Goal: Information Seeking & Learning: Learn about a topic

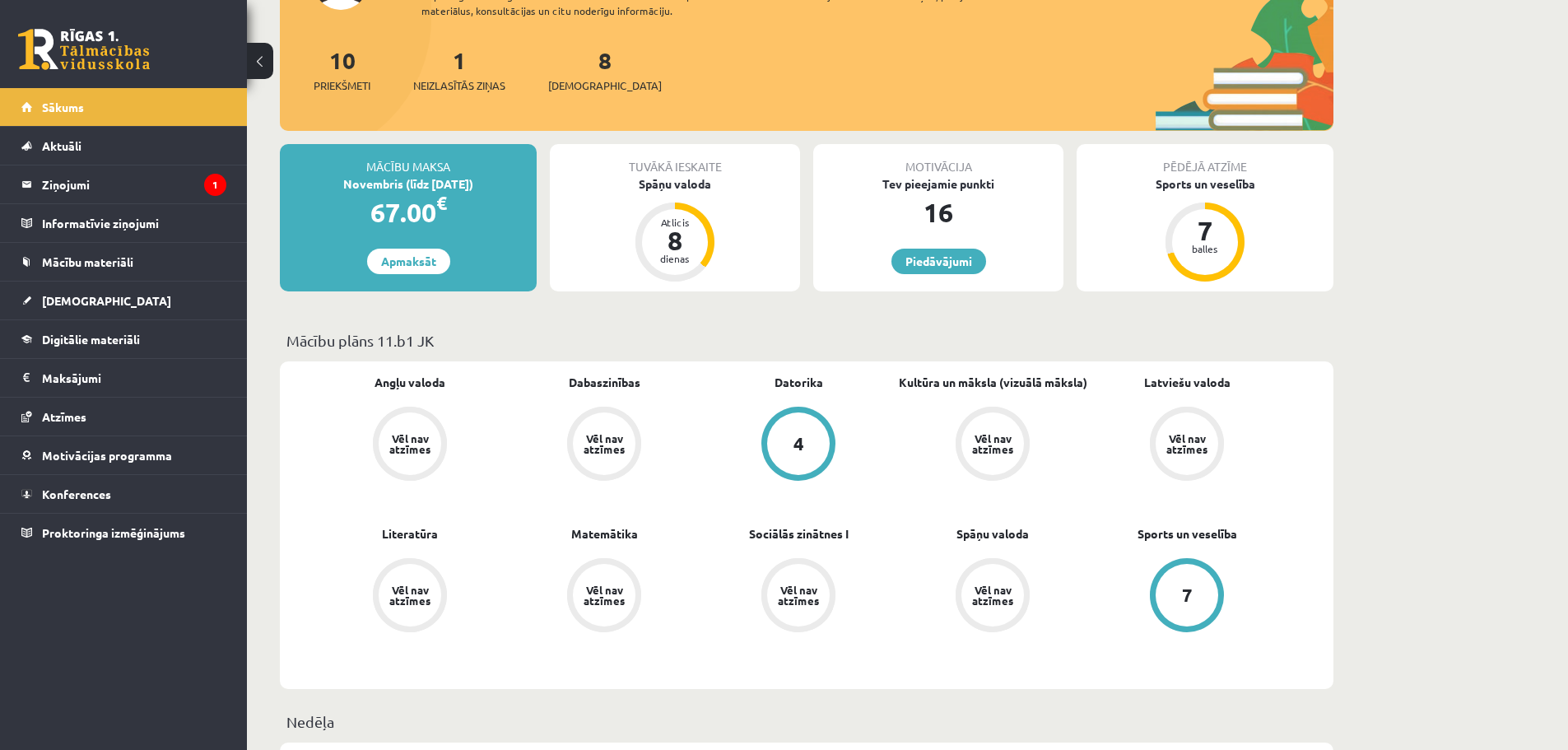
scroll to position [165, 0]
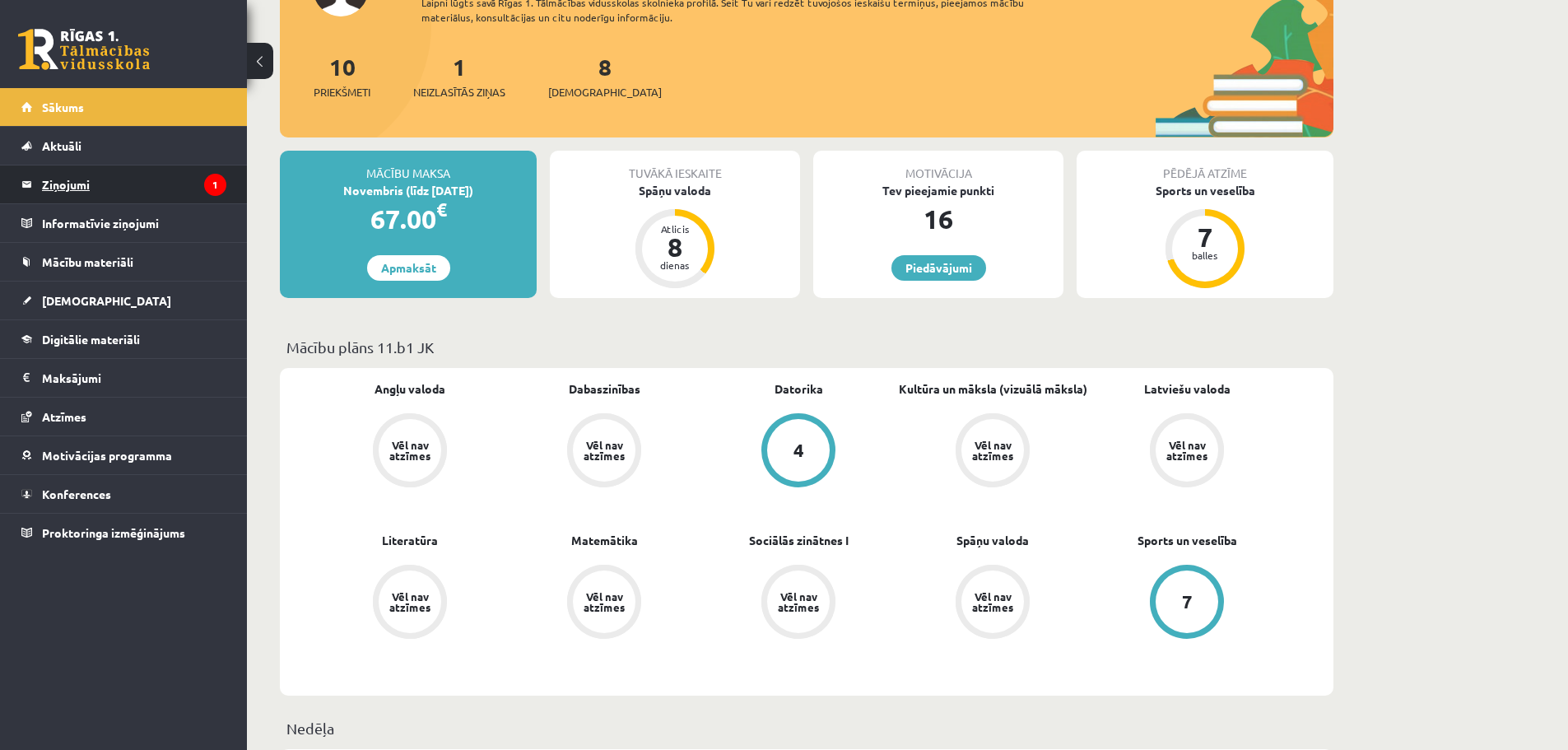
click at [89, 185] on legend "Ziņojumi 1" at bounding box center [134, 185] width 185 height 38
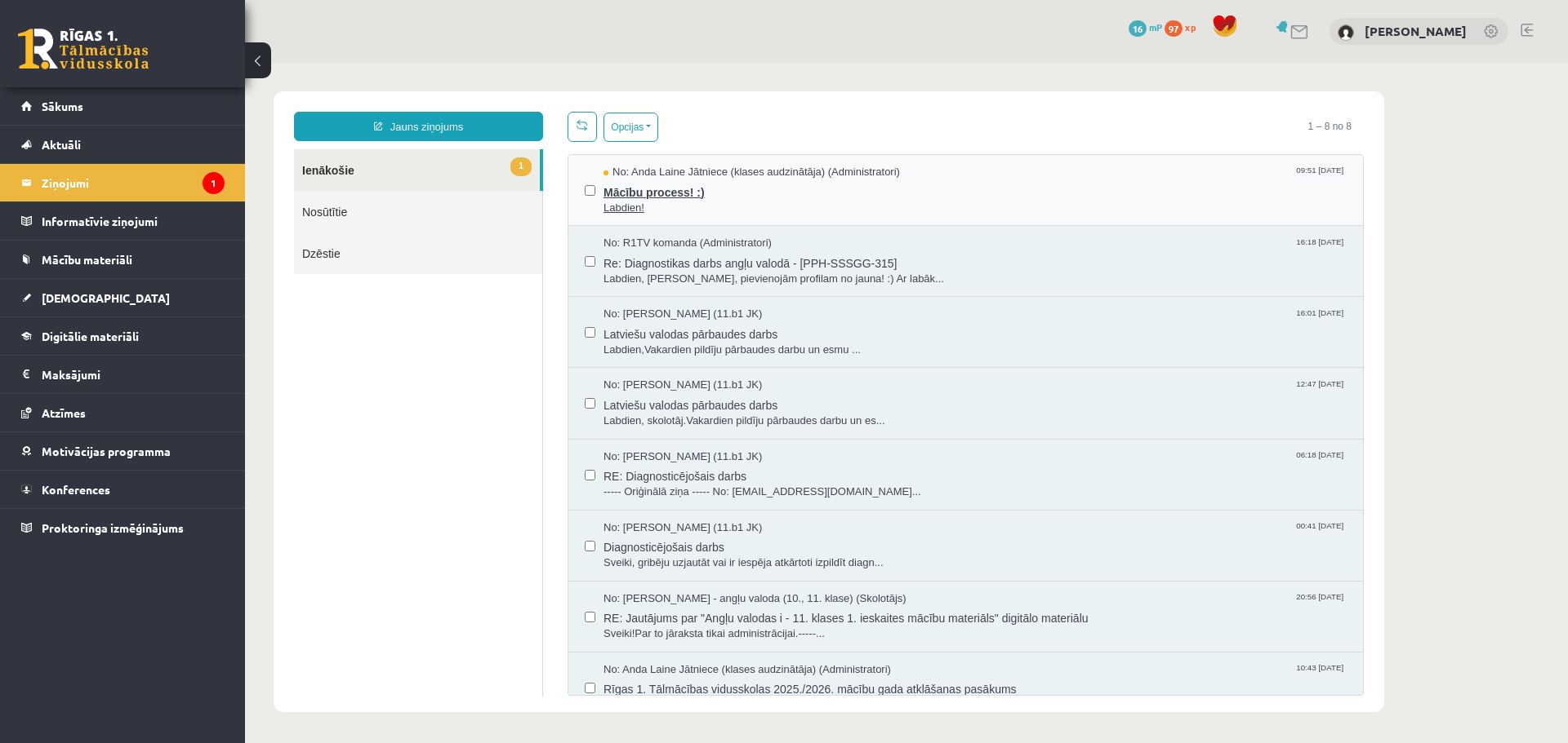
click at [726, 194] on span "Mācību process! :)" at bounding box center [975, 190] width 743 height 21
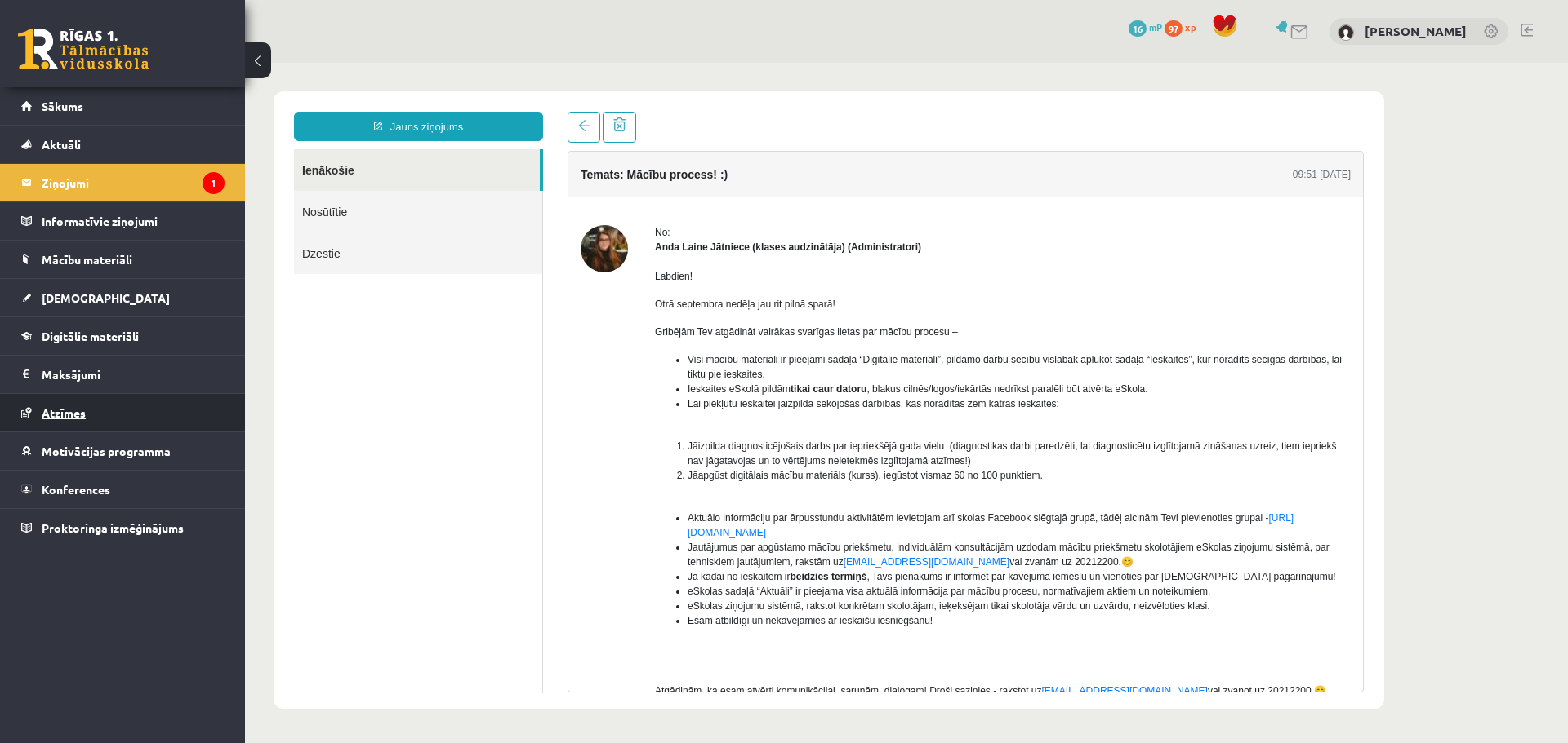
click at [77, 419] on span "Atzīmes" at bounding box center [63, 412] width 44 height 15
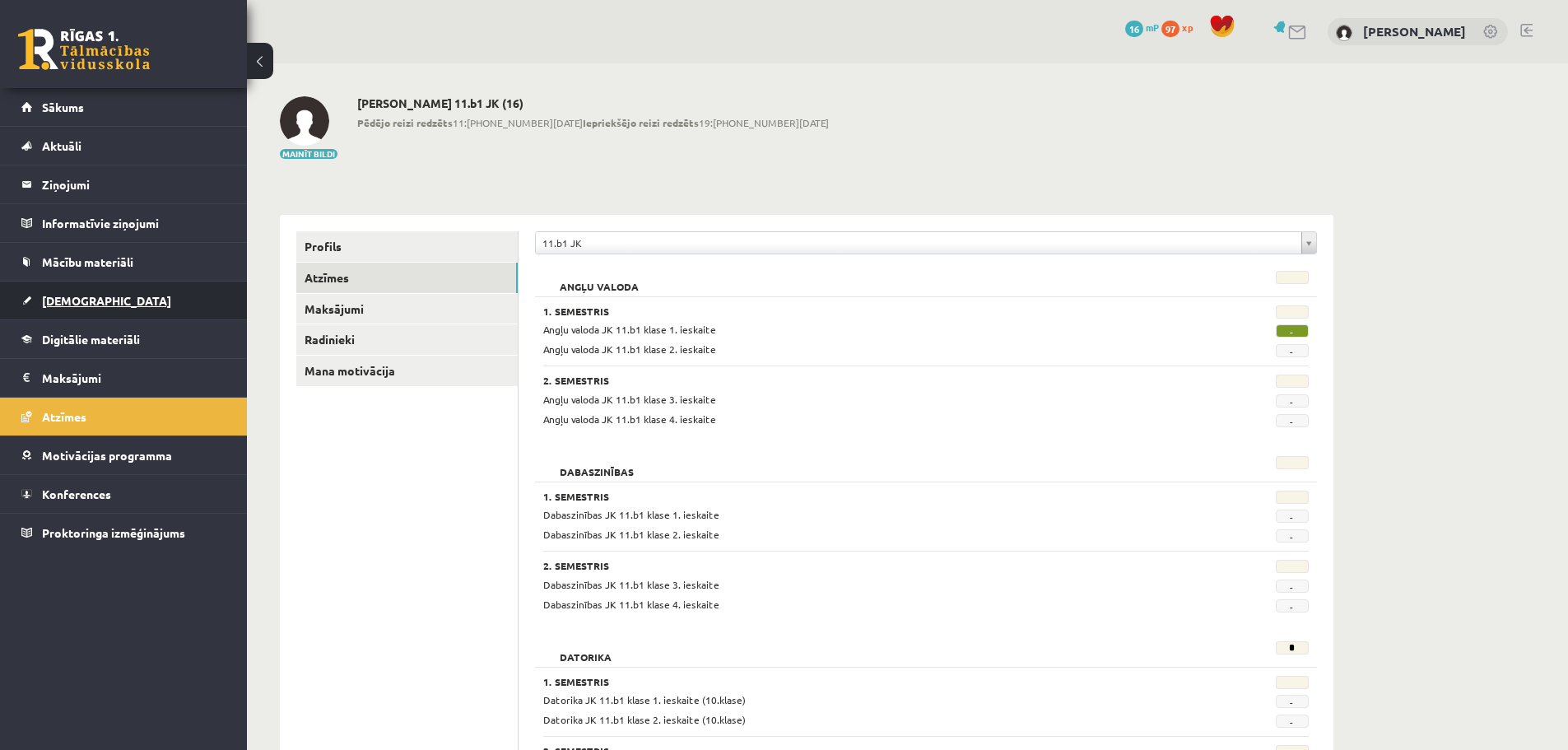
click at [90, 297] on span "[DEMOGRAPHIC_DATA]" at bounding box center [106, 300] width 129 height 15
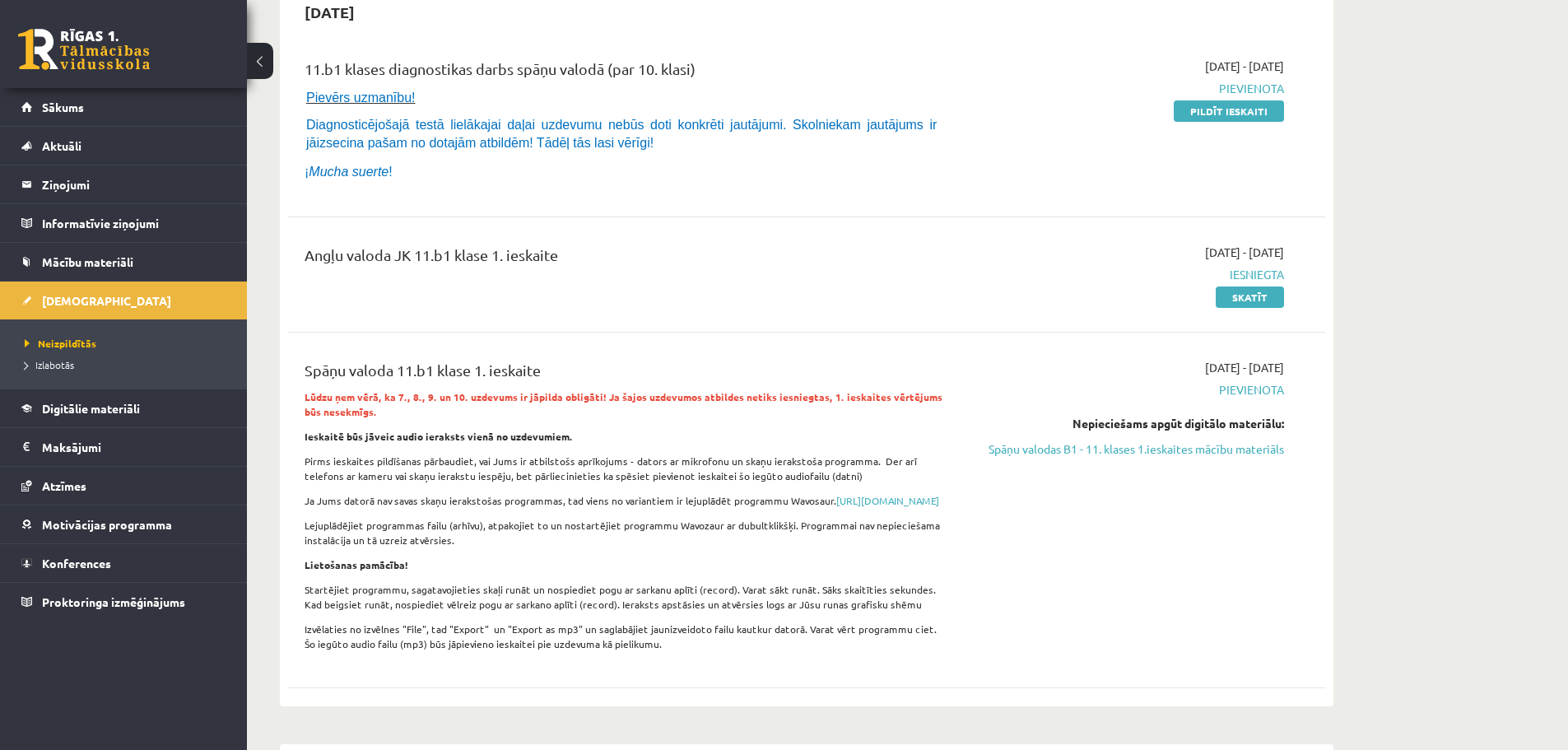
scroll to position [165, 0]
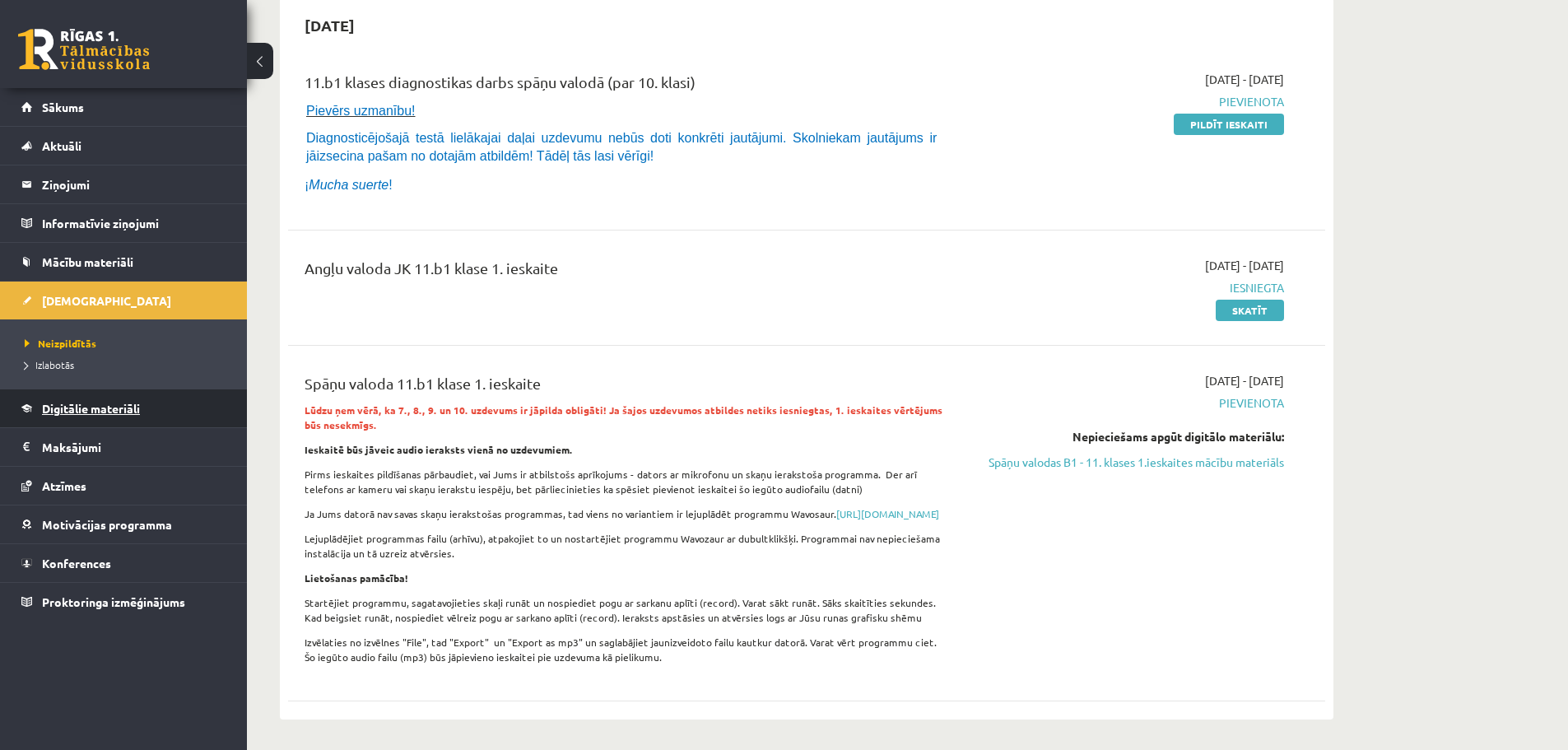
click at [90, 416] on link "Digitālie materiāli" at bounding box center [123, 409] width 205 height 38
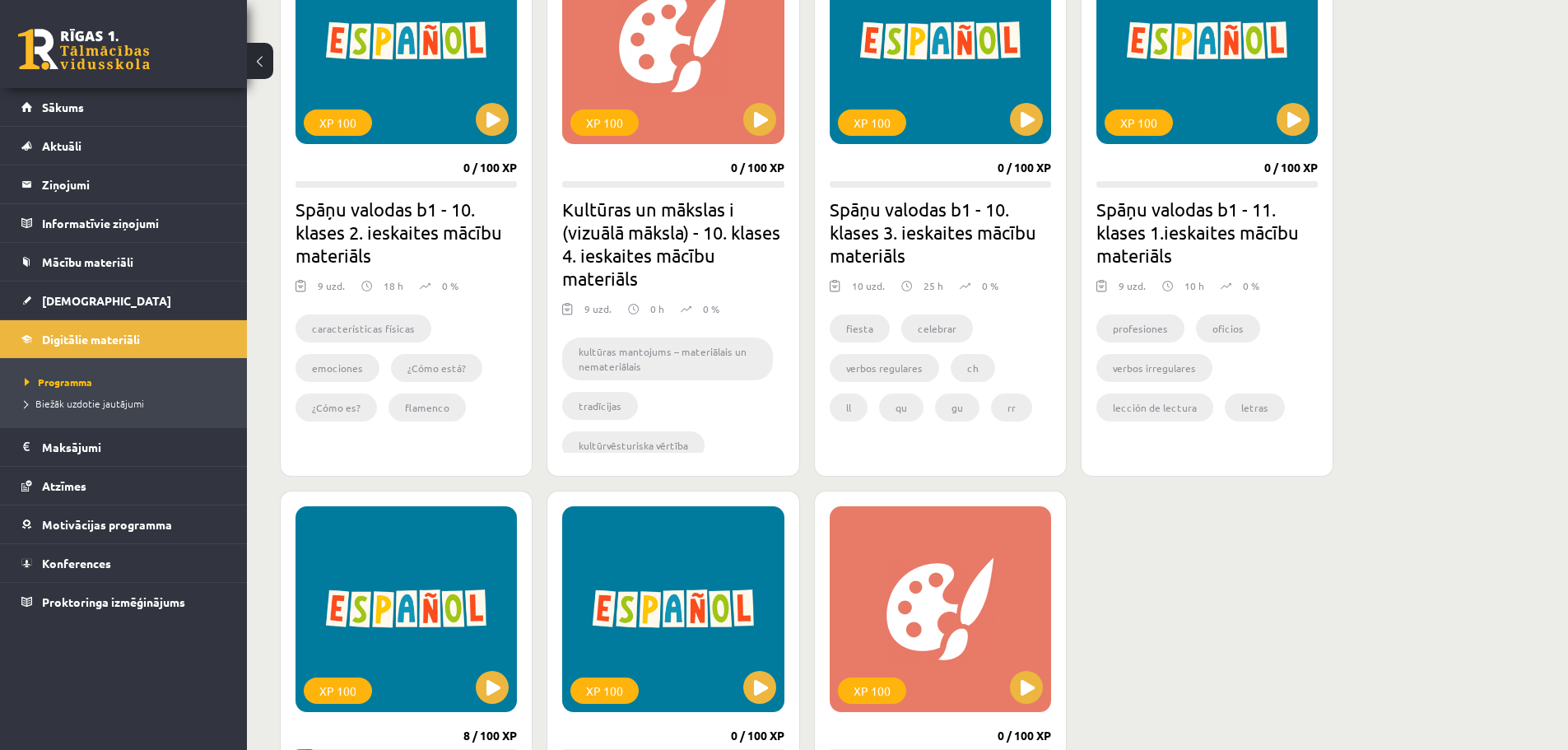
scroll to position [824, 0]
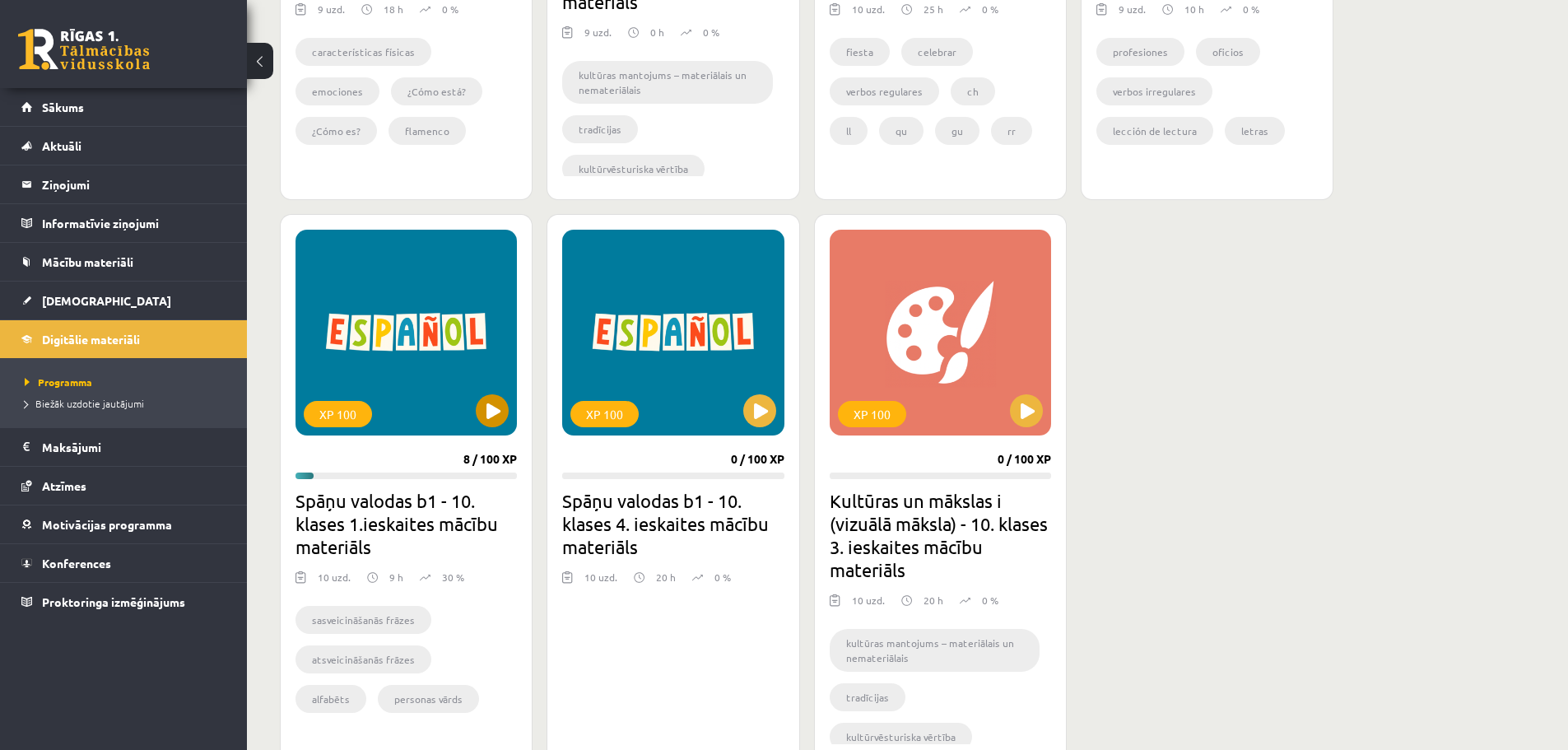
click at [457, 351] on div "XP 100" at bounding box center [407, 333] width 222 height 206
click at [451, 339] on div "XP 100" at bounding box center [407, 333] width 222 height 206
click at [426, 299] on div "XP 100" at bounding box center [407, 333] width 222 height 206
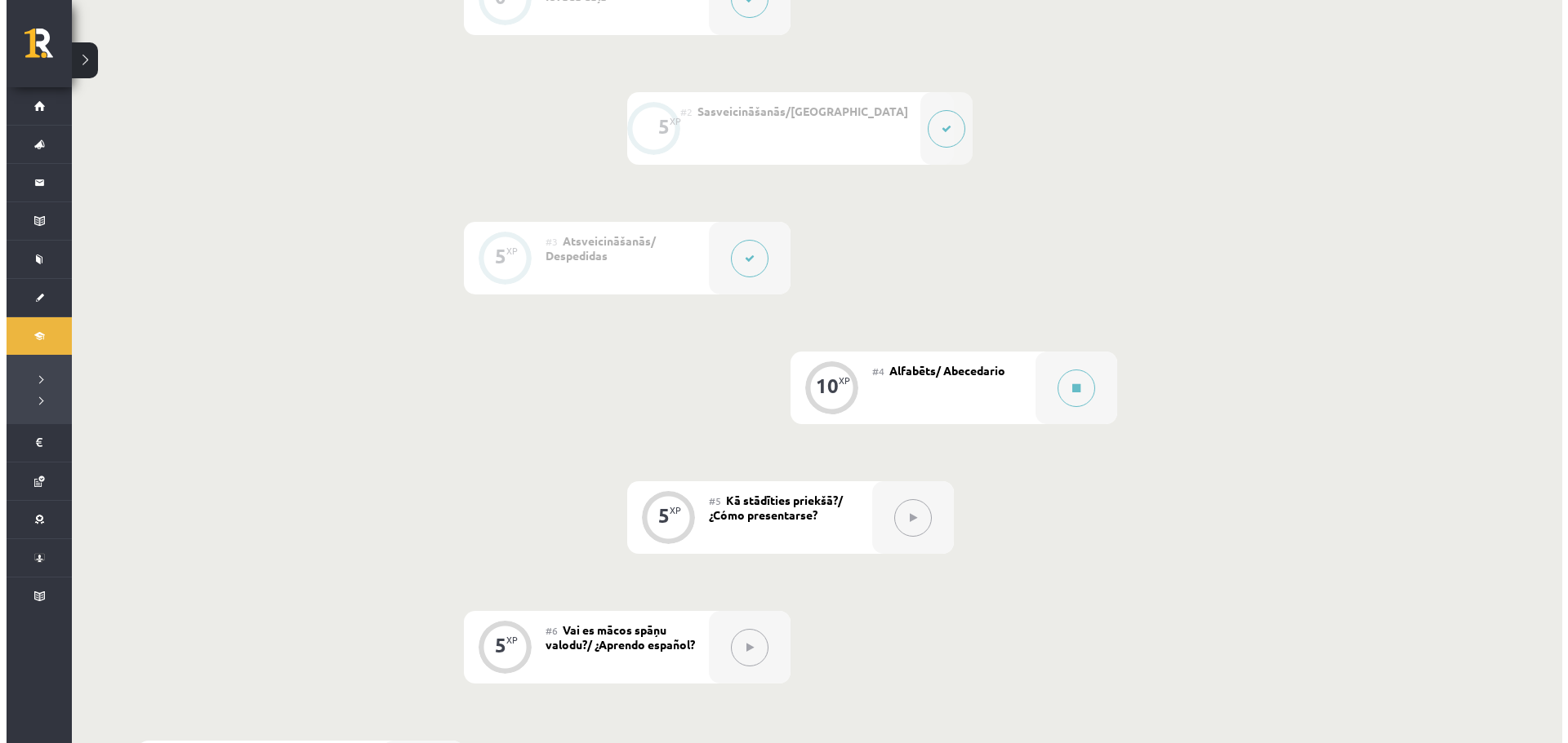
scroll to position [466, 0]
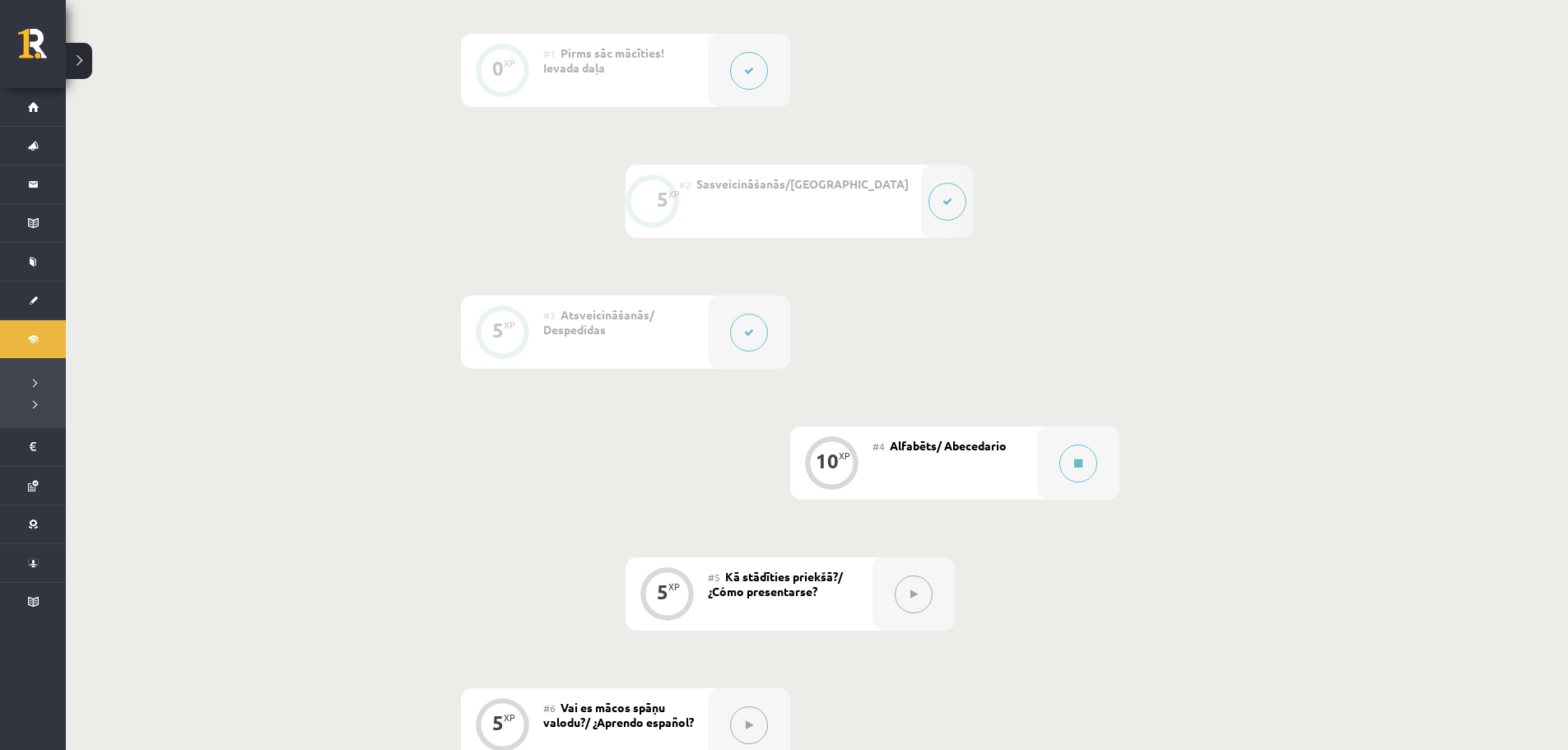
click at [923, 464] on div "#4 Alfabēts/ Abecedario" at bounding box center [954, 463] width 165 height 73
click at [1059, 463] on button at bounding box center [1078, 464] width 38 height 38
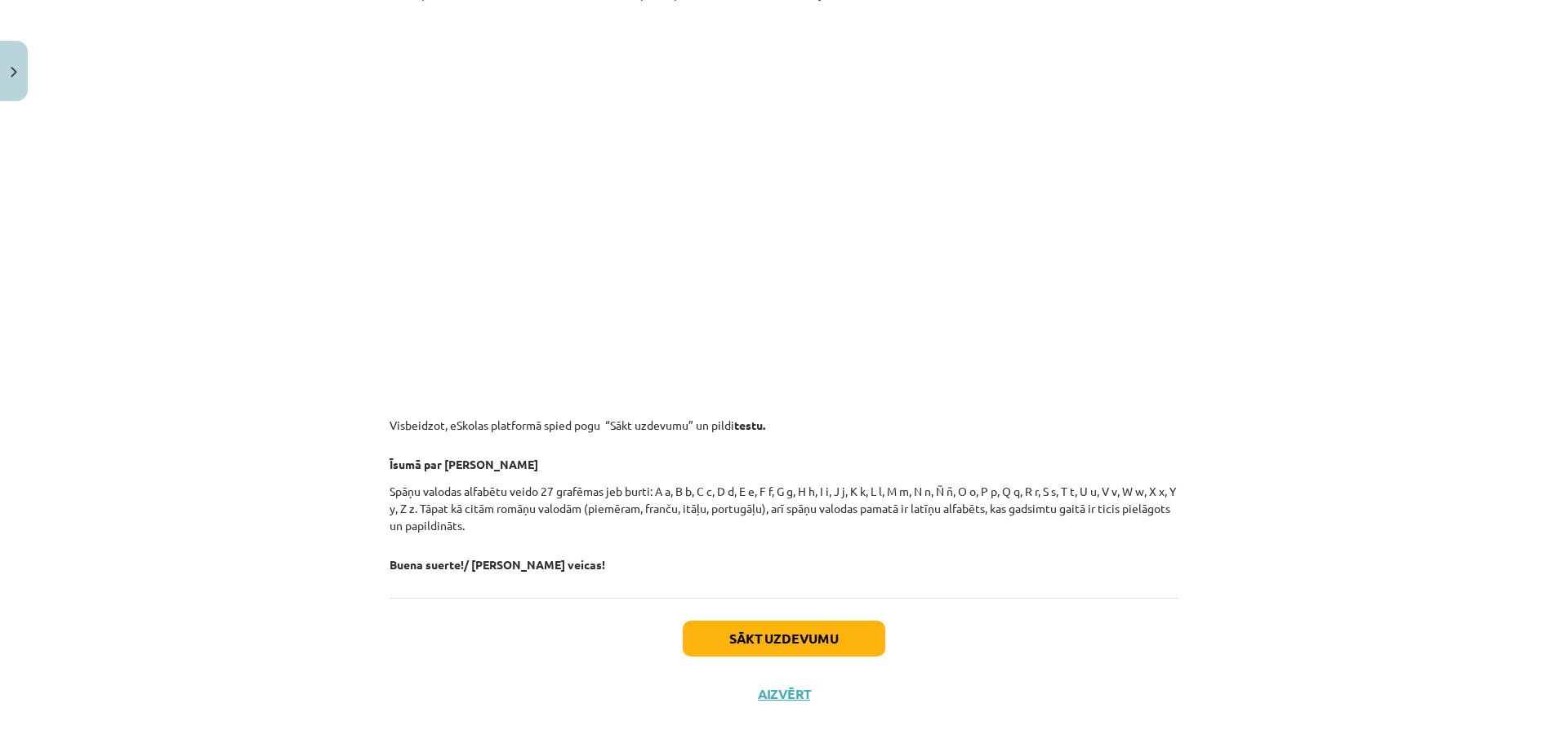
scroll to position [1775, 0]
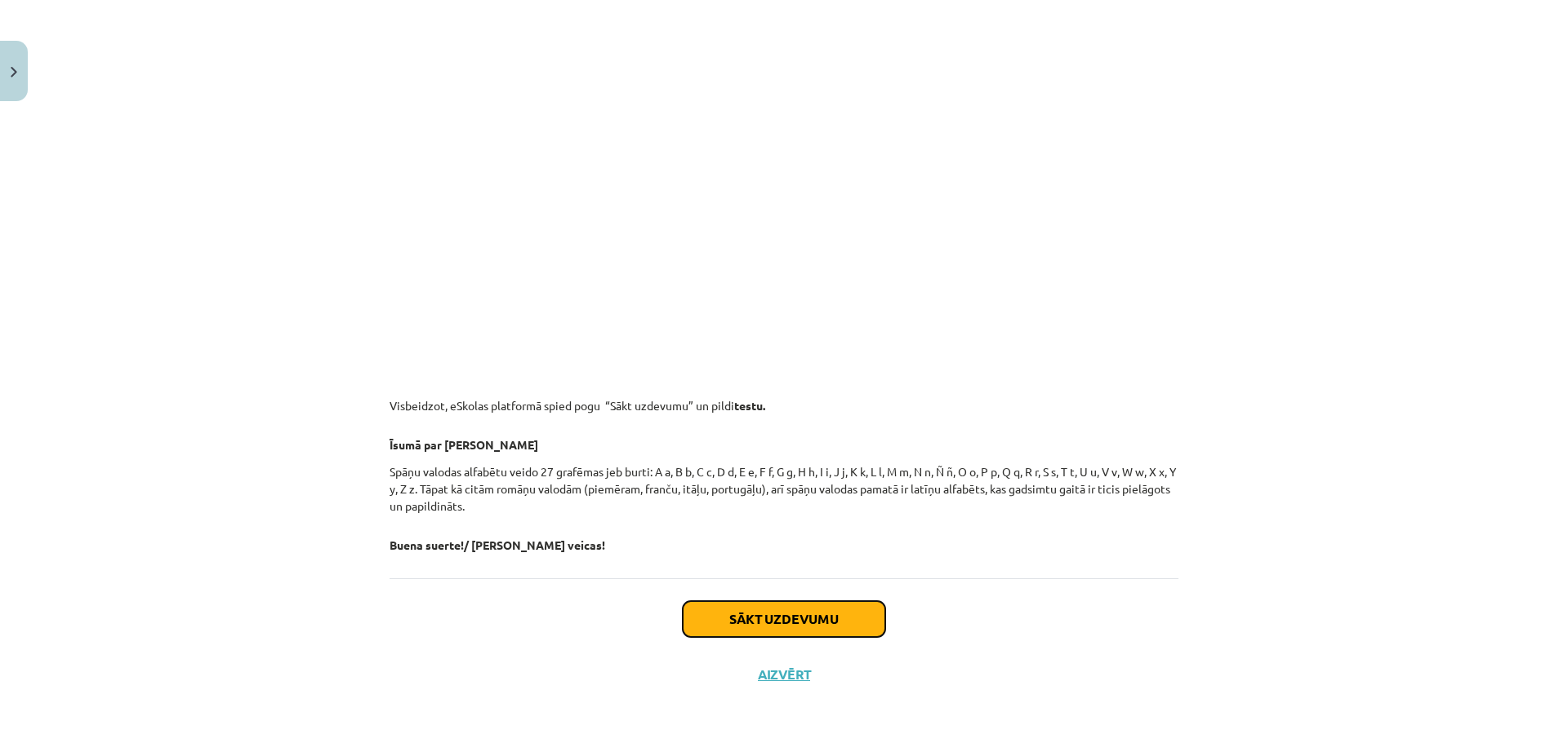
click at [843, 629] on button "Sākt uzdevumu" at bounding box center [784, 619] width 202 height 36
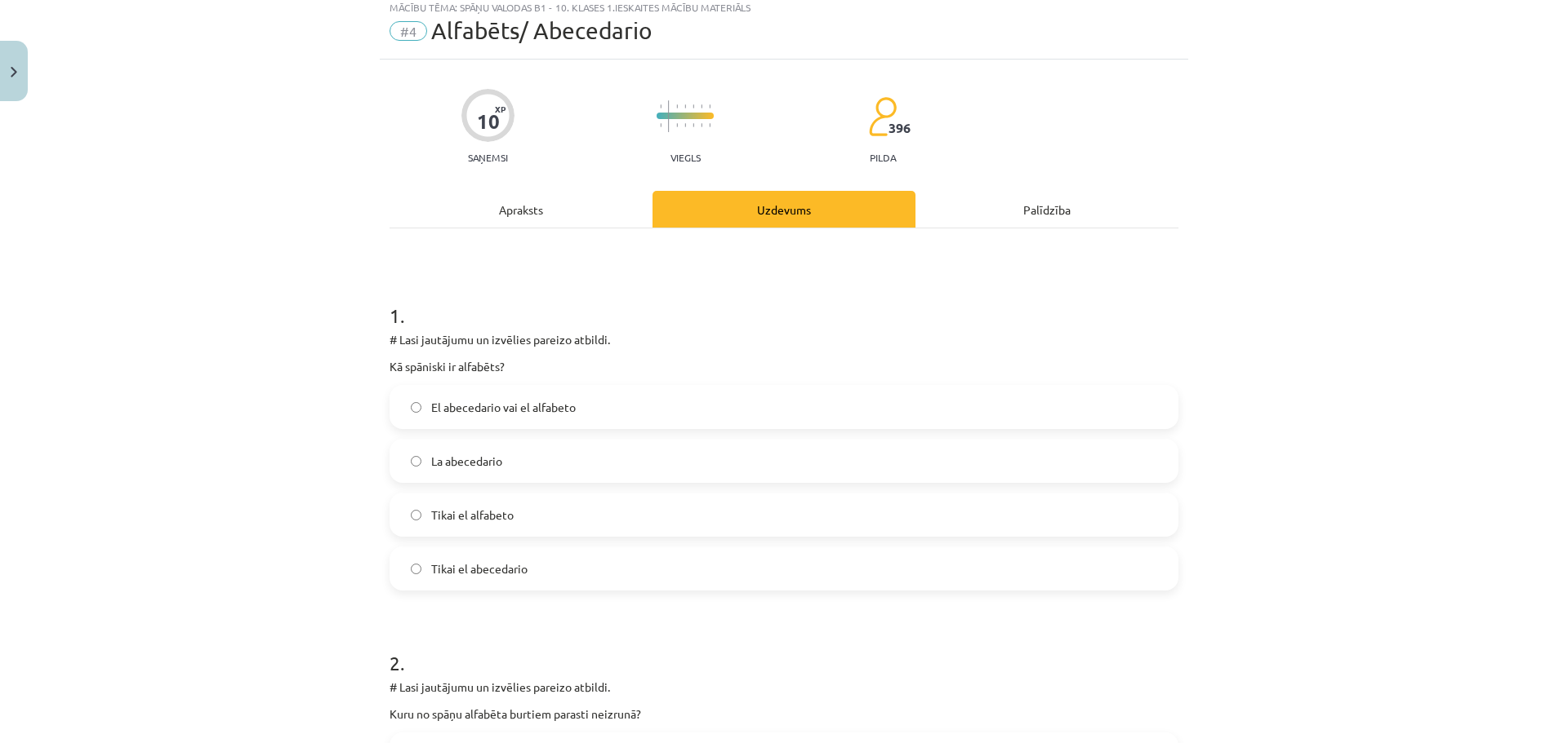
scroll to position [41, 0]
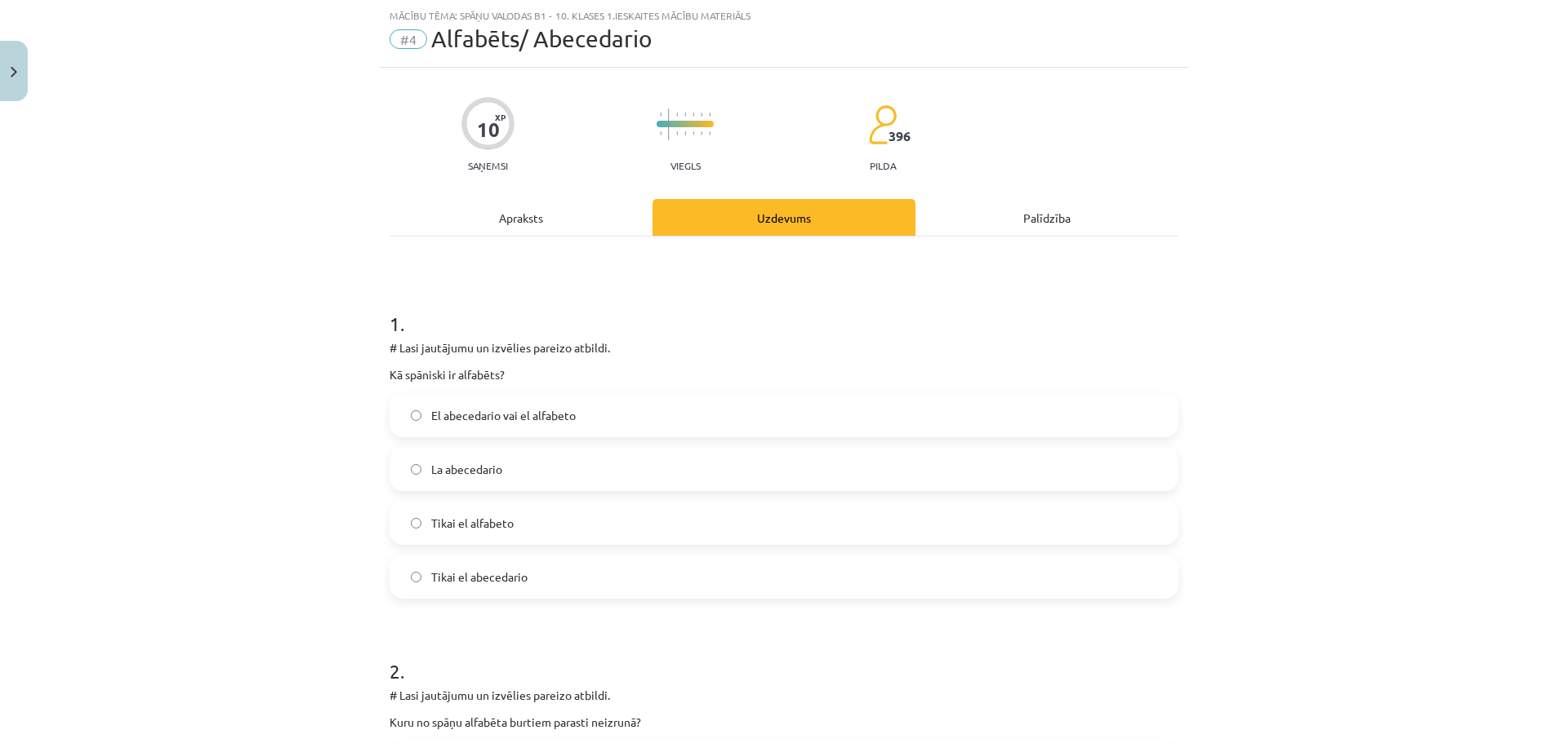
click at [582, 414] on label "El abecedario vai el alfabeto" at bounding box center [784, 415] width 785 height 41
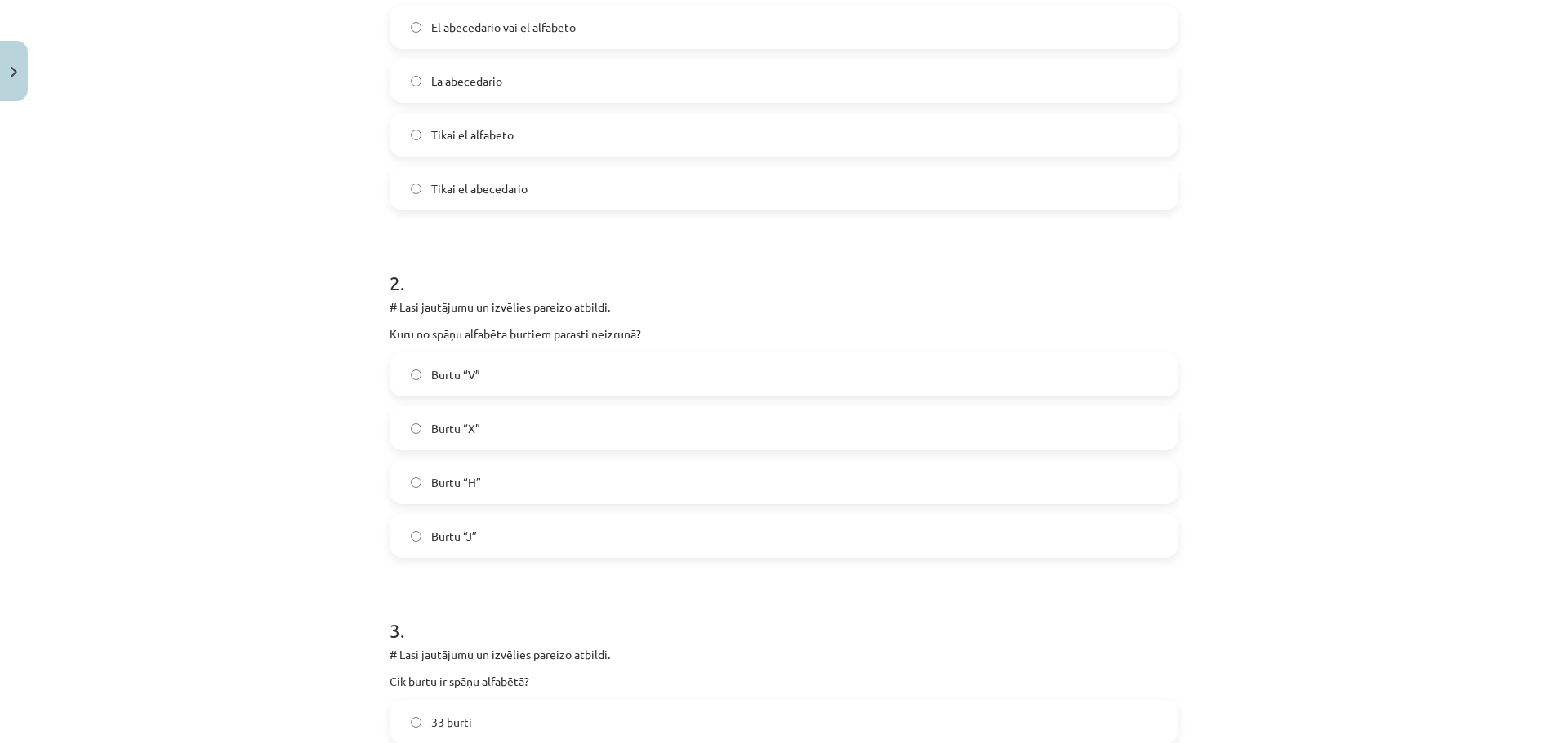
scroll to position [449, 0]
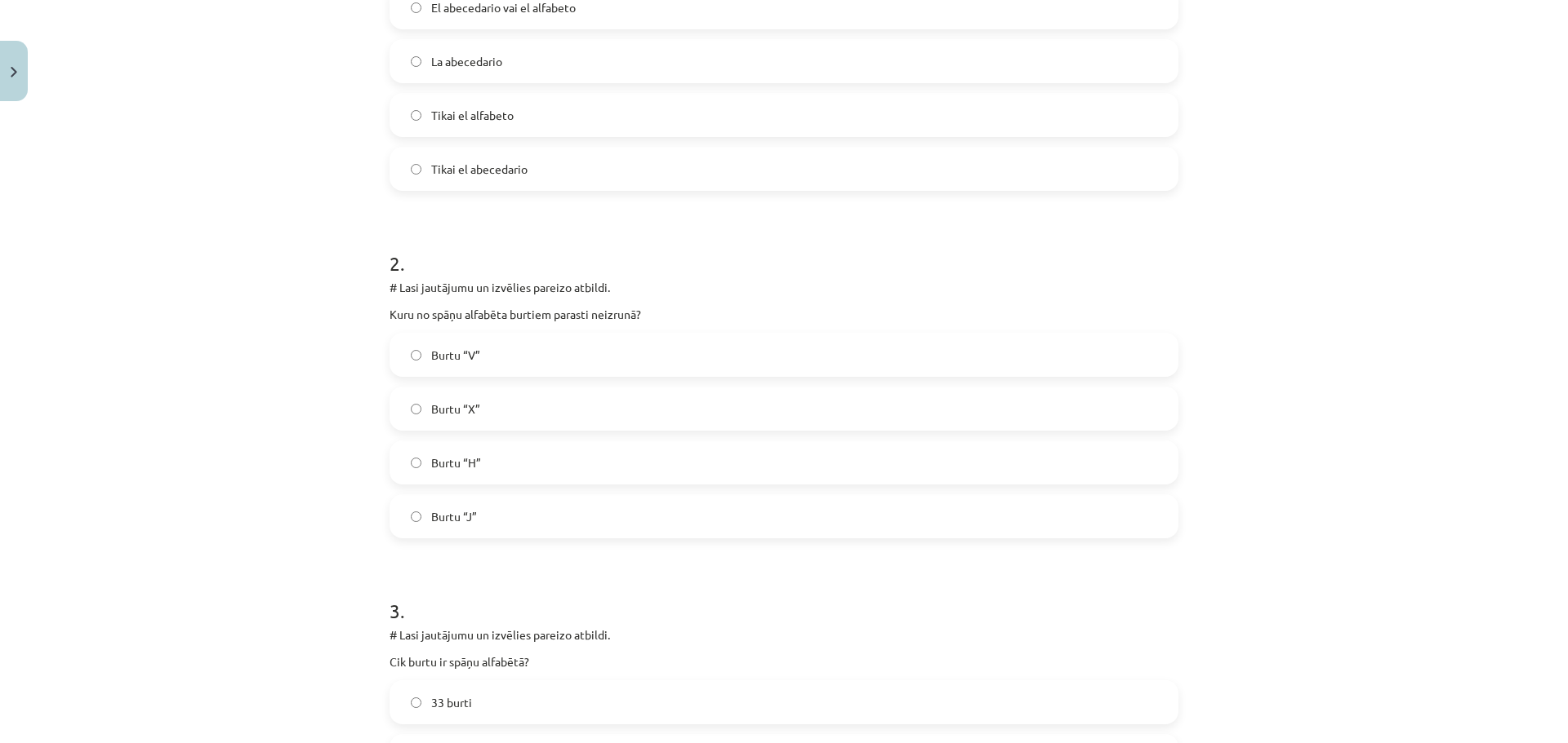
click at [504, 468] on label "Burtu “H”" at bounding box center [784, 462] width 785 height 41
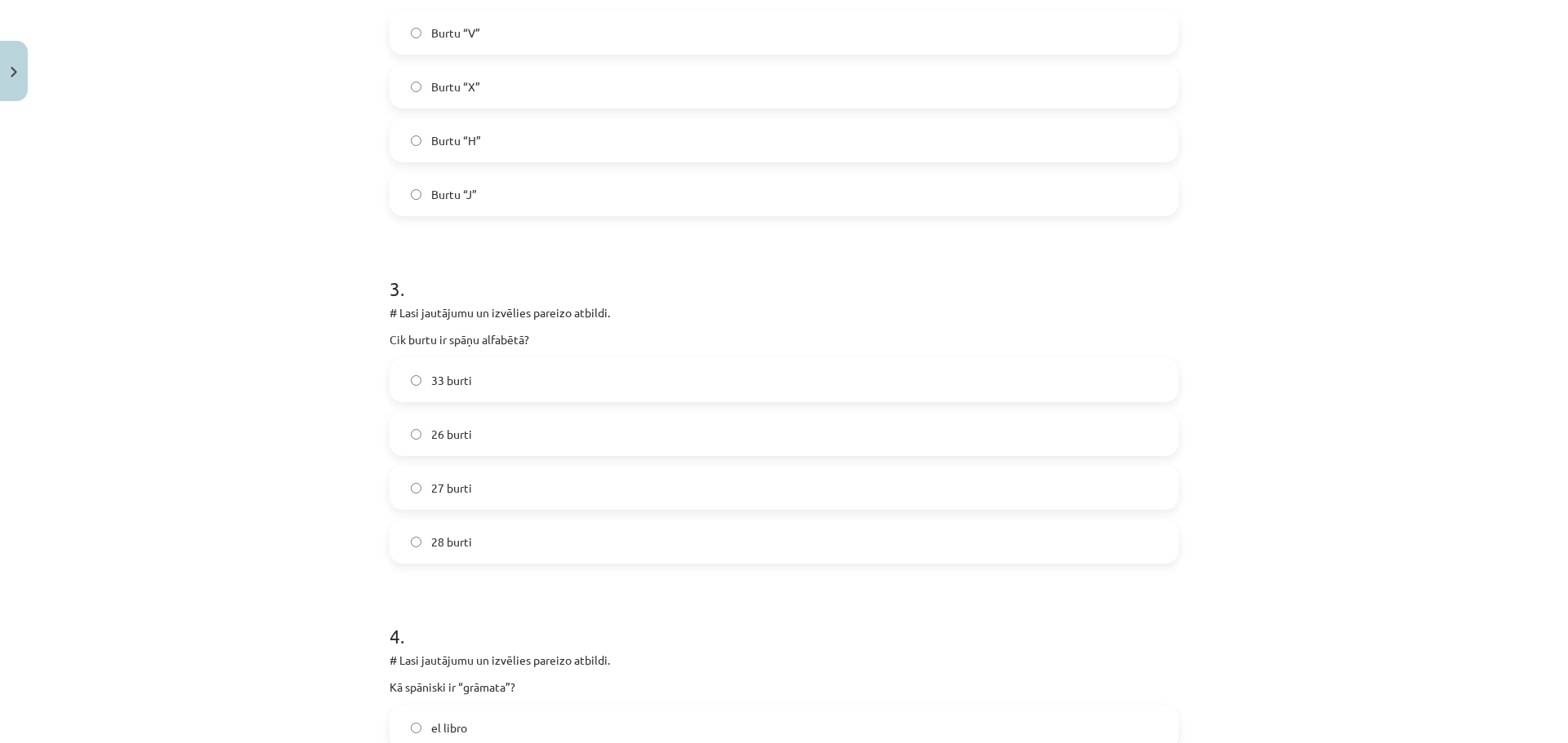
scroll to position [776, 0]
click at [540, 391] on label "33 burti" at bounding box center [784, 375] width 785 height 41
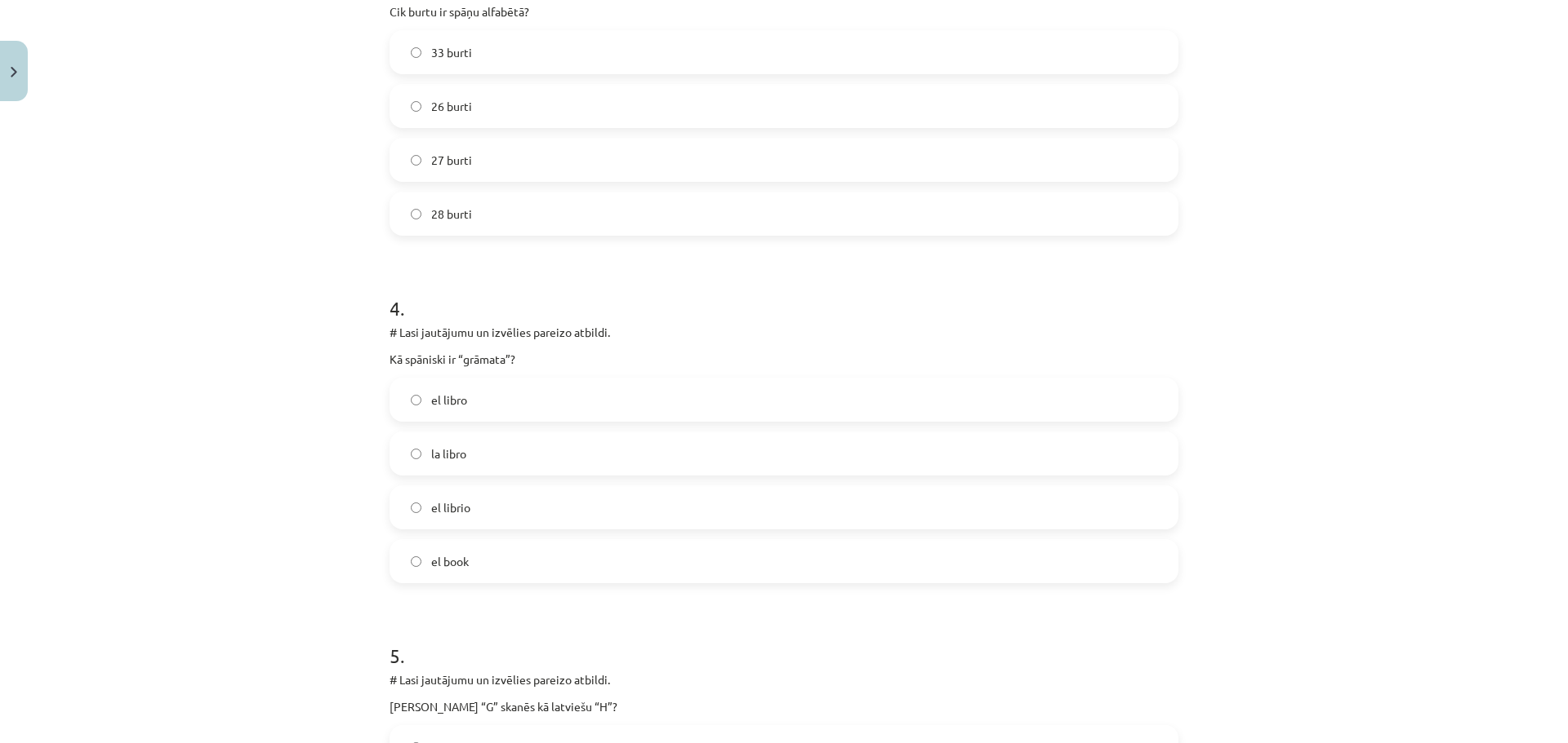
scroll to position [1102, 0]
click at [451, 403] on span "el libro" at bounding box center [449, 397] width 36 height 17
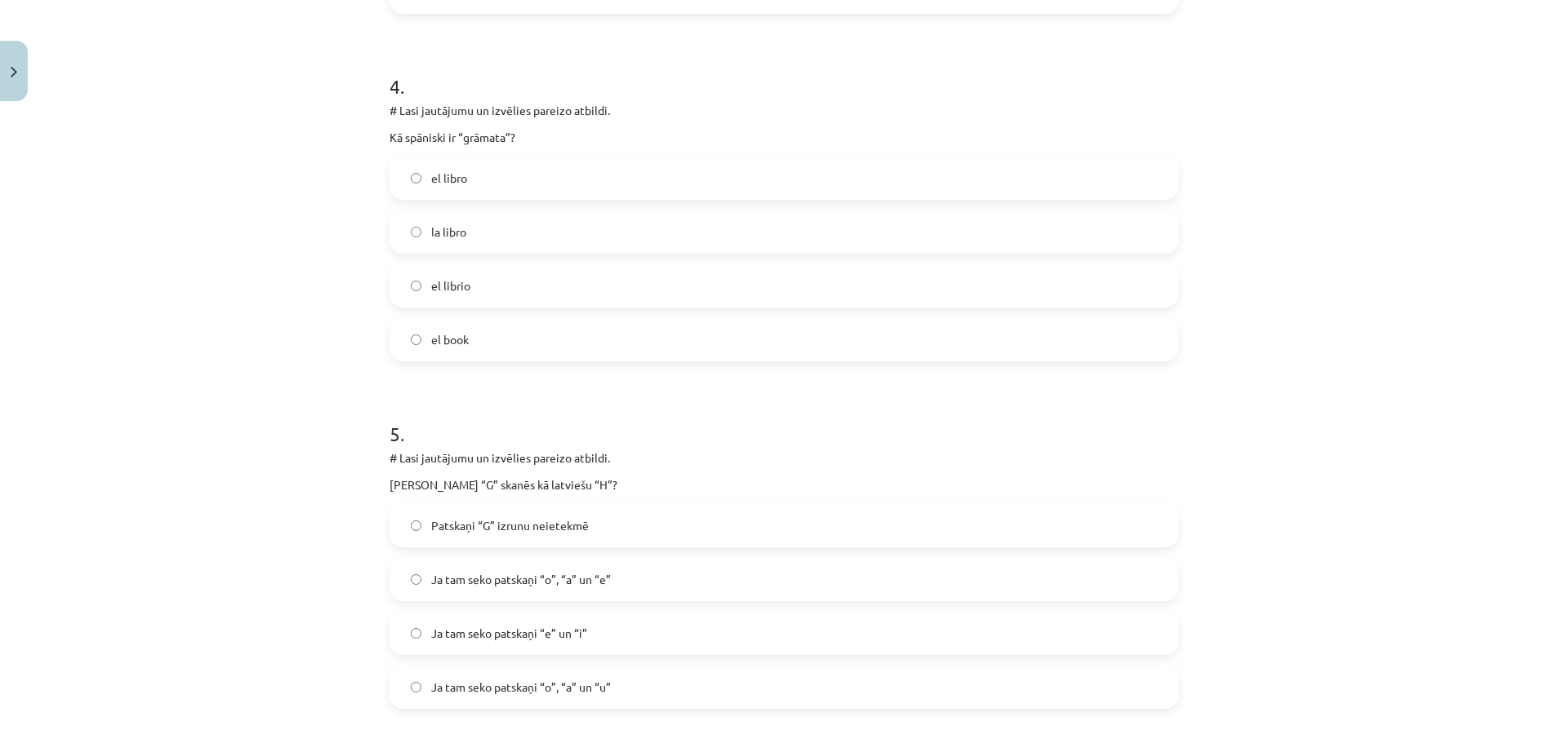
scroll to position [1346, 0]
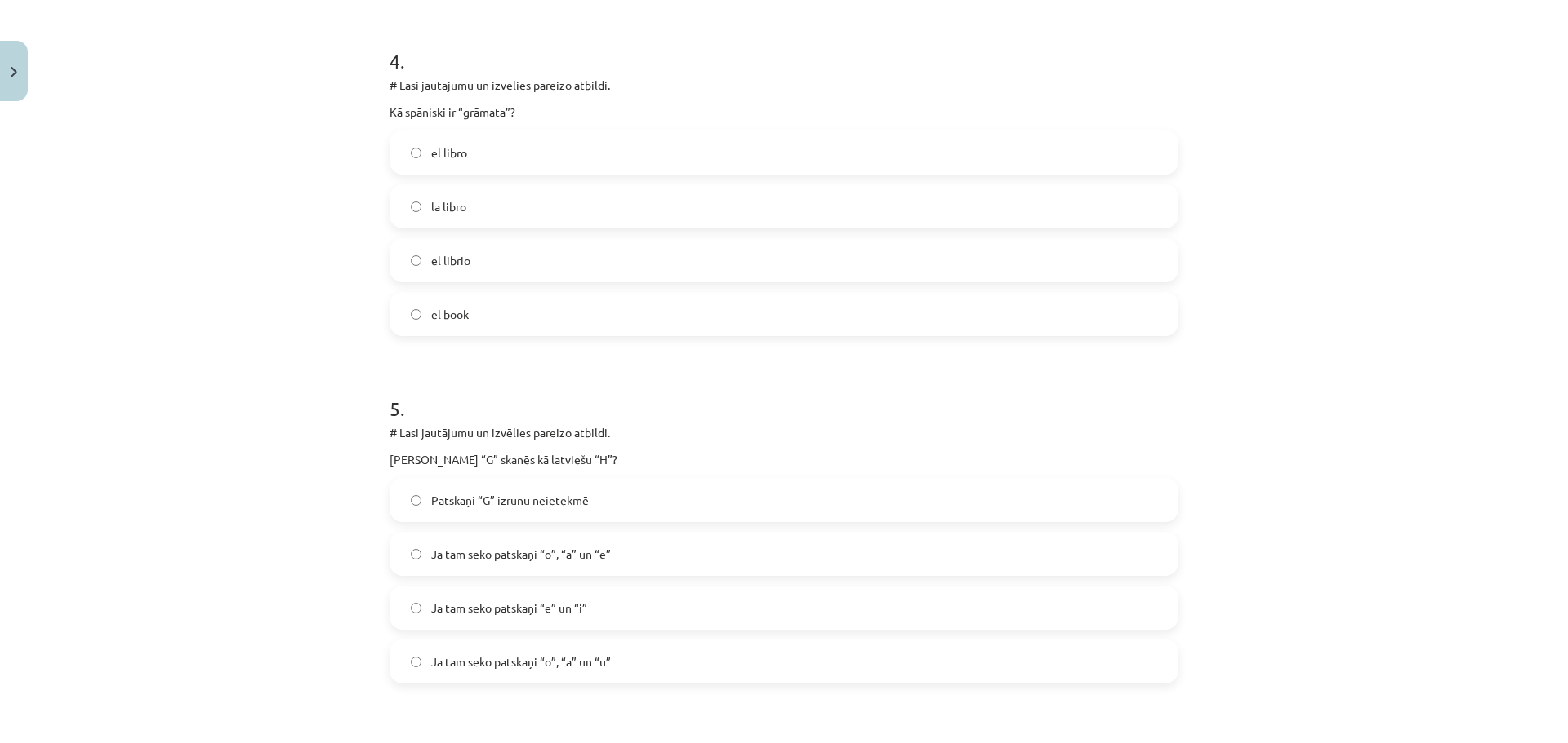
click at [712, 599] on label "Ja tam seko patskaņi “e” un “i”" at bounding box center [784, 607] width 785 height 41
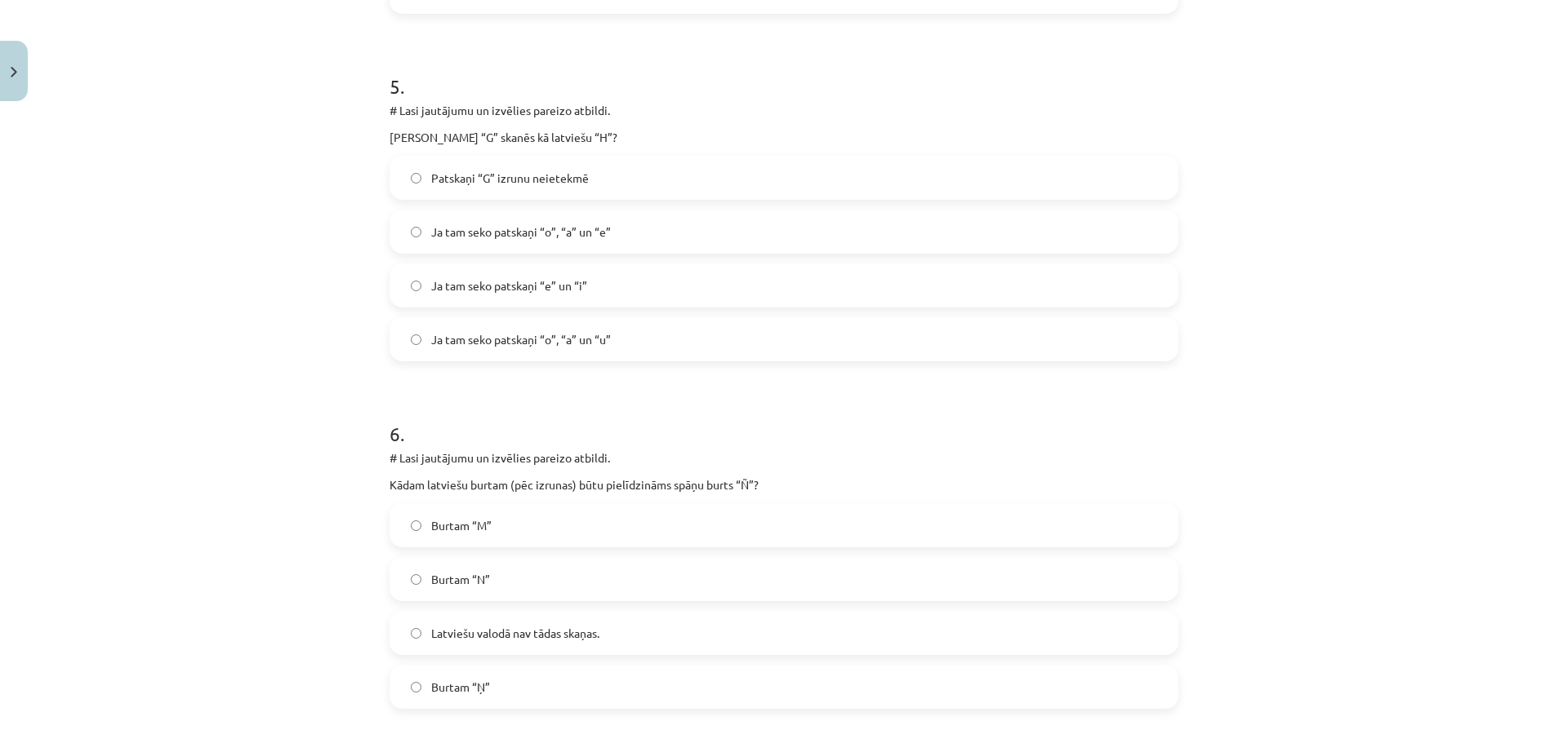
scroll to position [1673, 0]
click at [451, 685] on span "Burtam “Ņ”" at bounding box center [460, 683] width 58 height 17
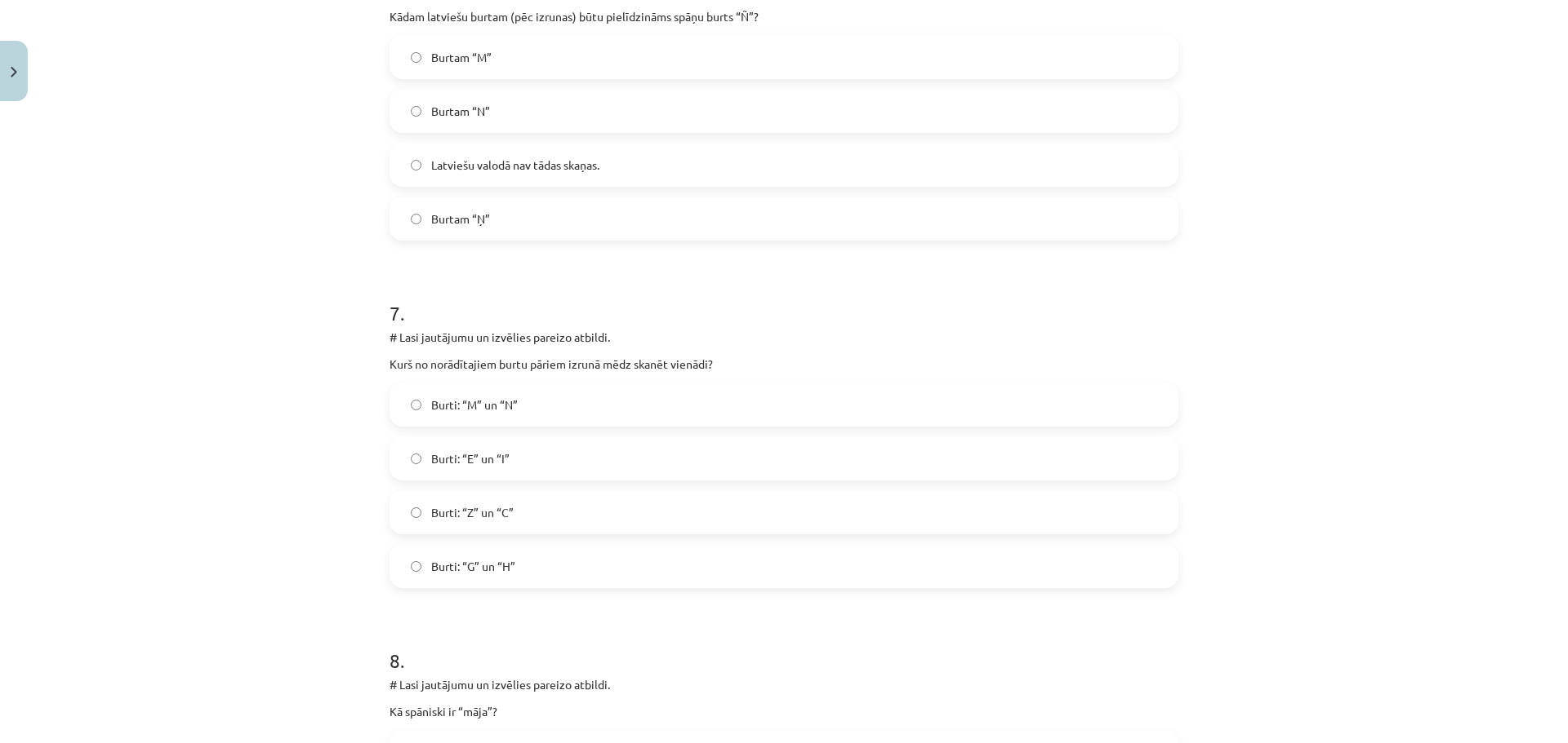
scroll to position [2163, 0]
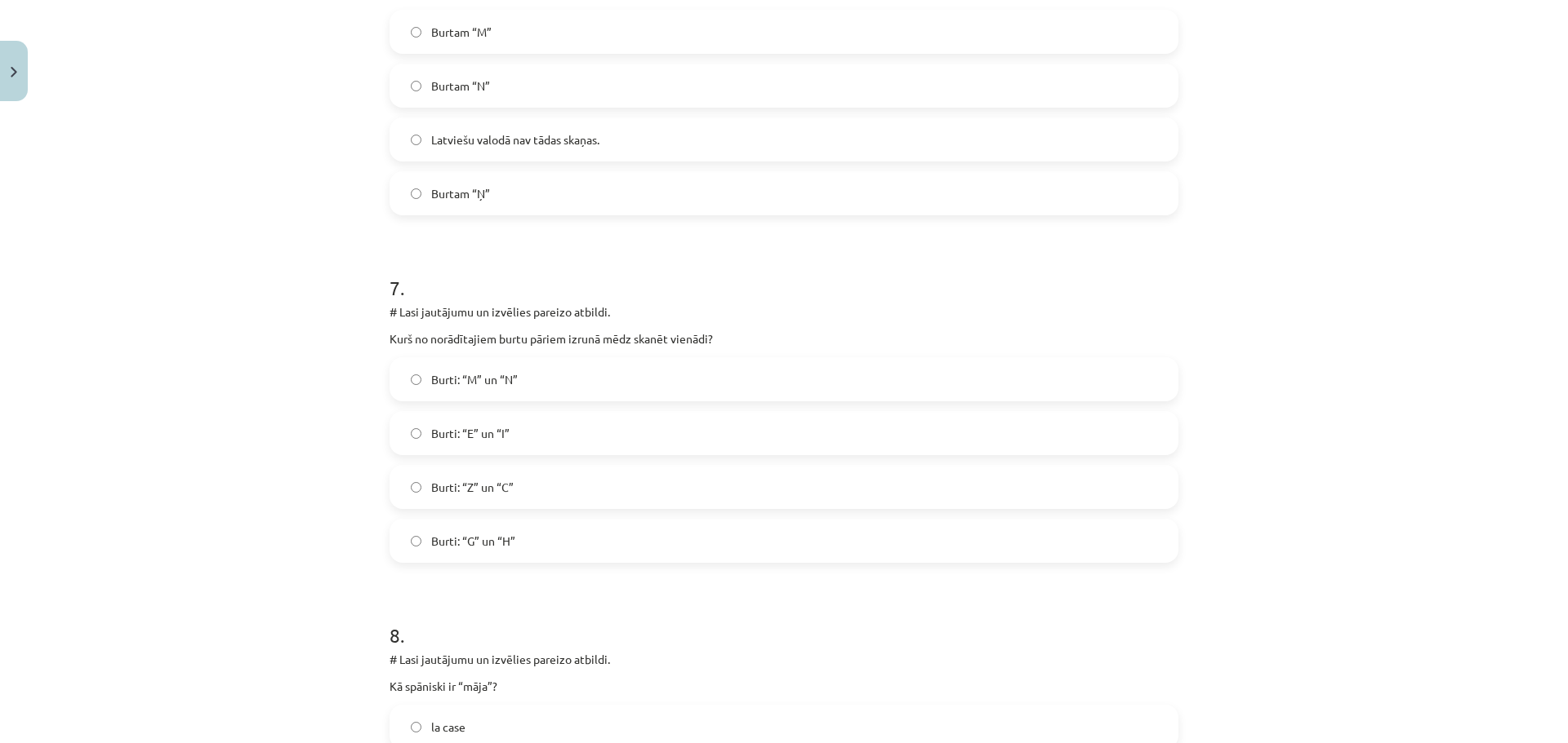
click at [1391, 379] on div "Mācību tēma: Spāņu valodas b1 - 10. klases 1.ieskaites mācību materiāls #4 Alfa…" at bounding box center [784, 372] width 1568 height 743
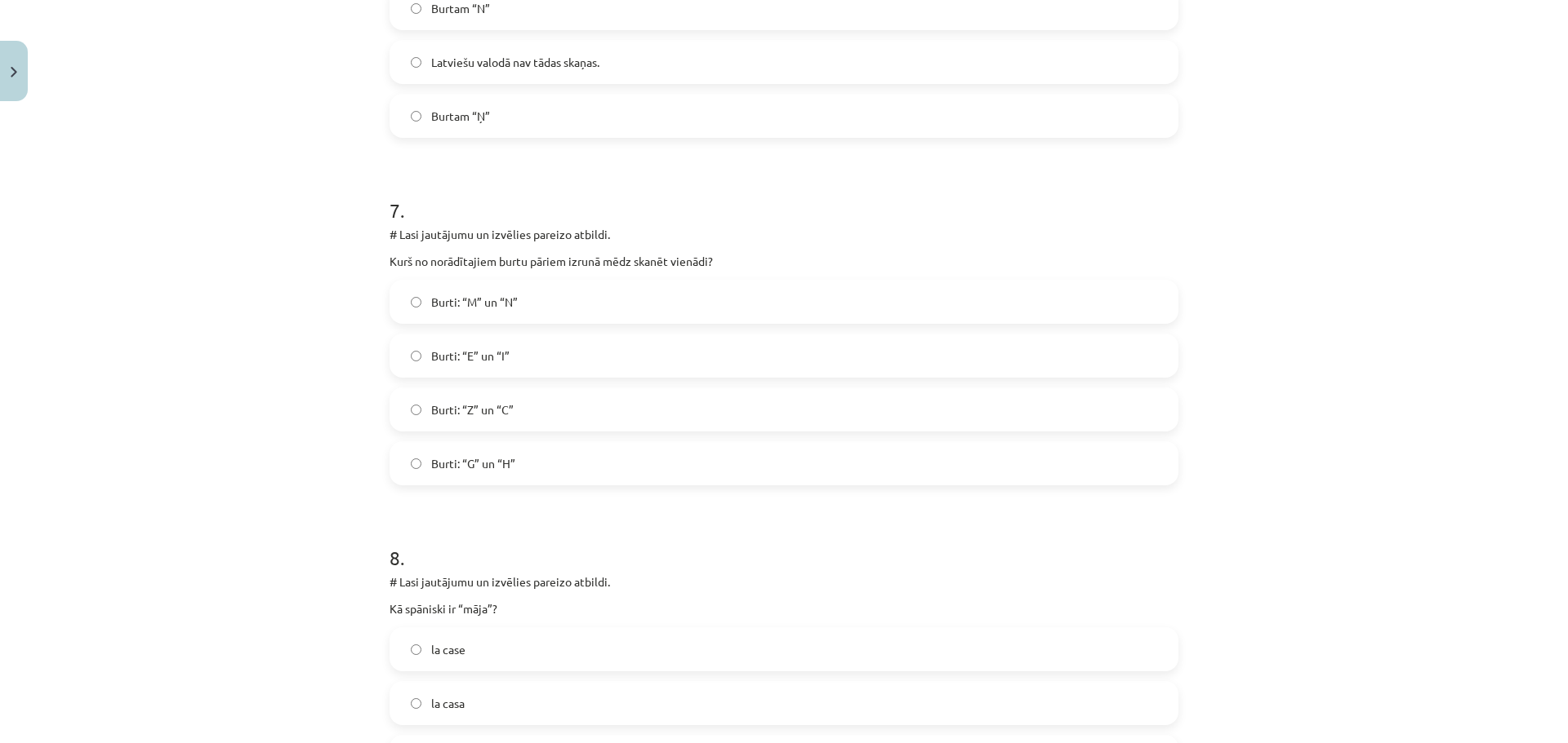
scroll to position [2244, 0]
click at [519, 465] on label "Burti: “G” un “H”" at bounding box center [784, 459] width 785 height 41
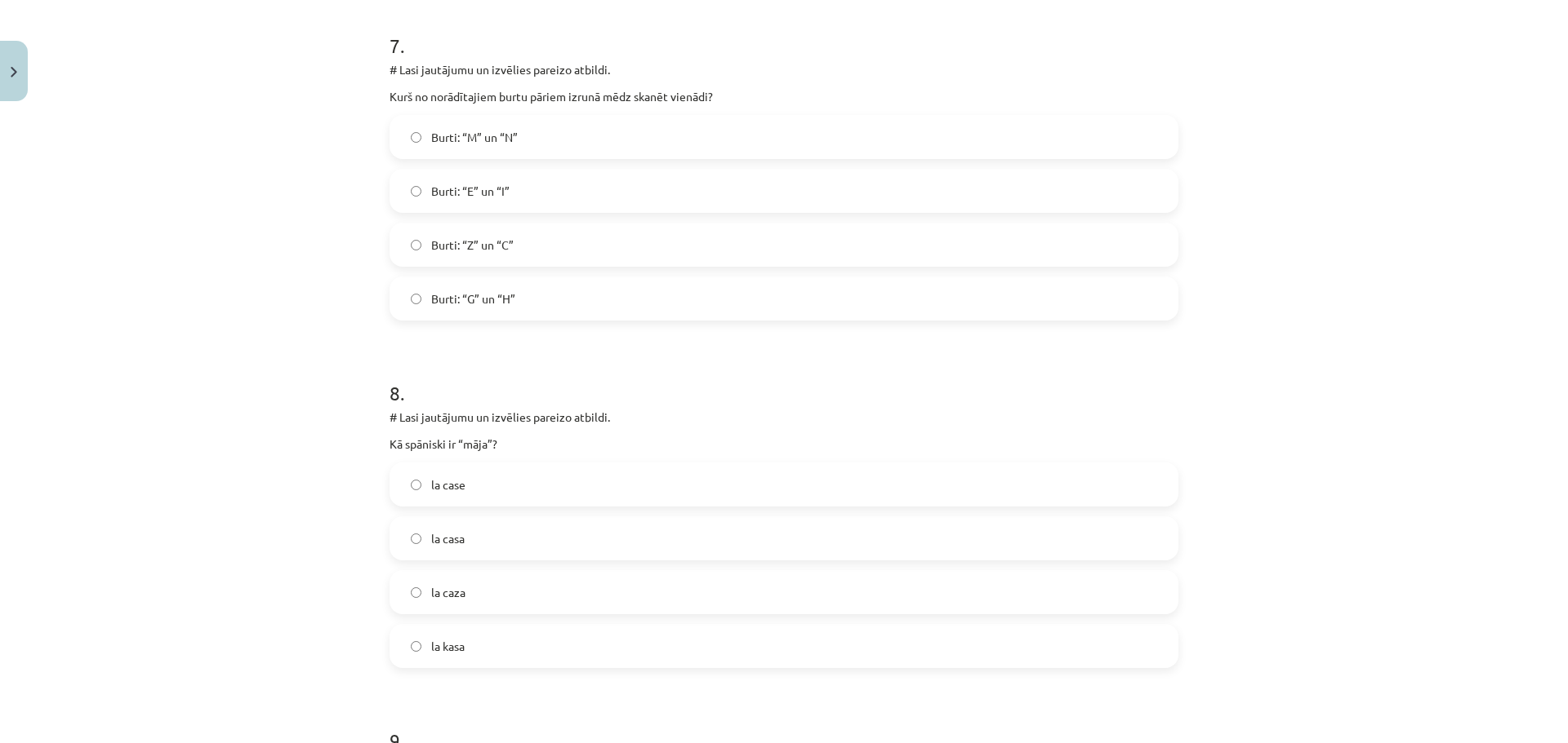
scroll to position [2407, 0]
click at [549, 537] on label "la casa" at bounding box center [784, 536] width 785 height 41
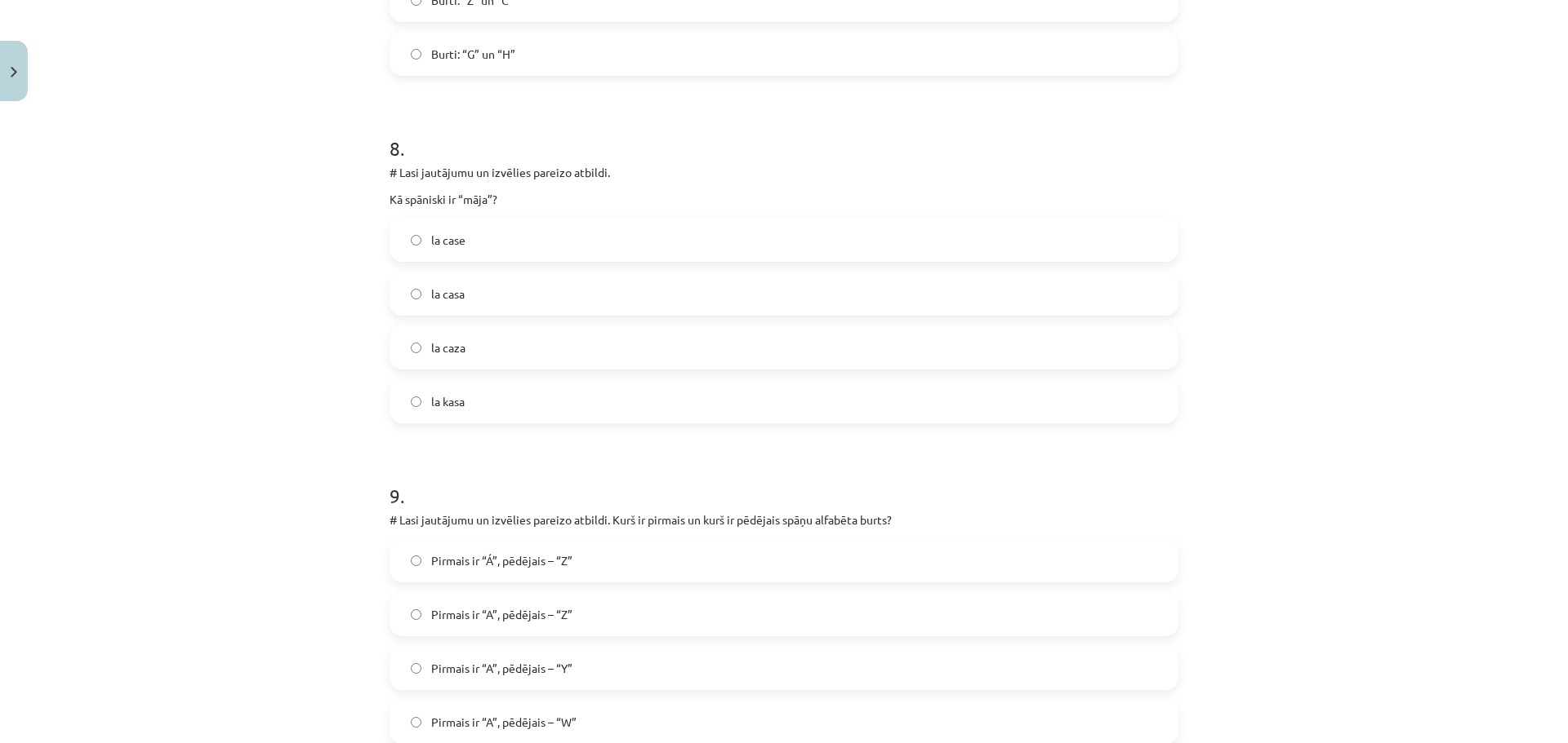
scroll to position [2734, 0]
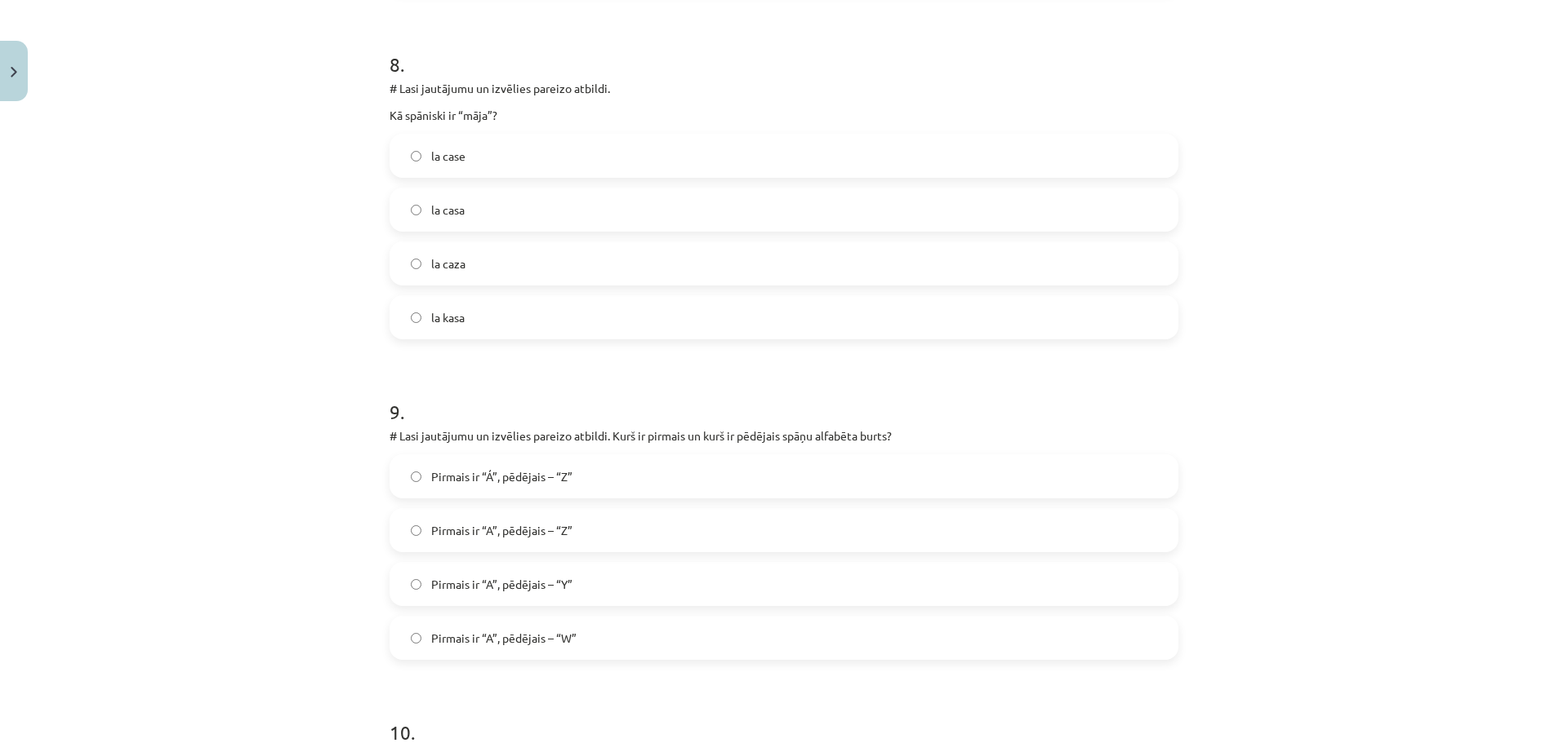
click at [641, 462] on label "Pirmais ir “Á”, pēdējais – “Z”" at bounding box center [784, 476] width 785 height 41
click at [632, 522] on label "Pirmais ir “A”, pēdējais – “Z”" at bounding box center [784, 530] width 785 height 41
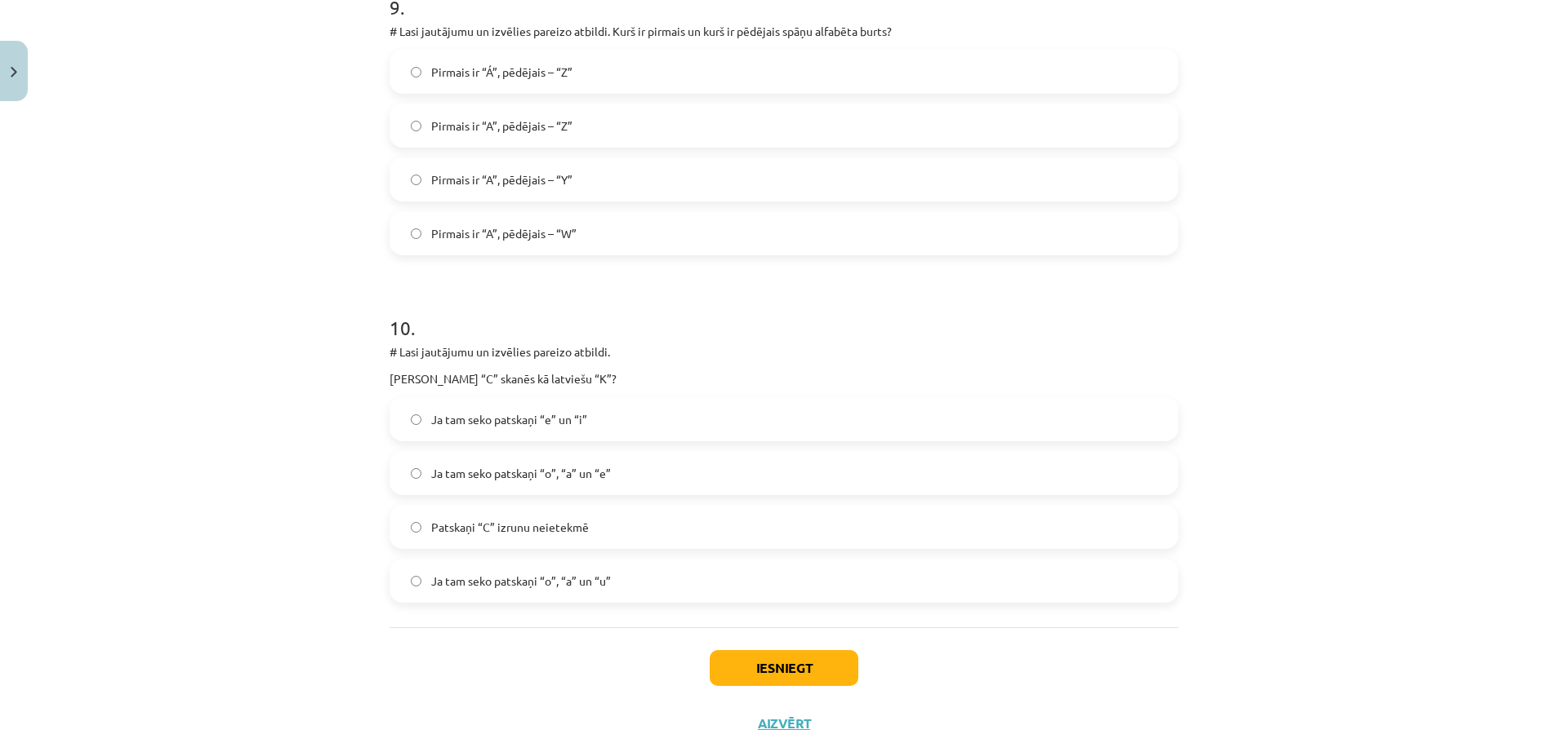
scroll to position [3142, 0]
click at [484, 570] on span "Ja tam seko patskaņi “o”, “a” un “u”" at bounding box center [520, 578] width 179 height 17
click at [403, 577] on label "Ja tam seko patskaņi “o”, “a” un “u”" at bounding box center [784, 578] width 785 height 41
click at [801, 666] on button "Iesniegt" at bounding box center [784, 665] width 149 height 36
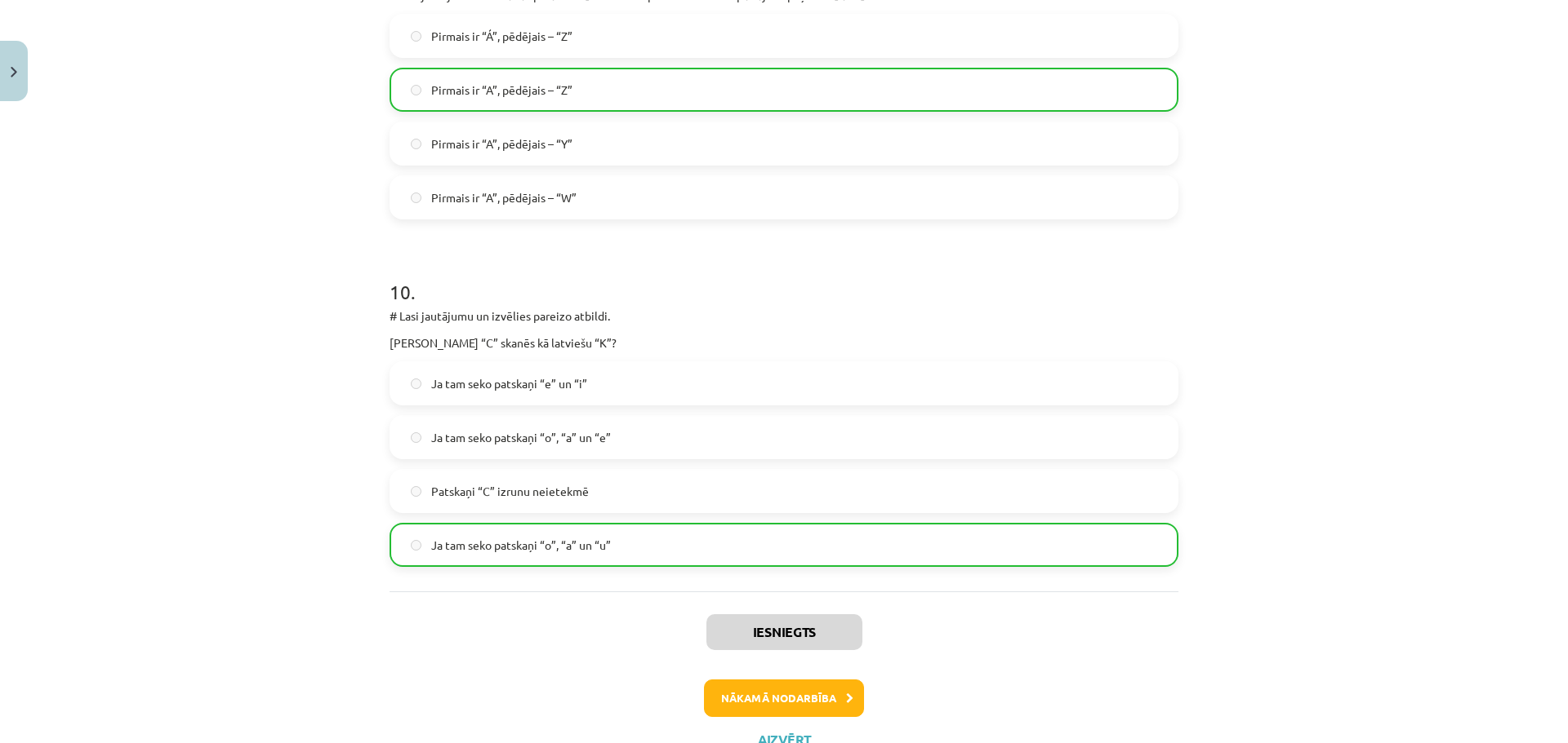
scroll to position [3183, 0]
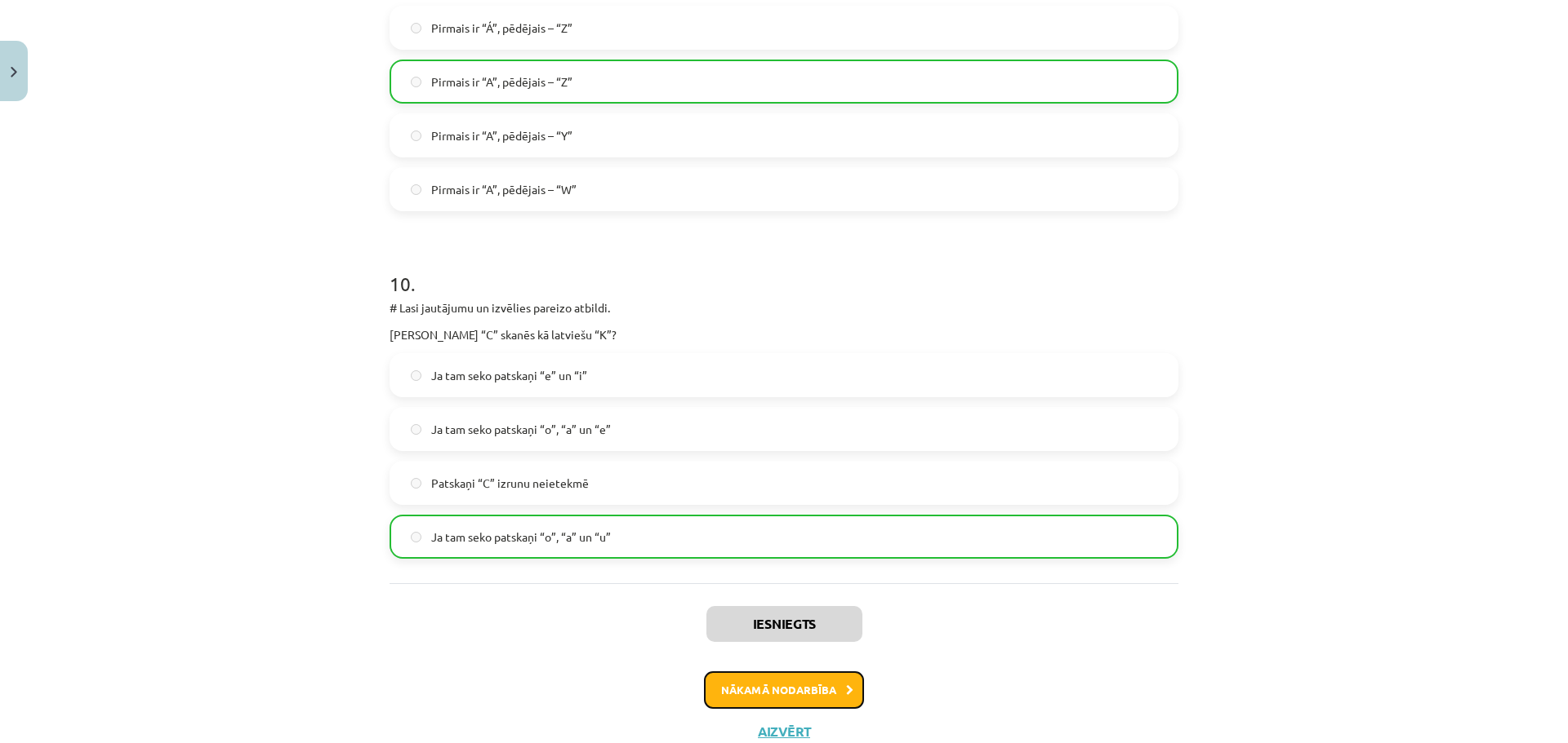
click at [739, 688] on button "Nākamā nodarbība" at bounding box center [783, 690] width 160 height 38
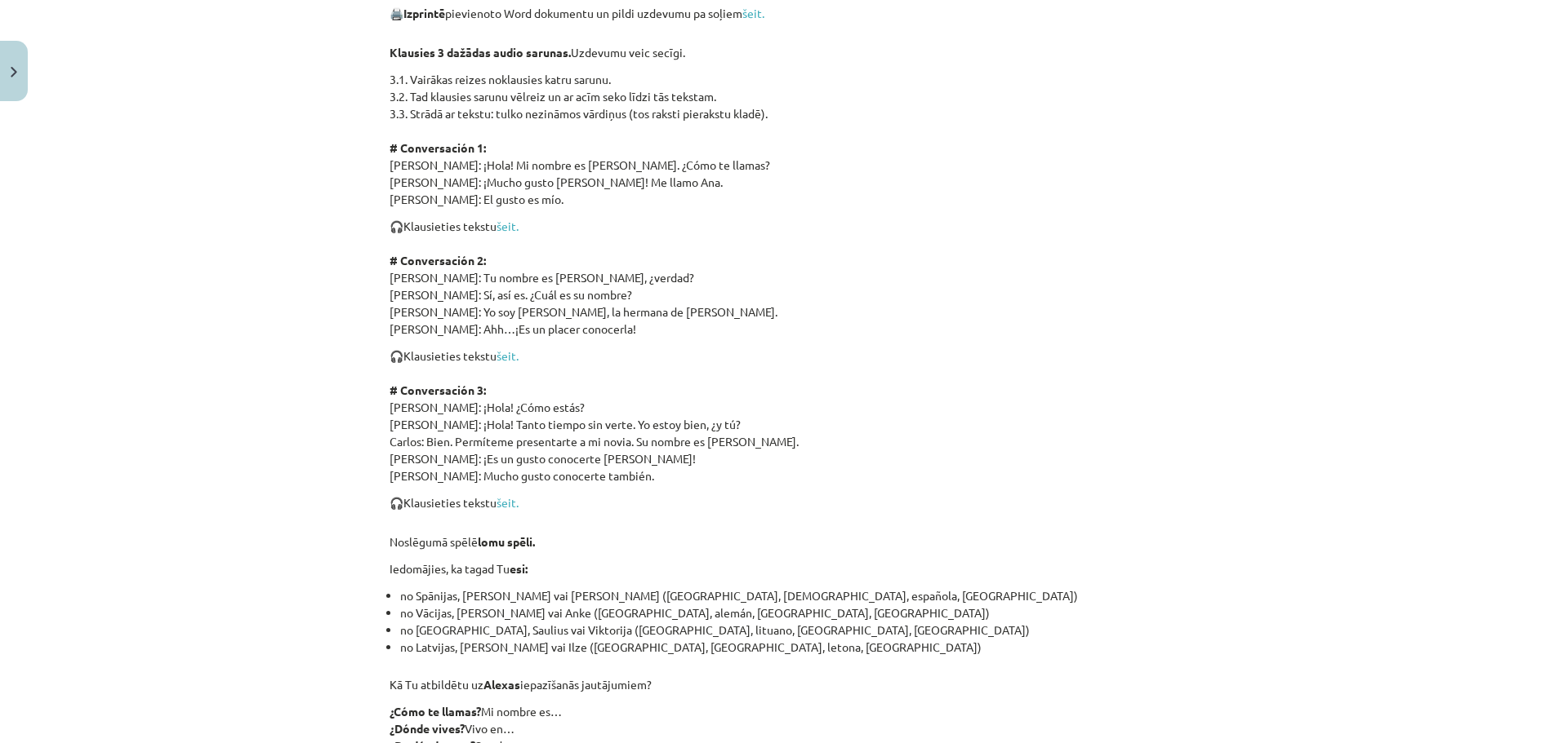
scroll to position [1178, 0]
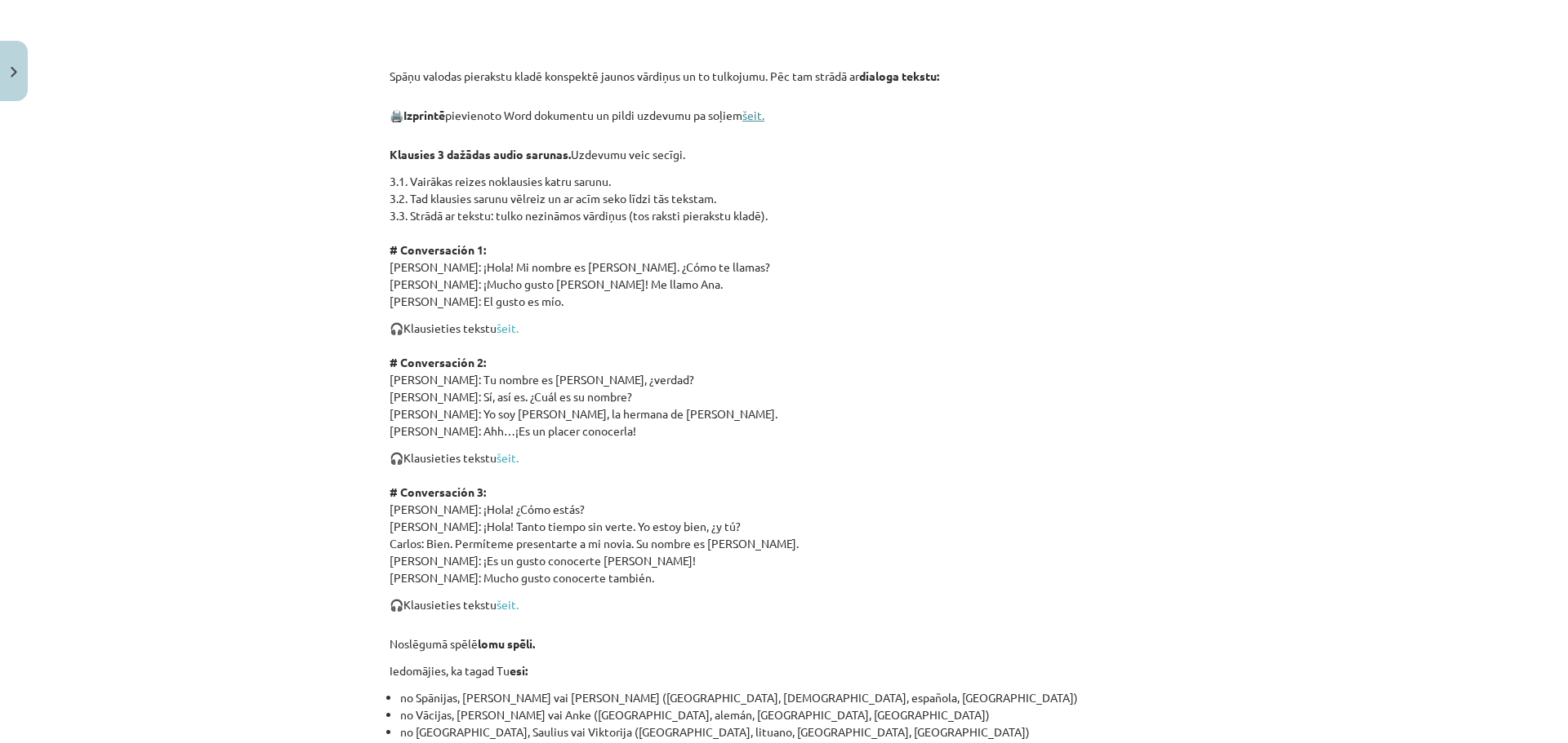
click at [759, 119] on link "šeit." at bounding box center [753, 115] width 22 height 15
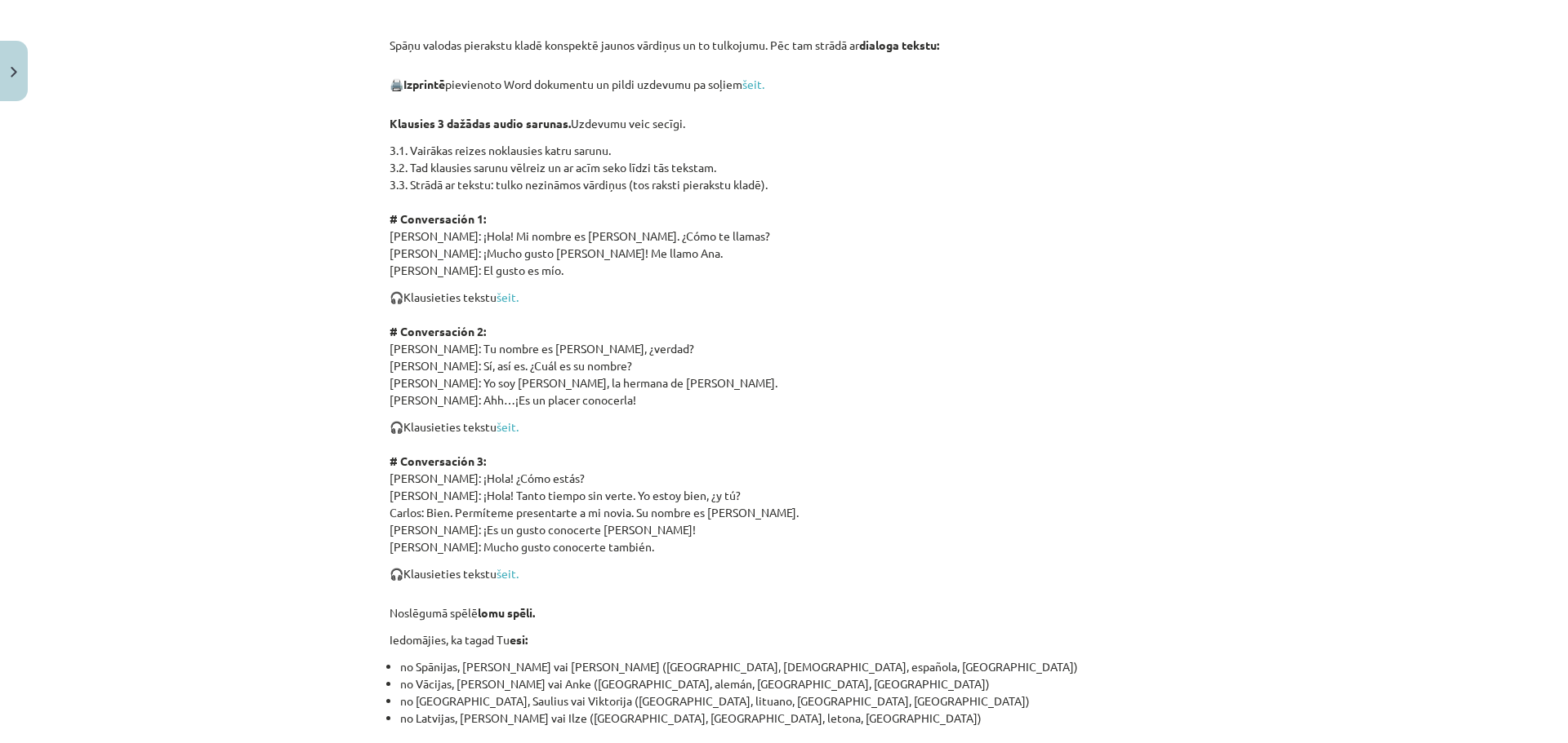
scroll to position [1259, 0]
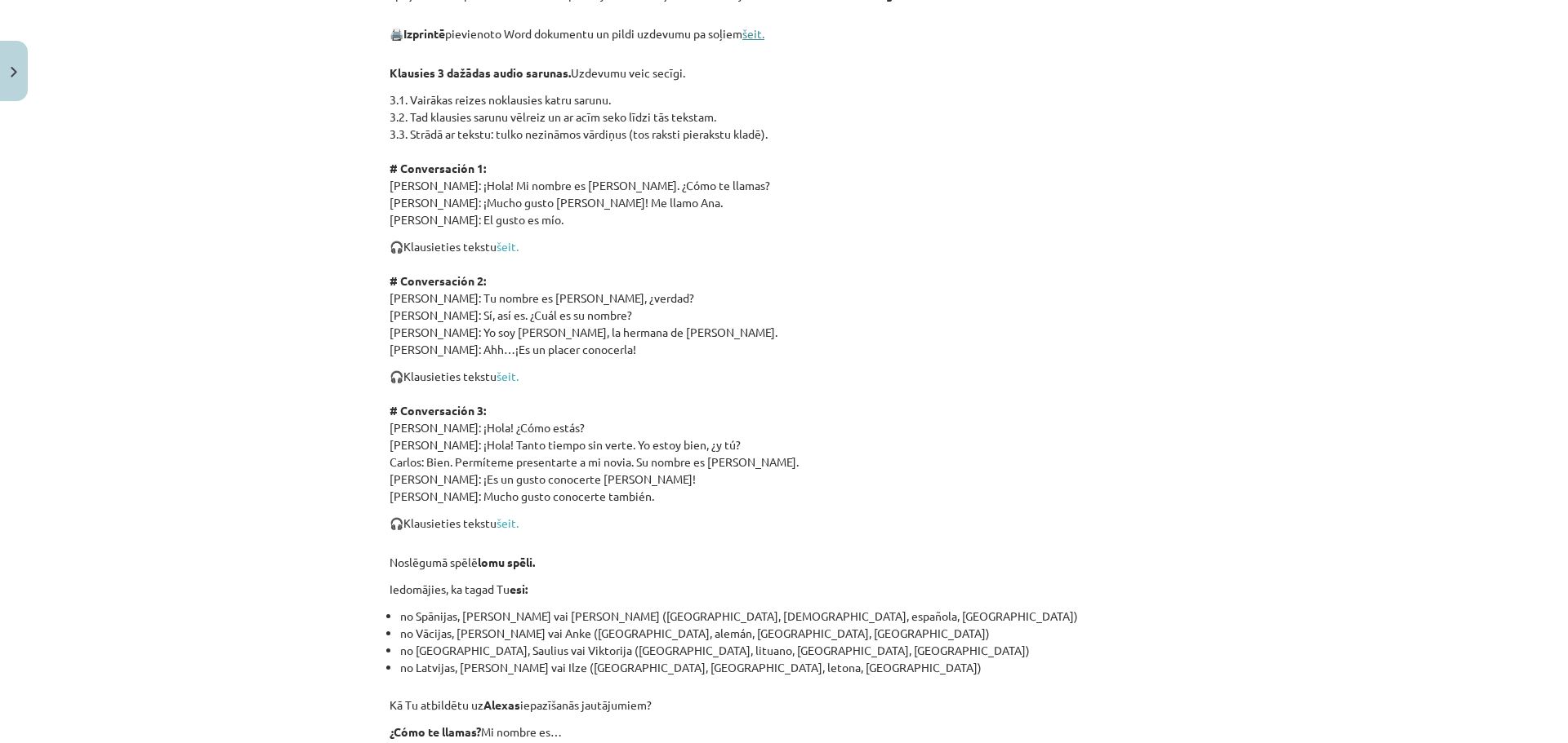
click at [758, 35] on link "šeit." at bounding box center [753, 33] width 22 height 15
click at [512, 247] on link "šeit." at bounding box center [507, 246] width 22 height 15
drag, startPoint x: 422, startPoint y: 220, endPoint x: 438, endPoint y: 231, distance: 19.4
click at [550, 227] on p "3.1. Vairākas reizes noklausies katru sarunu. 3.2. Tad klausies sarunu vēlreiz …" at bounding box center [784, 159] width 789 height 137
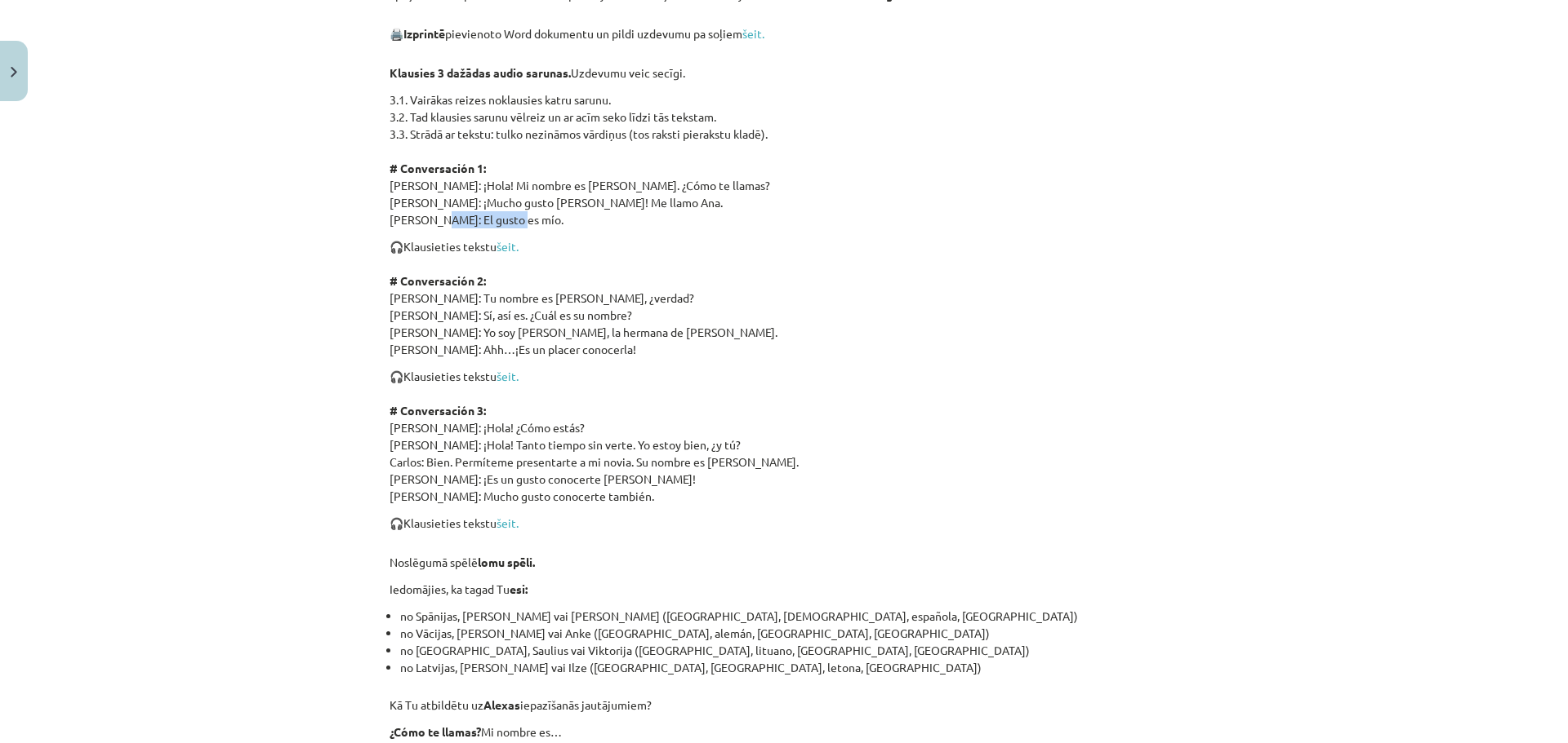
drag, startPoint x: 421, startPoint y: 218, endPoint x: 495, endPoint y: 225, distance: 74.3
click at [497, 225] on p "3.1. Vairākas reizes noklausies katru sarunu. 3.2. Tad klausies sarunu vēlreiz …" at bounding box center [784, 159] width 789 height 137
copy p "El gusto es mío"
drag, startPoint x: 459, startPoint y: 352, endPoint x: 570, endPoint y: 350, distance: 111.0
click at [570, 350] on p "🎧 Klausieties tekstu šeit. # Conversación 2: Ana: Tu nombre es [PERSON_NAME], ¿…" at bounding box center [784, 298] width 789 height 120
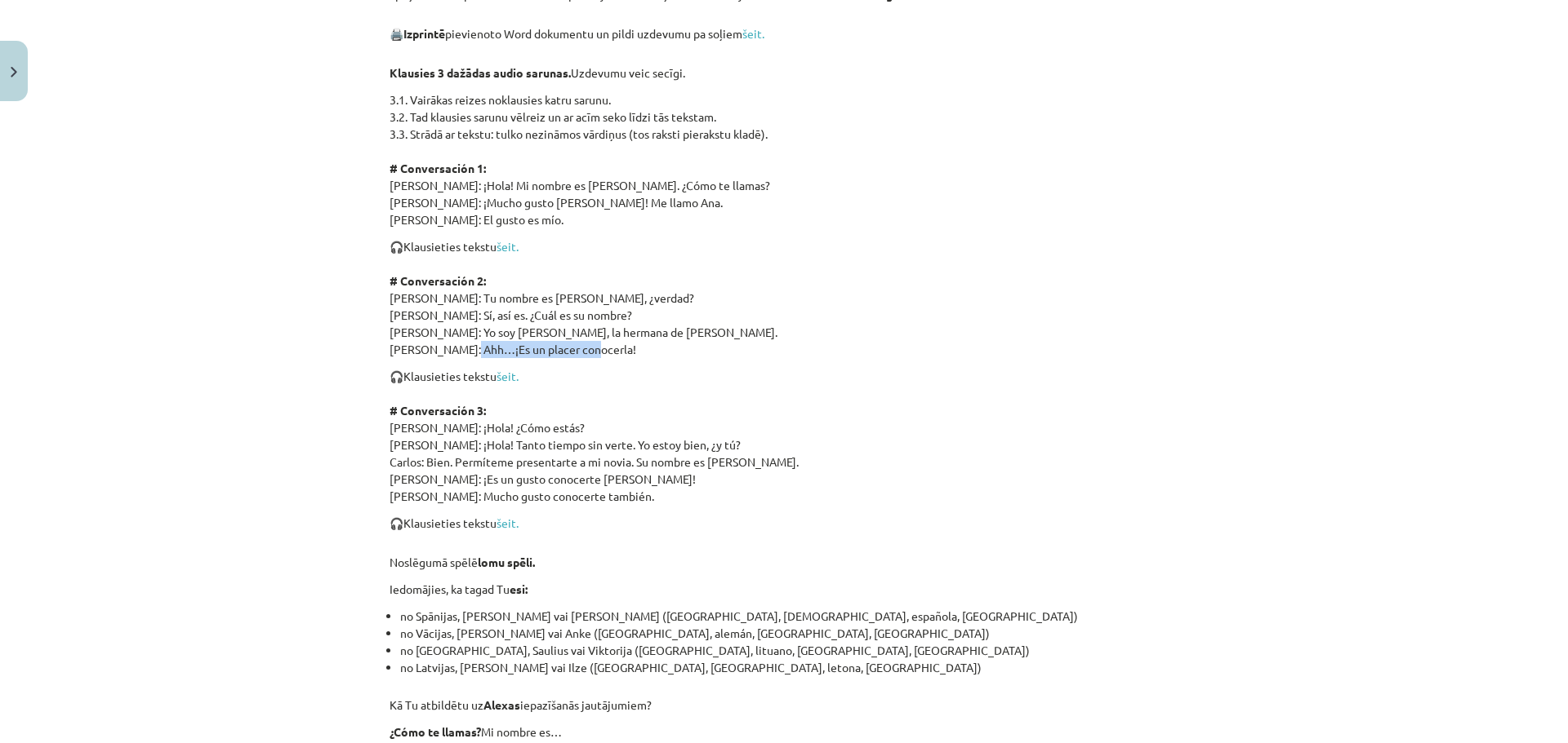
copy p "Es un placer conocerla"
click at [500, 376] on link "šeit." at bounding box center [507, 375] width 22 height 15
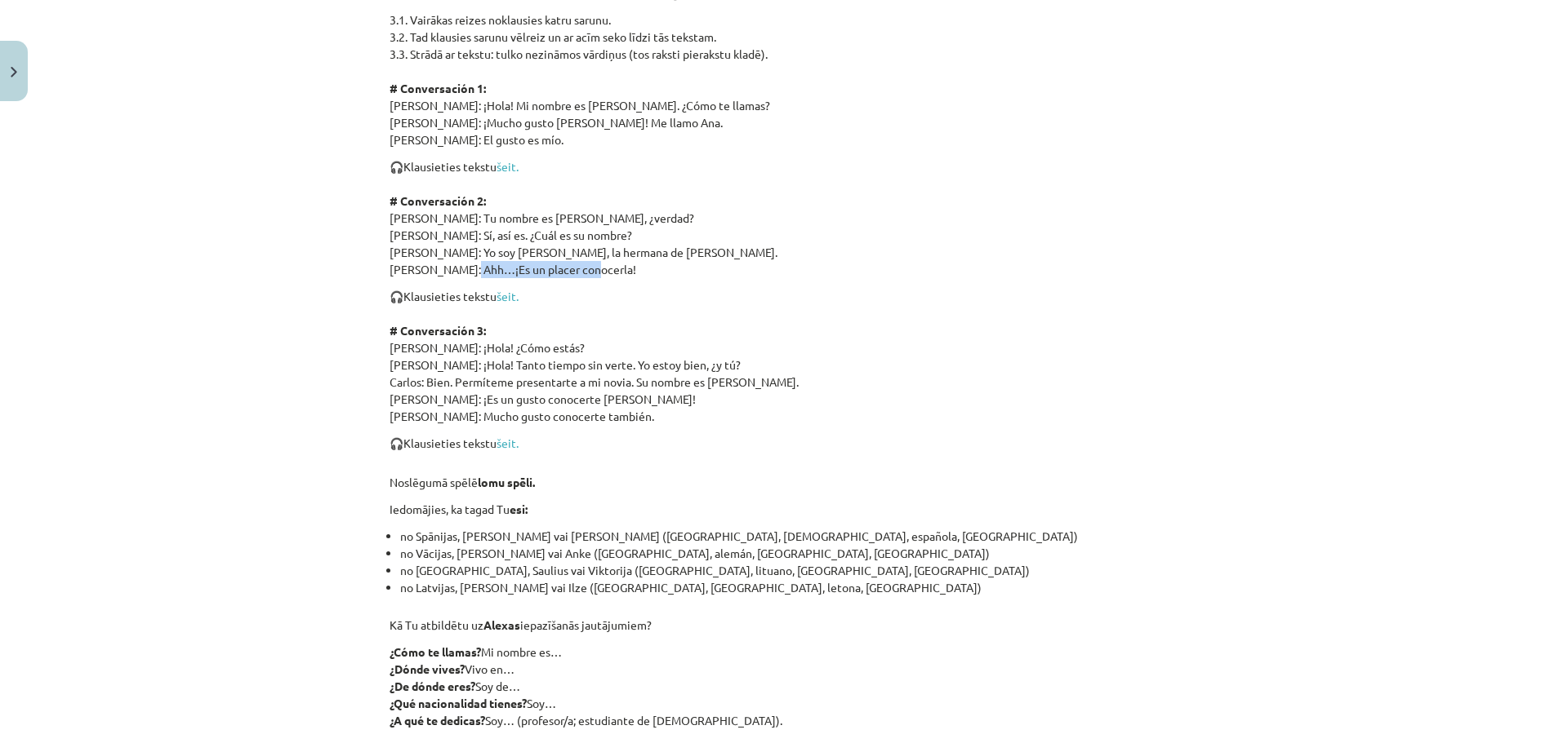
scroll to position [1340, 0]
drag, startPoint x: 442, startPoint y: 363, endPoint x: 560, endPoint y: 361, distance: 118.0
click at [560, 361] on p "🎧 Klausieties tekstu šeit. # Conversación 3: [PERSON_NAME]: ¡Hola! ¿Cómo estás?…" at bounding box center [784, 355] width 789 height 137
copy p "Tanto tiempo sin verte."
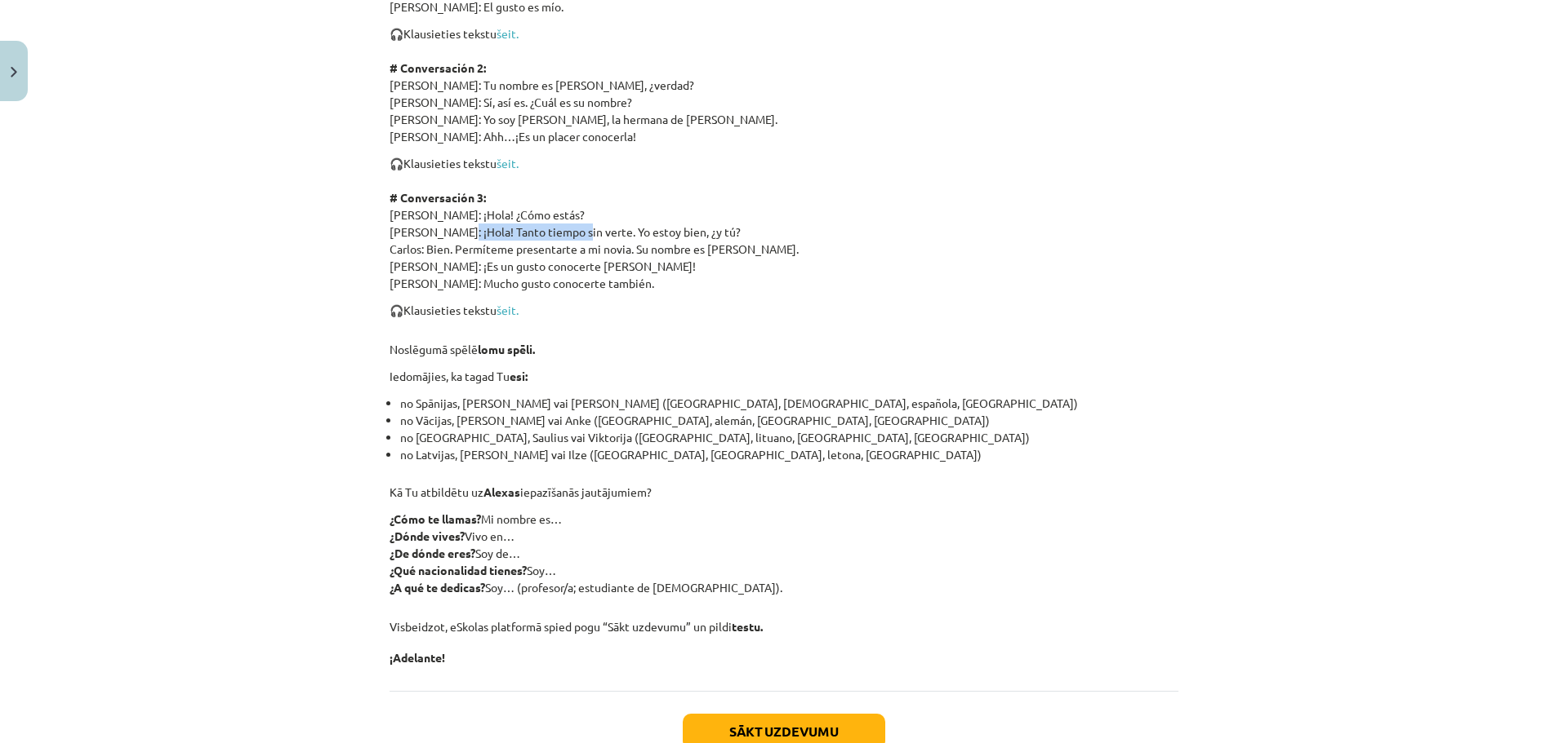
scroll to position [1504, 0]
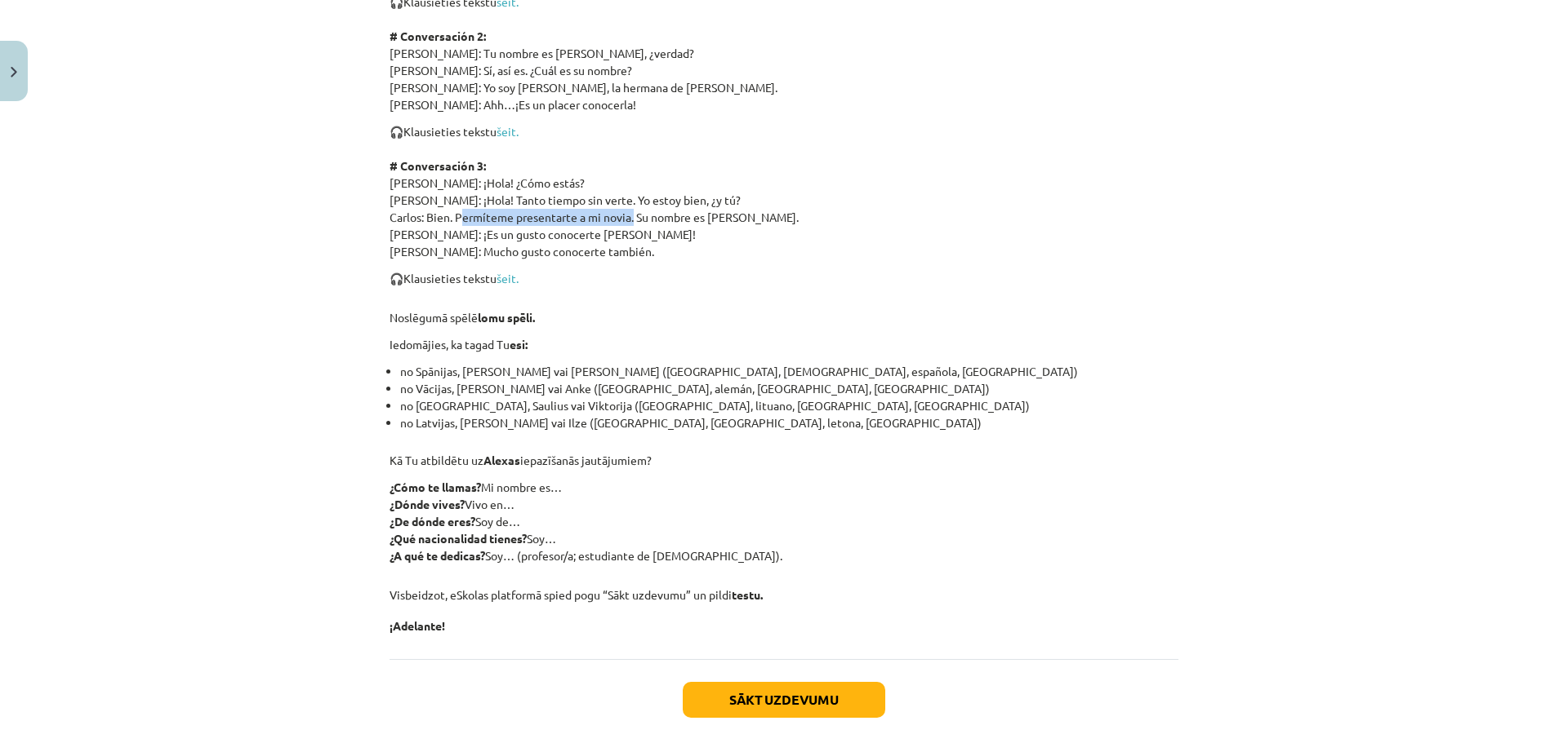
drag, startPoint x: 452, startPoint y: 216, endPoint x: 626, endPoint y: 227, distance: 174.3
click at [626, 227] on p "🎧 Klausieties tekstu šeit. # Conversación 3: [PERSON_NAME]: ¡Hola! ¿Cómo estás?…" at bounding box center [784, 191] width 789 height 137
copy p "Permíteme presentarte a mi novia"
click at [251, 134] on div "Mācību tēma: Spāņu valodas b1 - 10. klases 1.ieskaites mācību materiāls #5 Kā s…" at bounding box center [784, 372] width 1568 height 743
drag, startPoint x: 554, startPoint y: 252, endPoint x: 598, endPoint y: 253, distance: 44.0
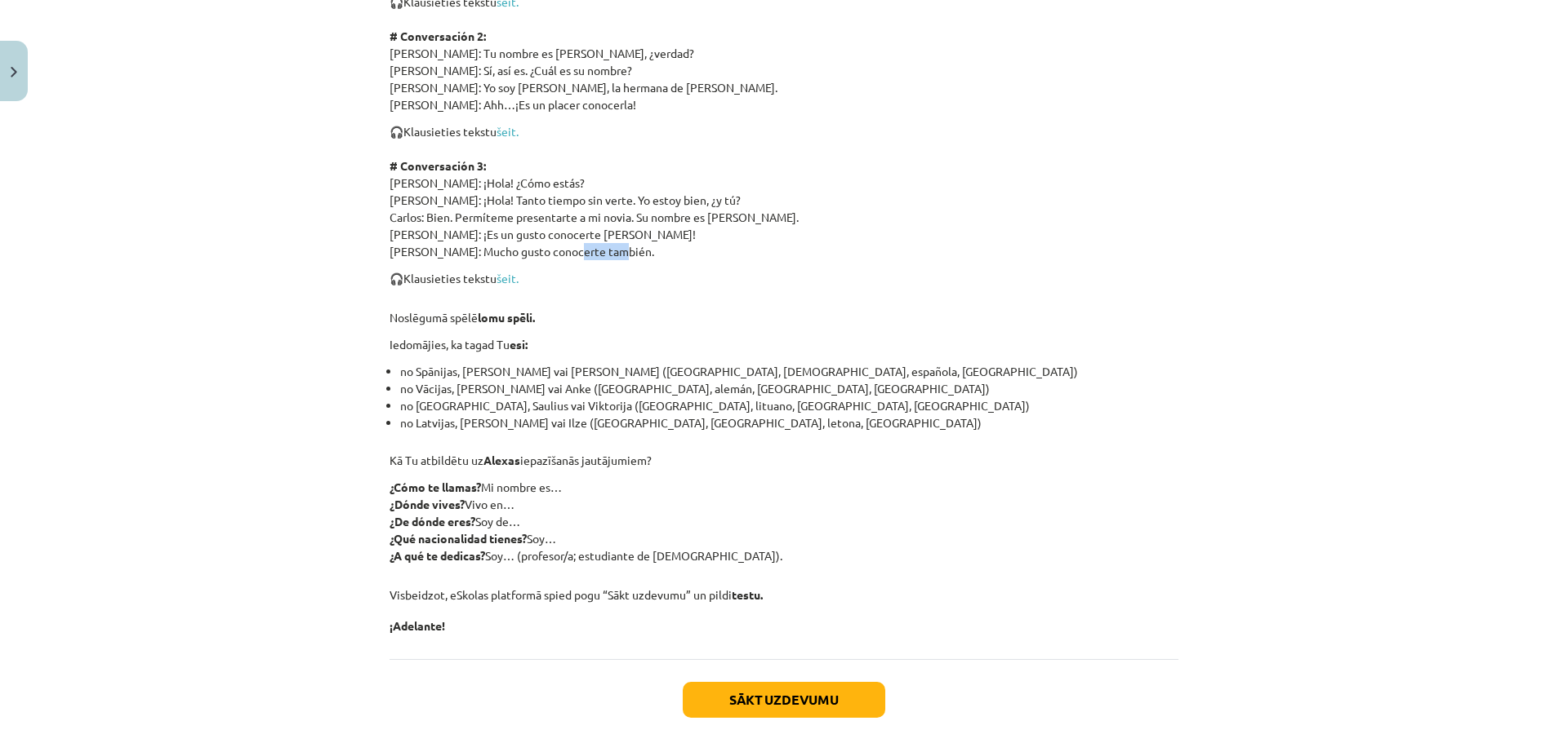
click at [598, 253] on p "🎧 Klausieties tekstu šeit. # Conversación 3: [PERSON_NAME]: ¡Hola! ¿Cómo estás?…" at bounding box center [784, 191] width 789 height 137
copy p "también"
click at [596, 253] on p "🎧 Klausieties tekstu šeit. # Conversación 3: [PERSON_NAME]: ¡Hola! ¿Cómo estás?…" at bounding box center [784, 191] width 789 height 137
click at [762, 696] on button "Sākt uzdevumu" at bounding box center [784, 700] width 202 height 36
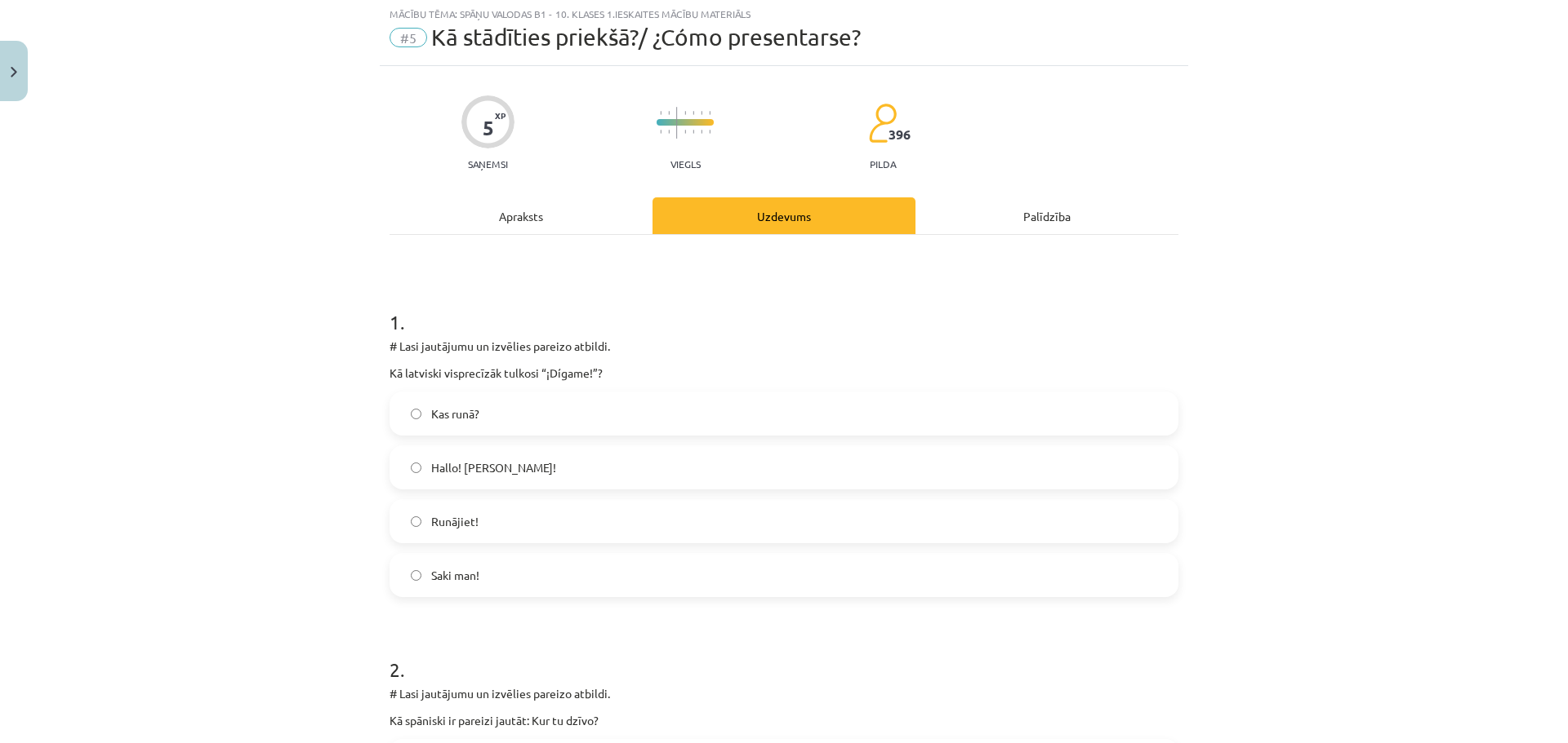
scroll to position [41, 0]
click at [512, 528] on label "Runājiet!" at bounding box center [784, 522] width 785 height 41
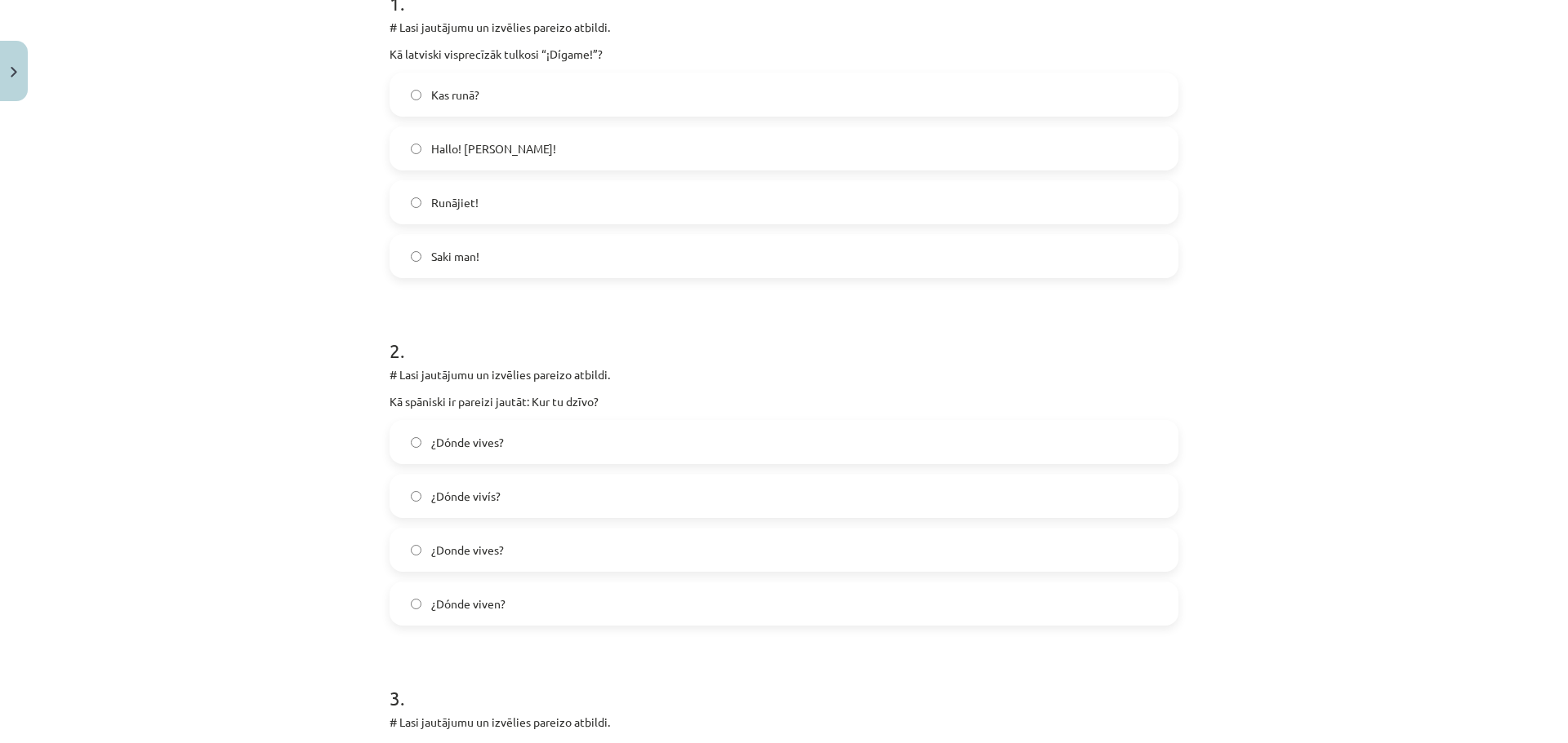
scroll to position [368, 0]
click at [536, 426] on label "¿Dónde vives?" at bounding box center [784, 436] width 785 height 41
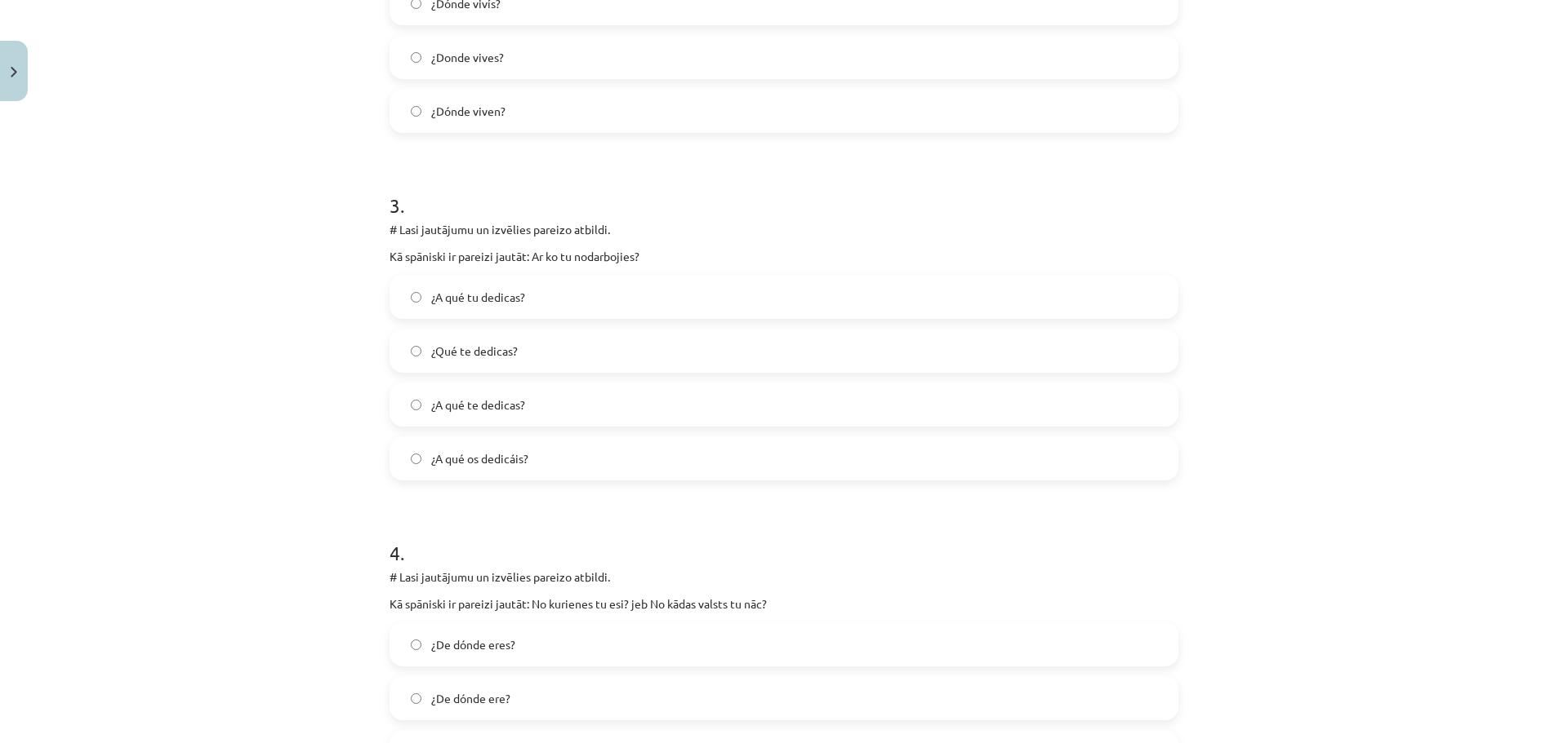
scroll to position [857, 0]
drag, startPoint x: 526, startPoint y: 254, endPoint x: 627, endPoint y: 263, distance: 101.4
click at [629, 263] on div "3 . # Lasi jautājumu un izvēlies pareizo atbildi. Kā spāniski ir pareizi jautāt…" at bounding box center [784, 321] width 789 height 315
copy div "Ar ko tu nodarbojies? ¿A qué tu dedicas?"
click at [606, 209] on h1 "3 ." at bounding box center [784, 188] width 789 height 51
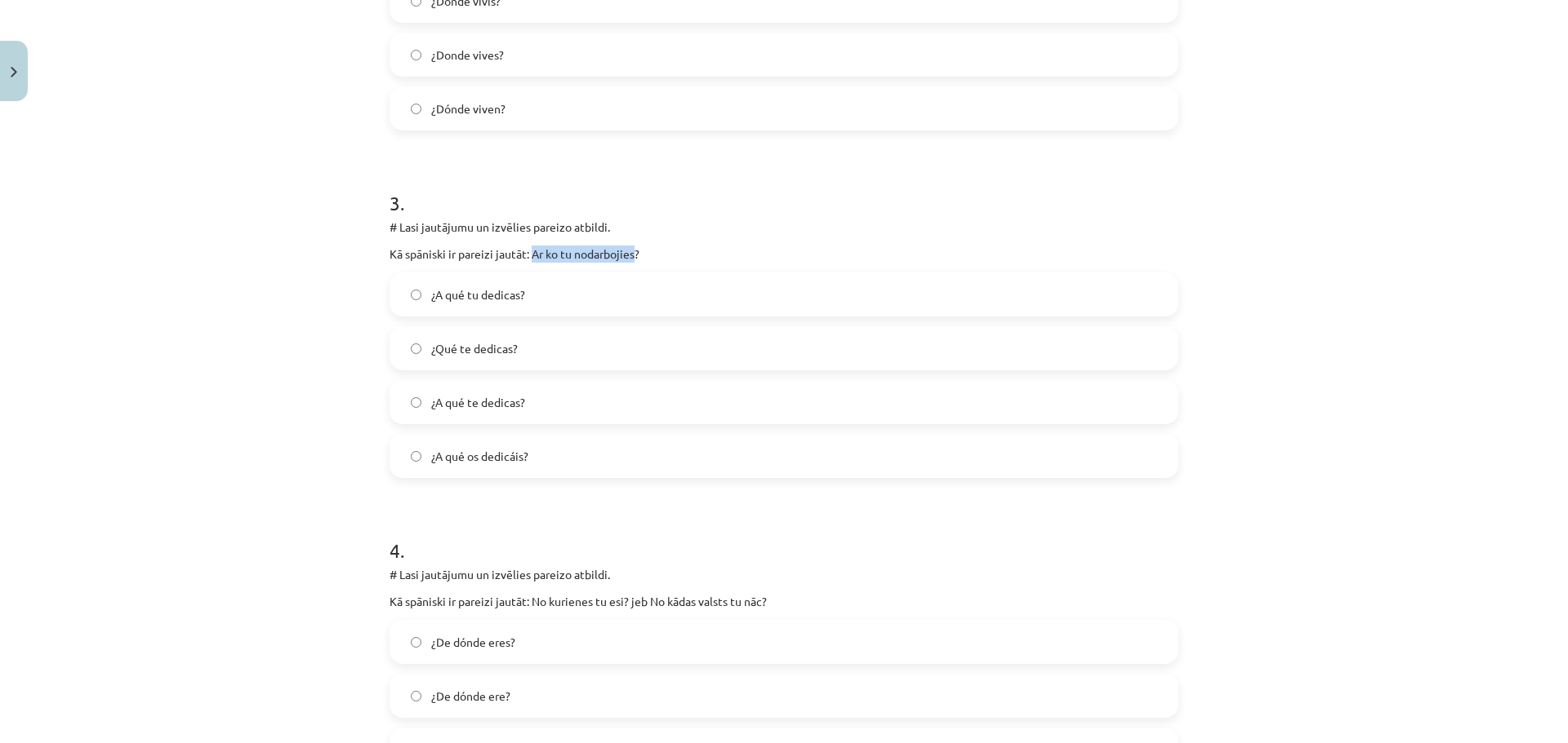
drag, startPoint x: 526, startPoint y: 253, endPoint x: 629, endPoint y: 250, distance: 103.0
click at [629, 250] on p "Kā spāniski ir pareizi jautāt: Ar ko tu nodarbojies?" at bounding box center [784, 254] width 789 height 17
copy p "Ar ko tu nodarbojies"
click at [526, 402] on label "¿A qué te dedicas?" at bounding box center [784, 402] width 785 height 41
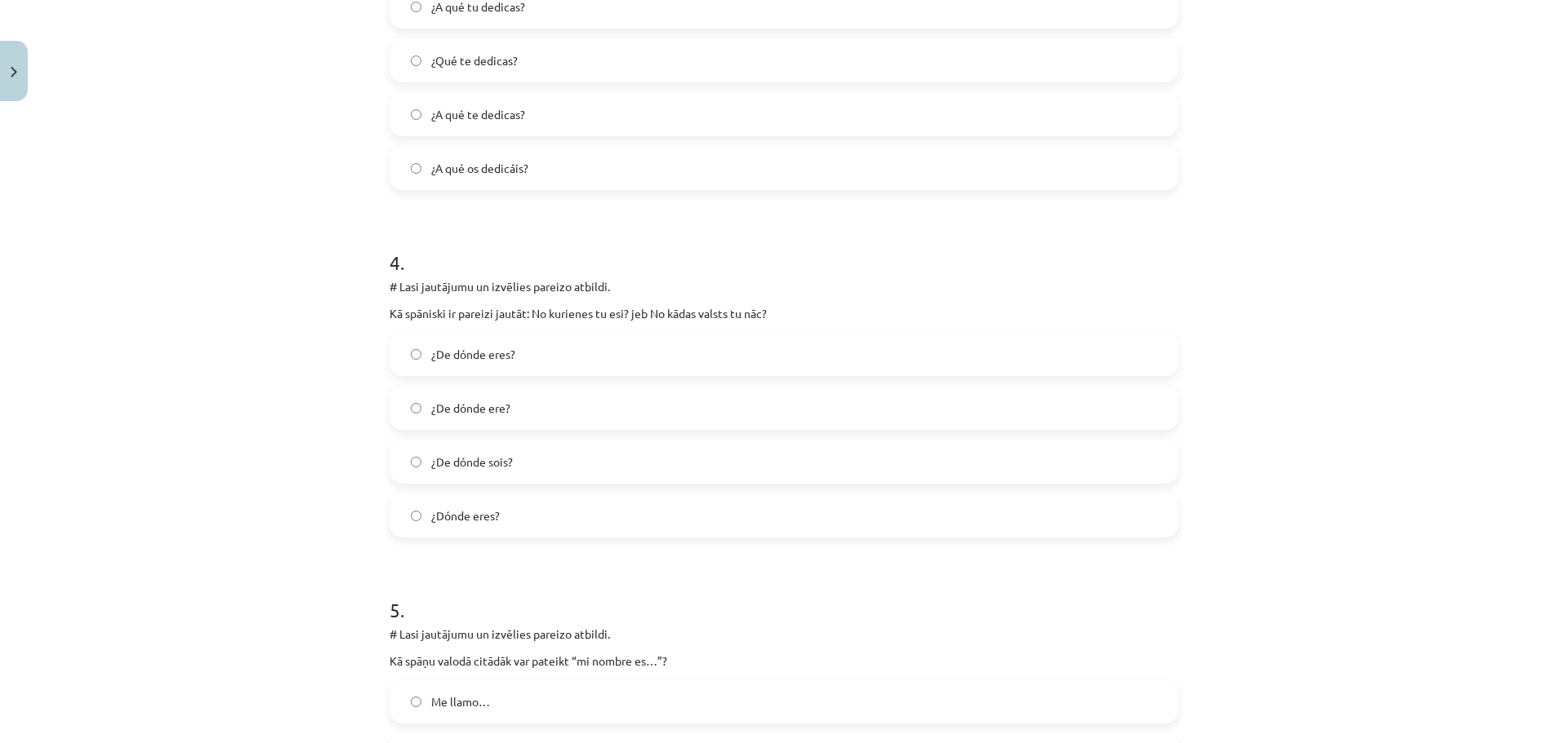
scroll to position [1265, 0]
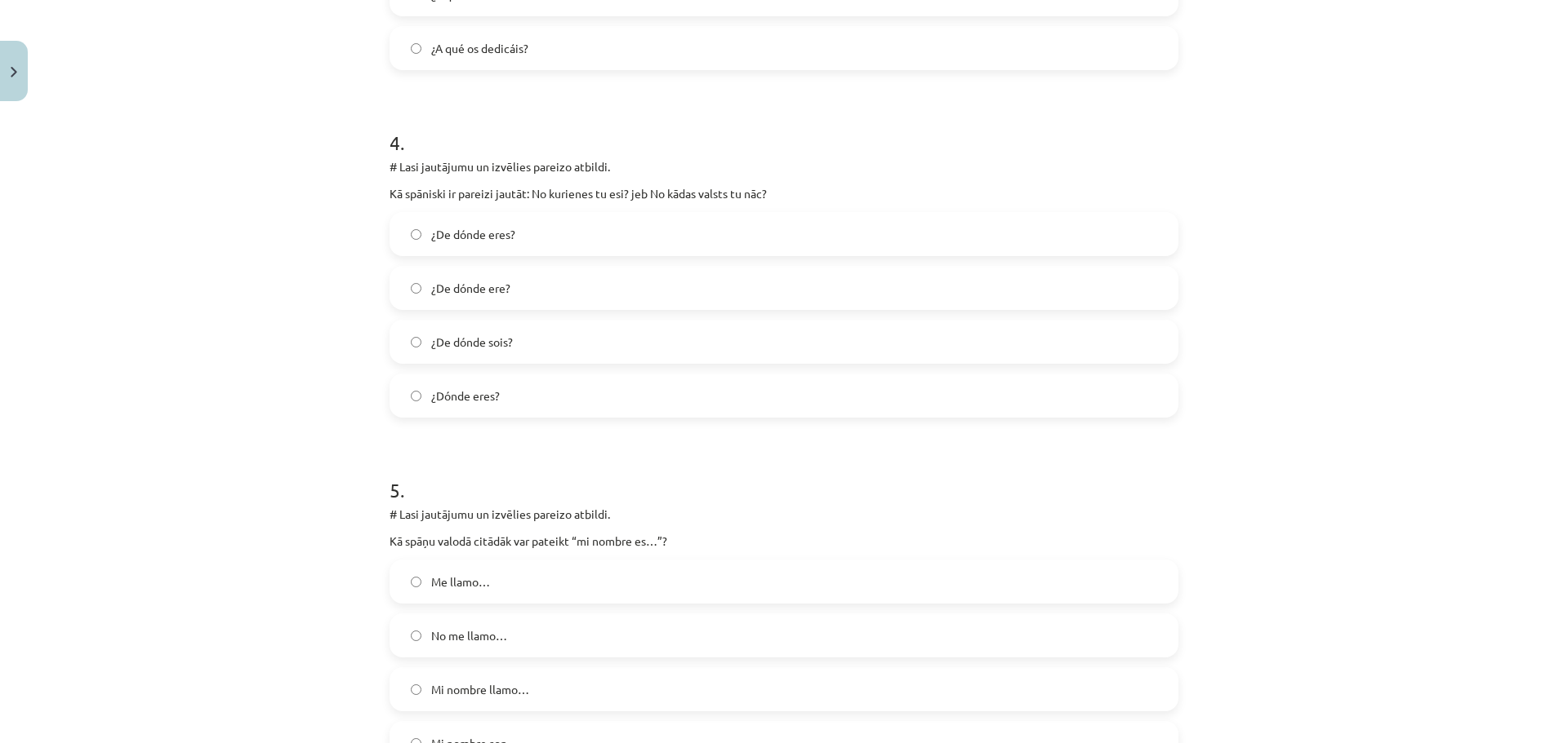
click at [531, 237] on label "¿De dónde eres?" at bounding box center [784, 234] width 785 height 41
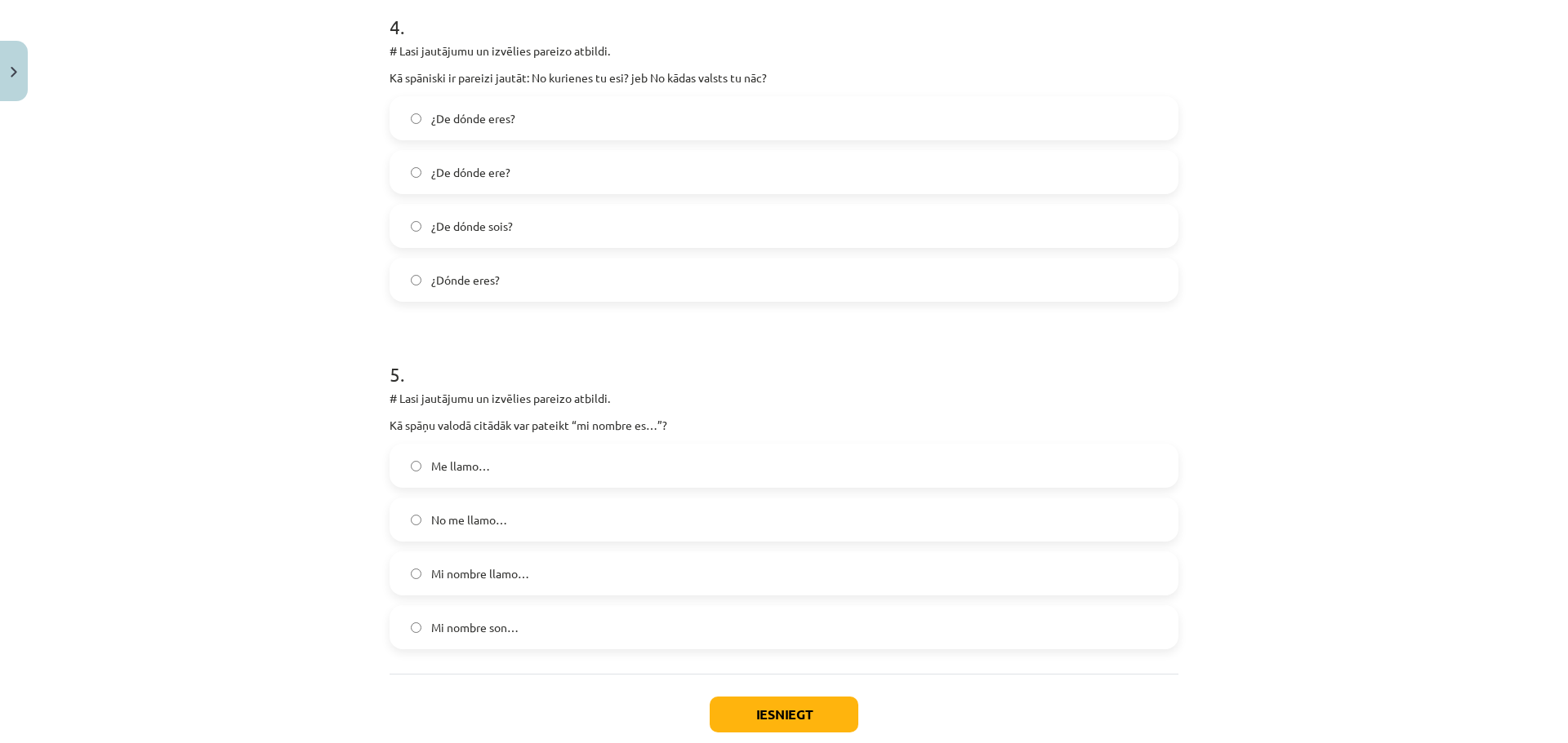
scroll to position [1429, 0]
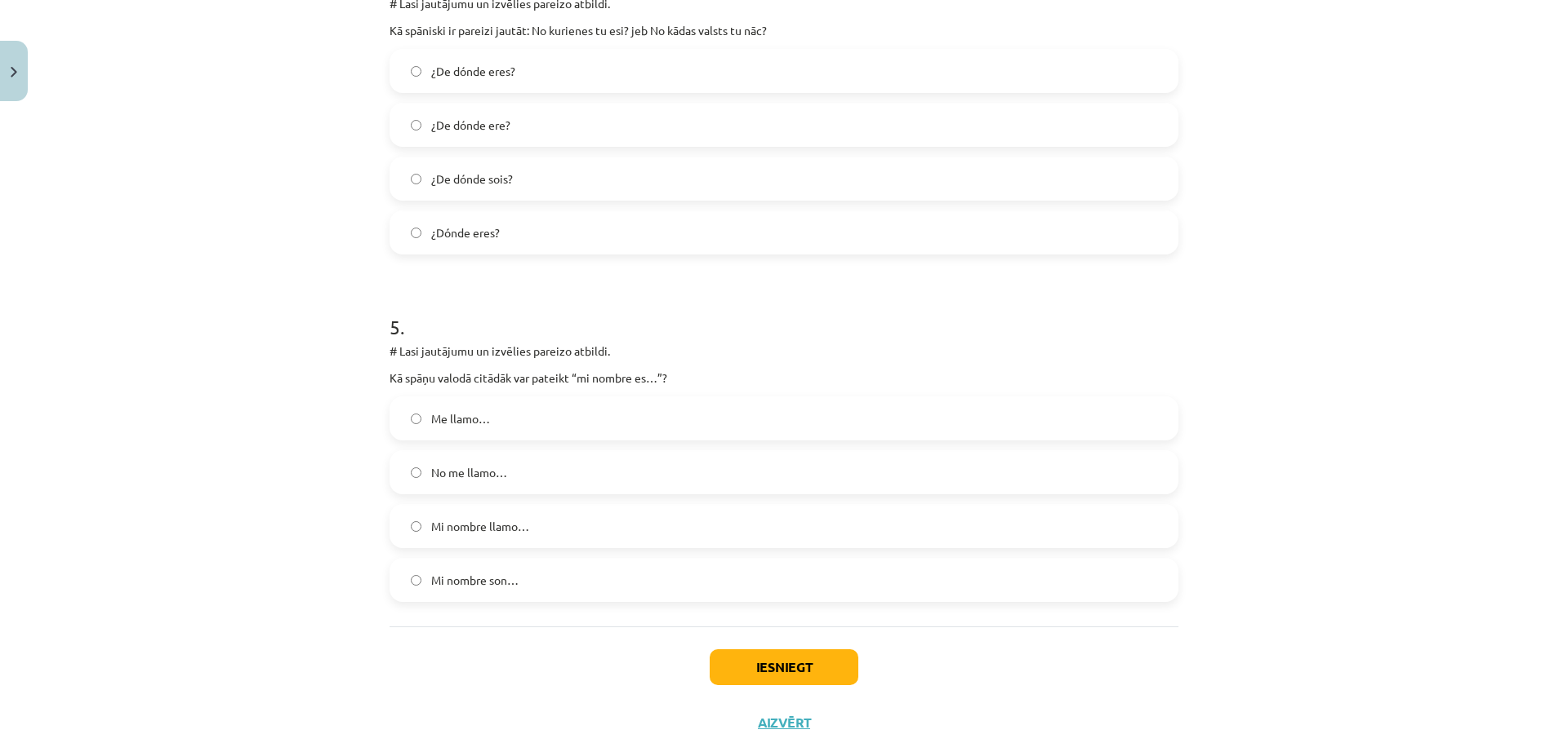
click at [512, 403] on label "Me llamo…" at bounding box center [784, 418] width 785 height 41
click at [812, 672] on button "Iesniegt" at bounding box center [784, 668] width 149 height 36
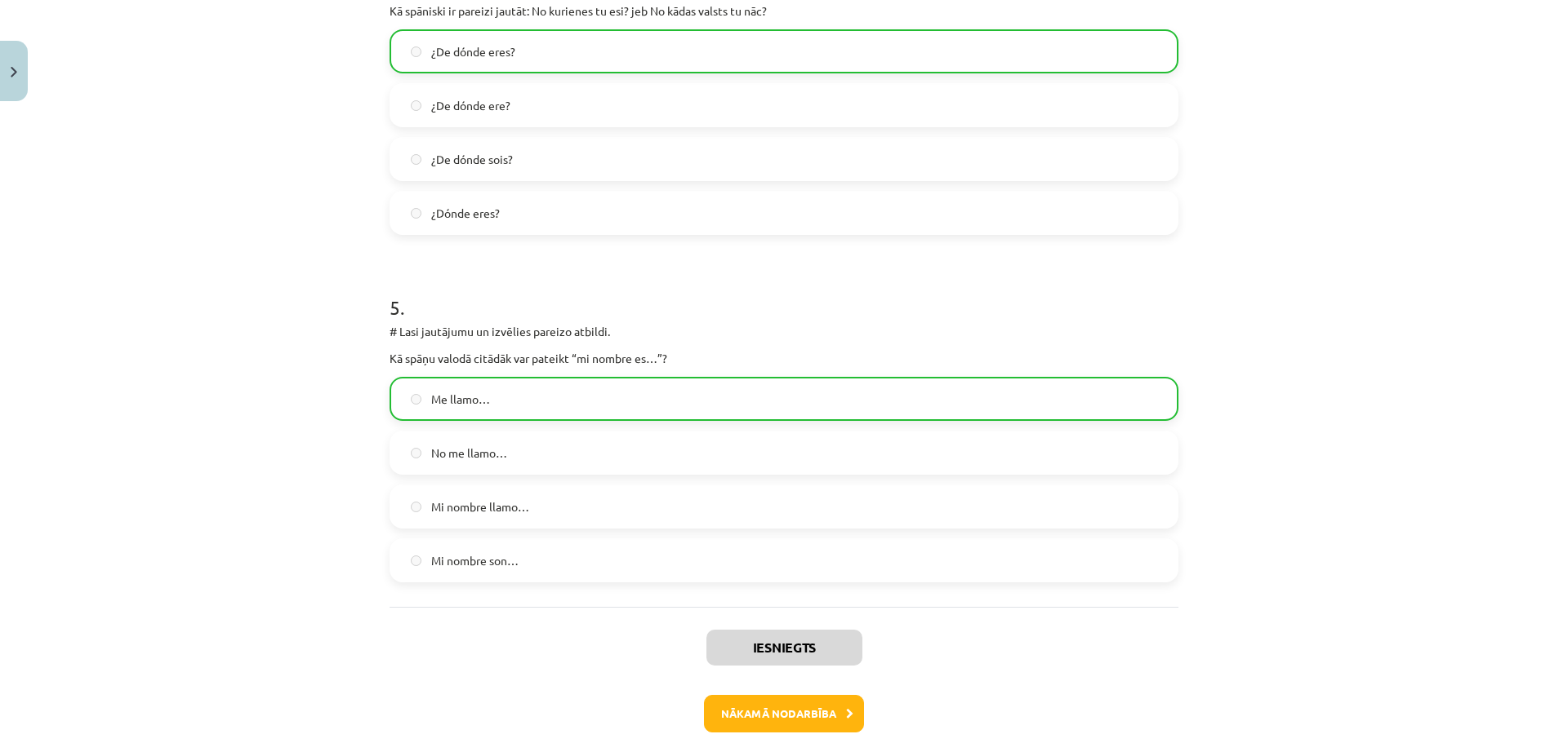
scroll to position [1529, 0]
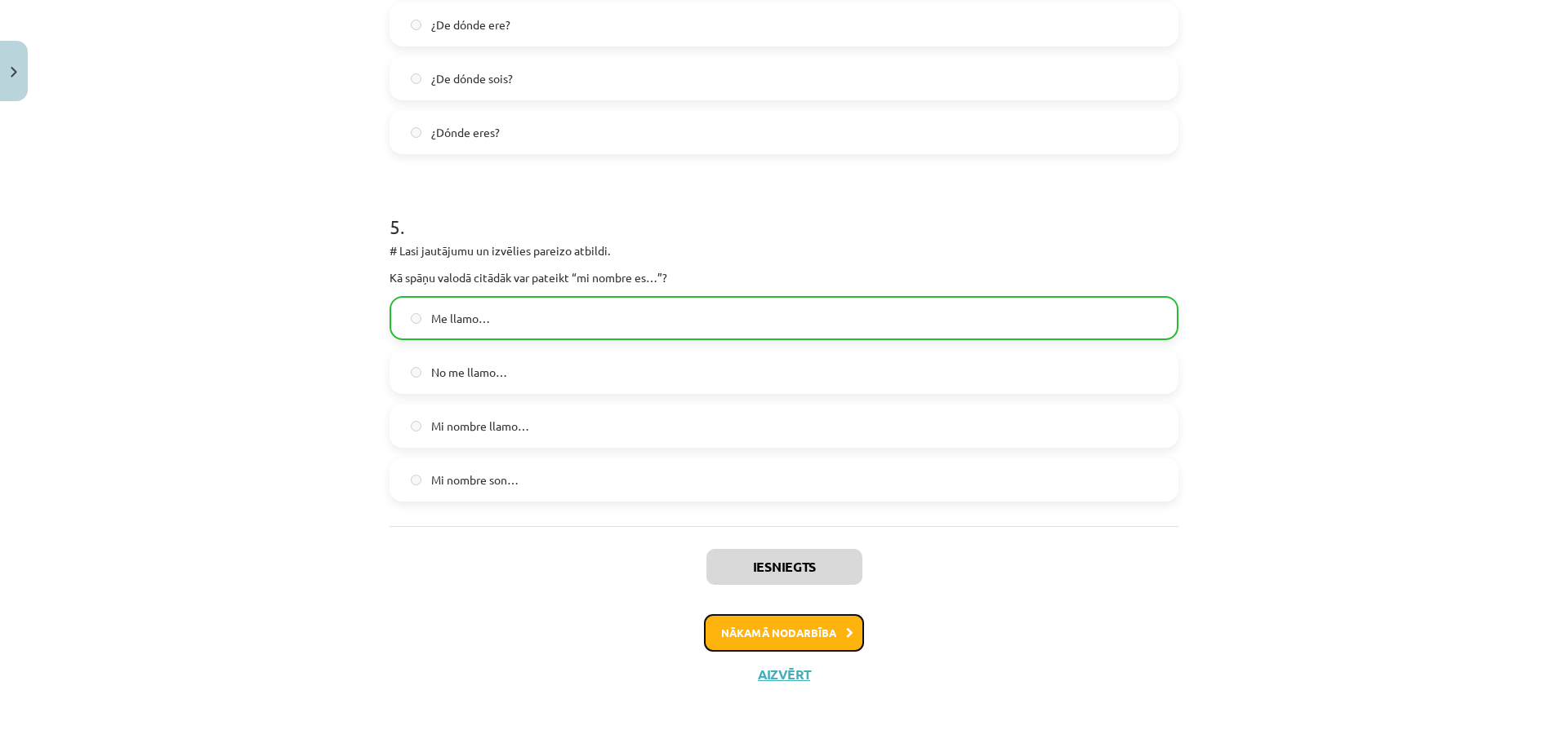
click at [788, 631] on button "Nākamā nodarbība" at bounding box center [783, 633] width 160 height 38
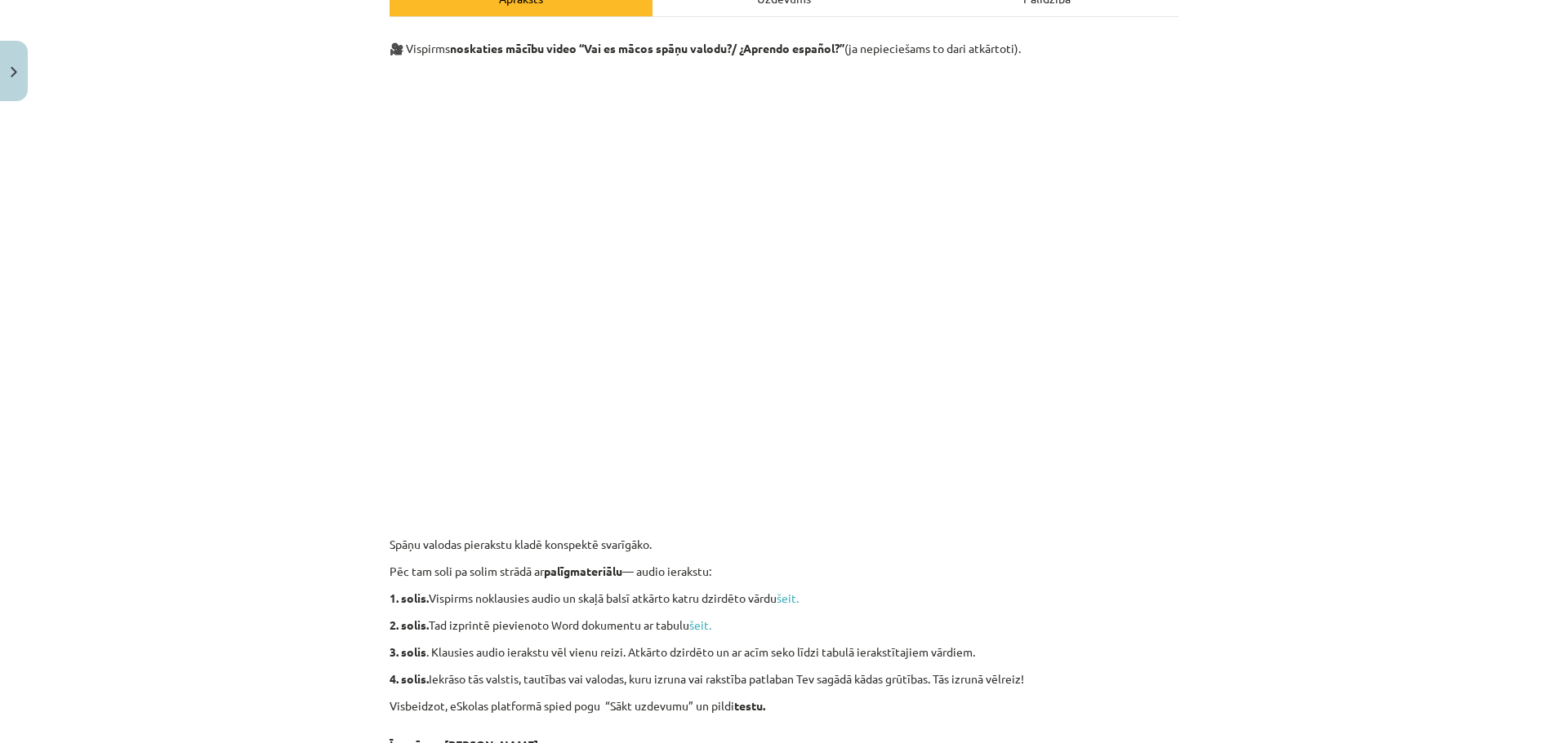
scroll to position [536, 0]
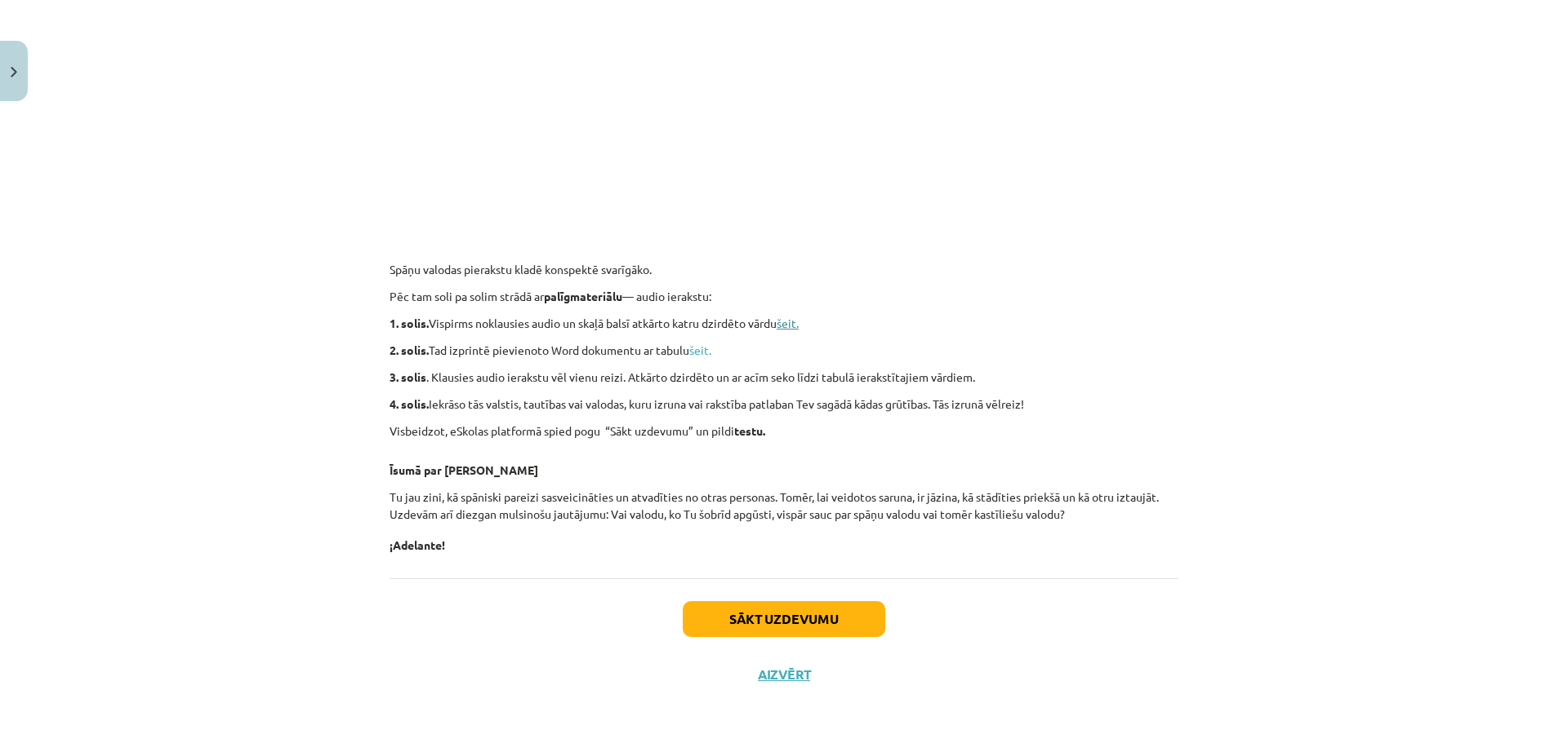
click at [797, 322] on link "šeit." at bounding box center [787, 323] width 22 height 15
click at [704, 353] on link "šeit." at bounding box center [700, 350] width 22 height 15
click at [855, 613] on button "Sākt uzdevumu" at bounding box center [784, 619] width 202 height 36
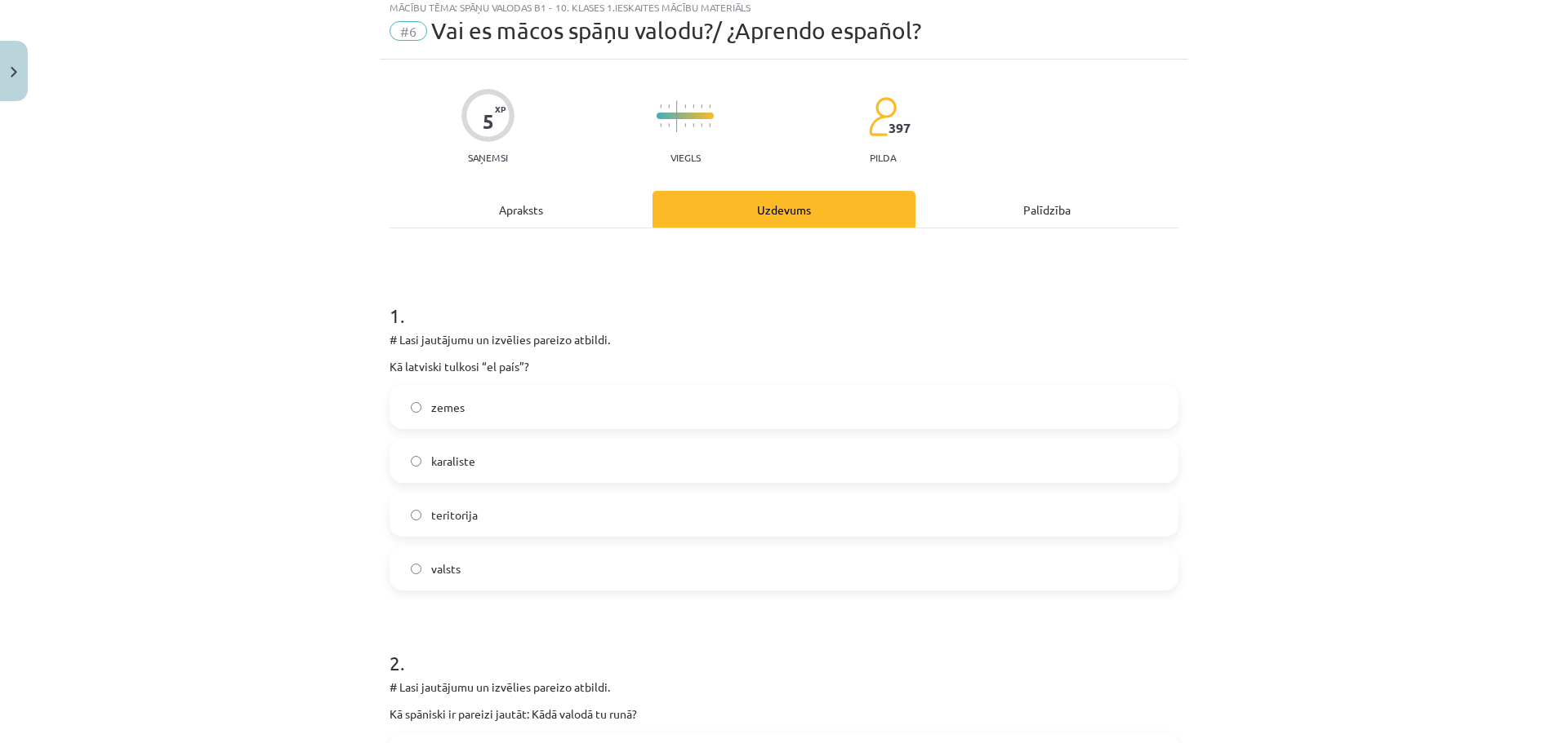
scroll to position [41, 0]
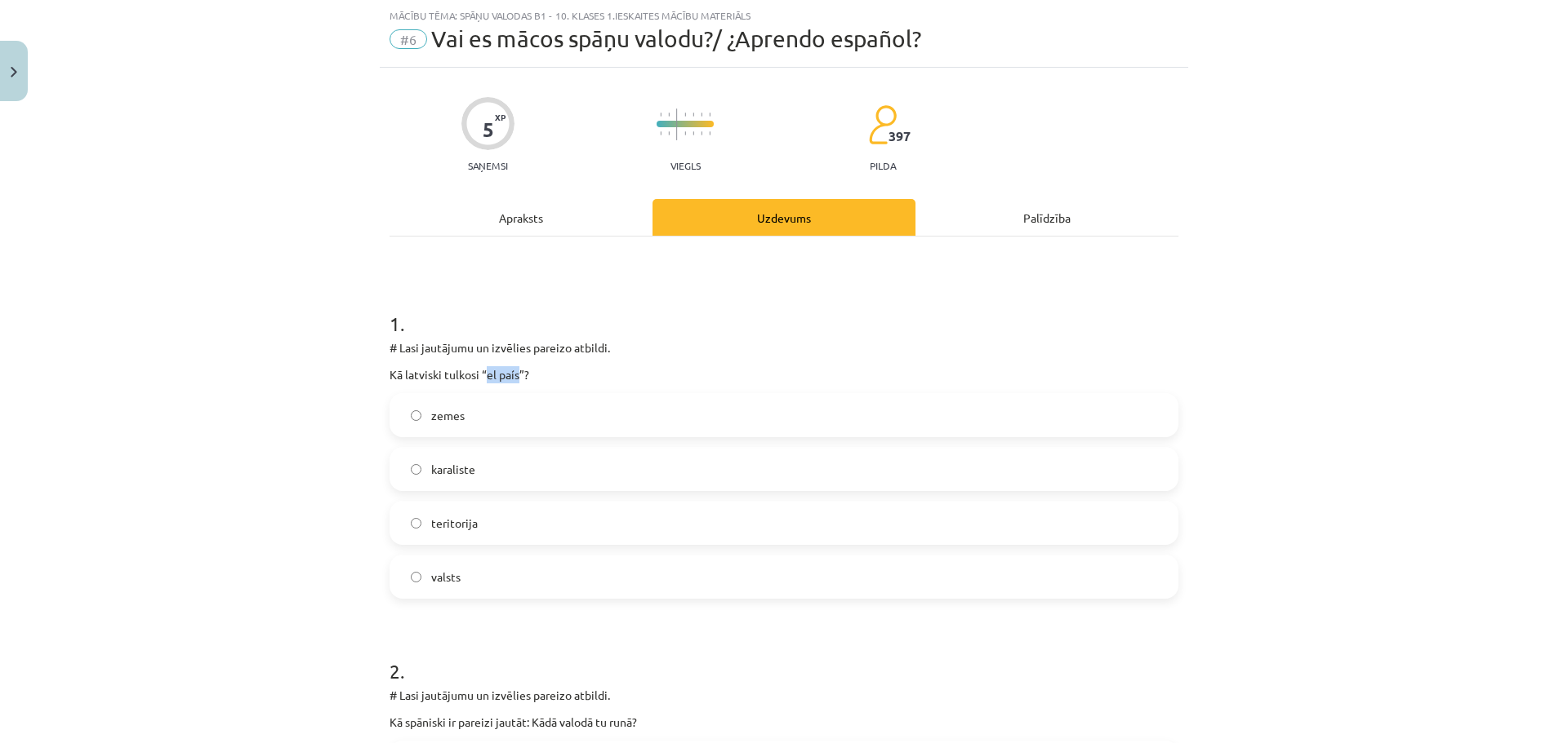
drag, startPoint x: 480, startPoint y: 374, endPoint x: 511, endPoint y: 375, distance: 31.0
click at [511, 375] on p "Kā latviski tulkosi “el país”?" at bounding box center [784, 374] width 789 height 17
copy p "el país"
click at [518, 592] on label "valsts" at bounding box center [784, 577] width 785 height 41
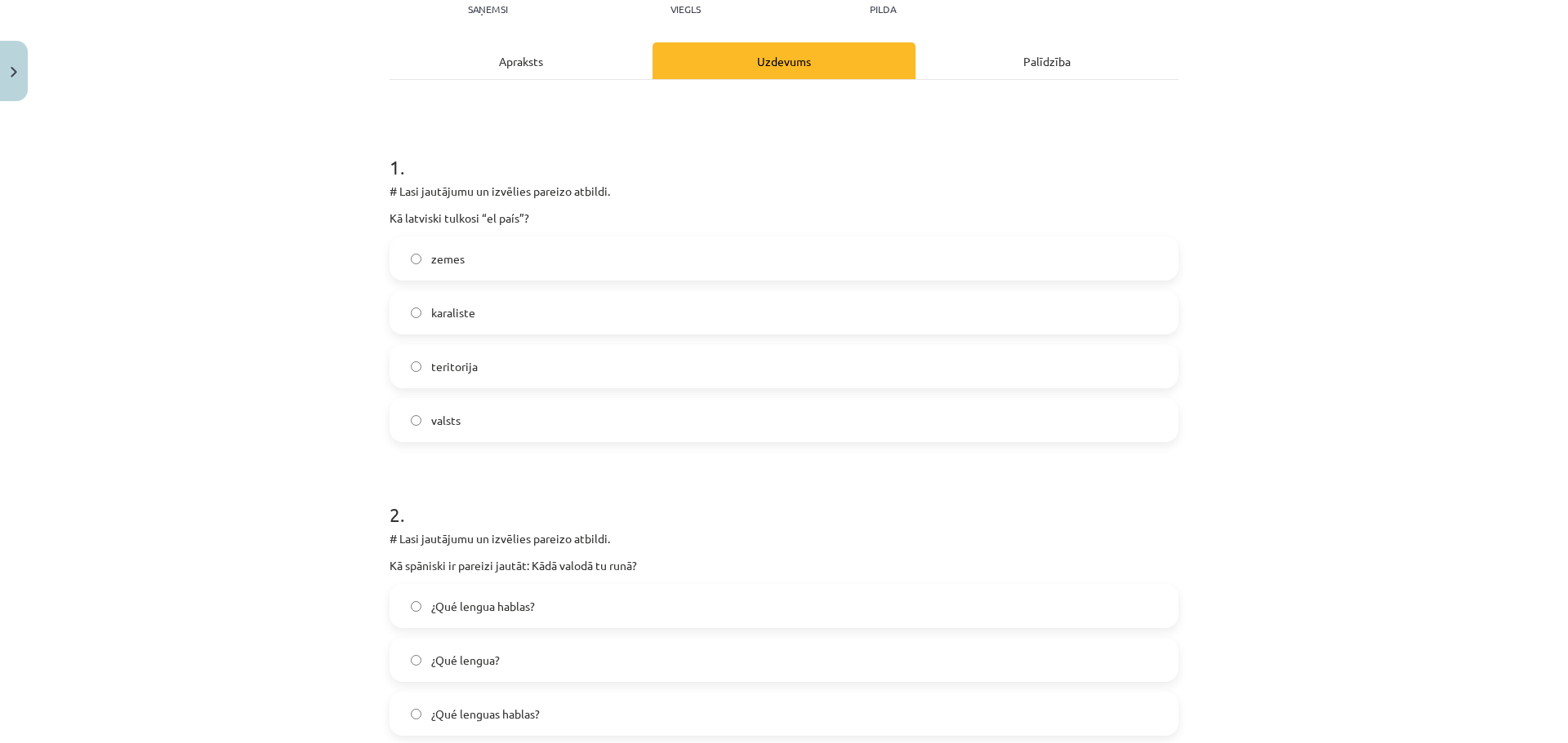
scroll to position [368, 0]
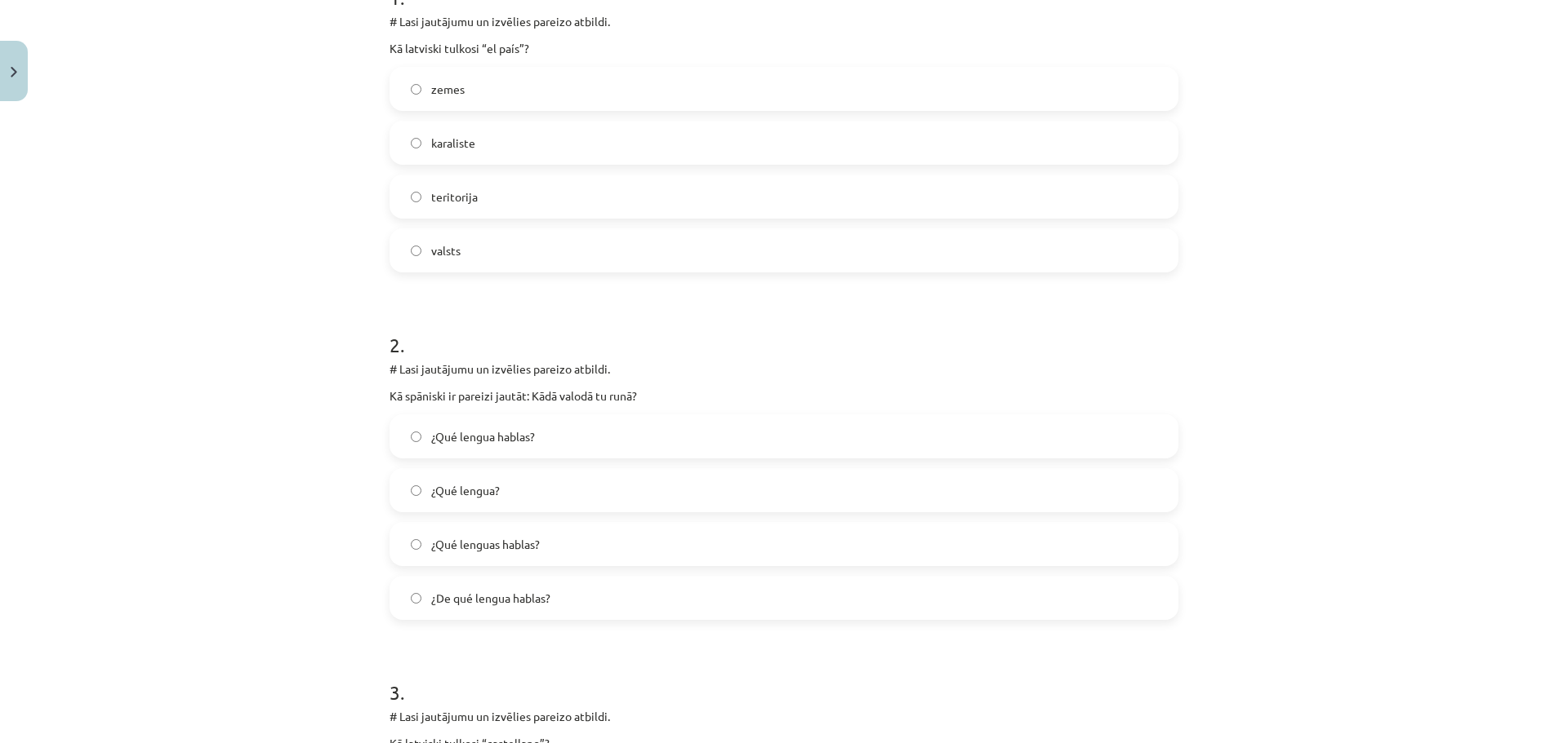
click at [645, 446] on label "¿Qué lengua hablas?" at bounding box center [784, 436] width 785 height 41
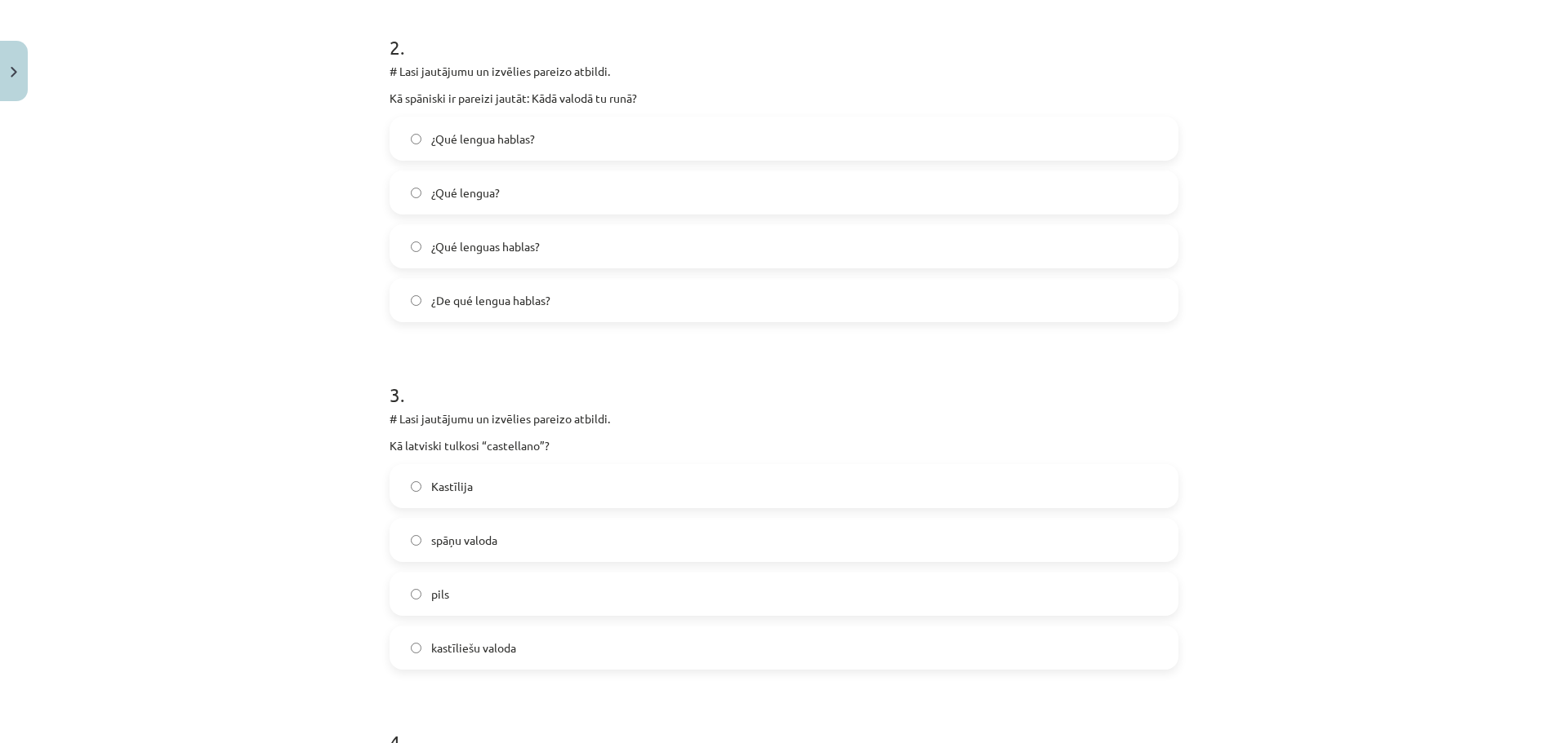
scroll to position [693, 0]
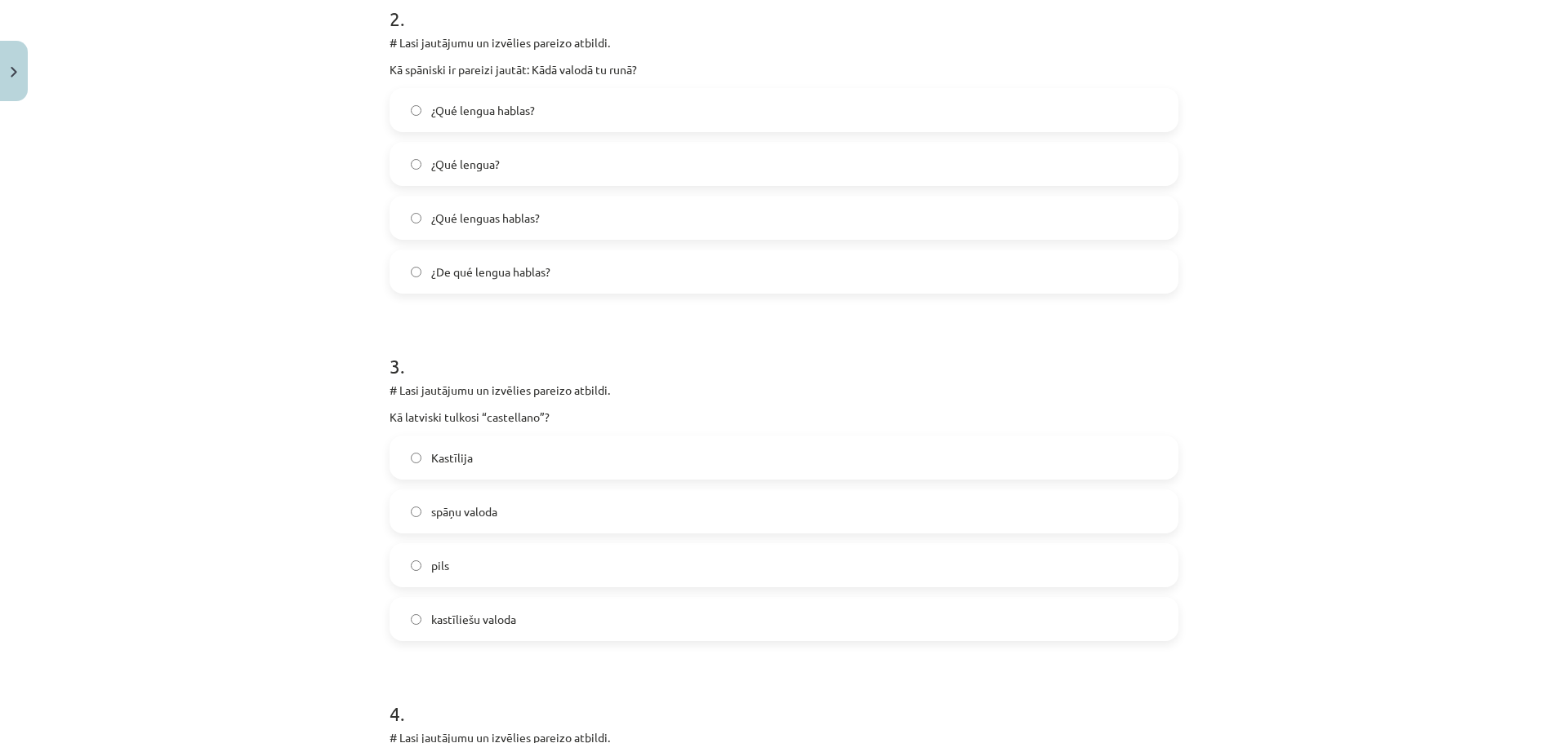
click at [496, 466] on label "Kastīlija" at bounding box center [784, 458] width 785 height 41
click at [551, 512] on label "spāņu valoda" at bounding box center [784, 511] width 785 height 41
click at [555, 626] on label "kastīliešu valoda" at bounding box center [784, 619] width 785 height 41
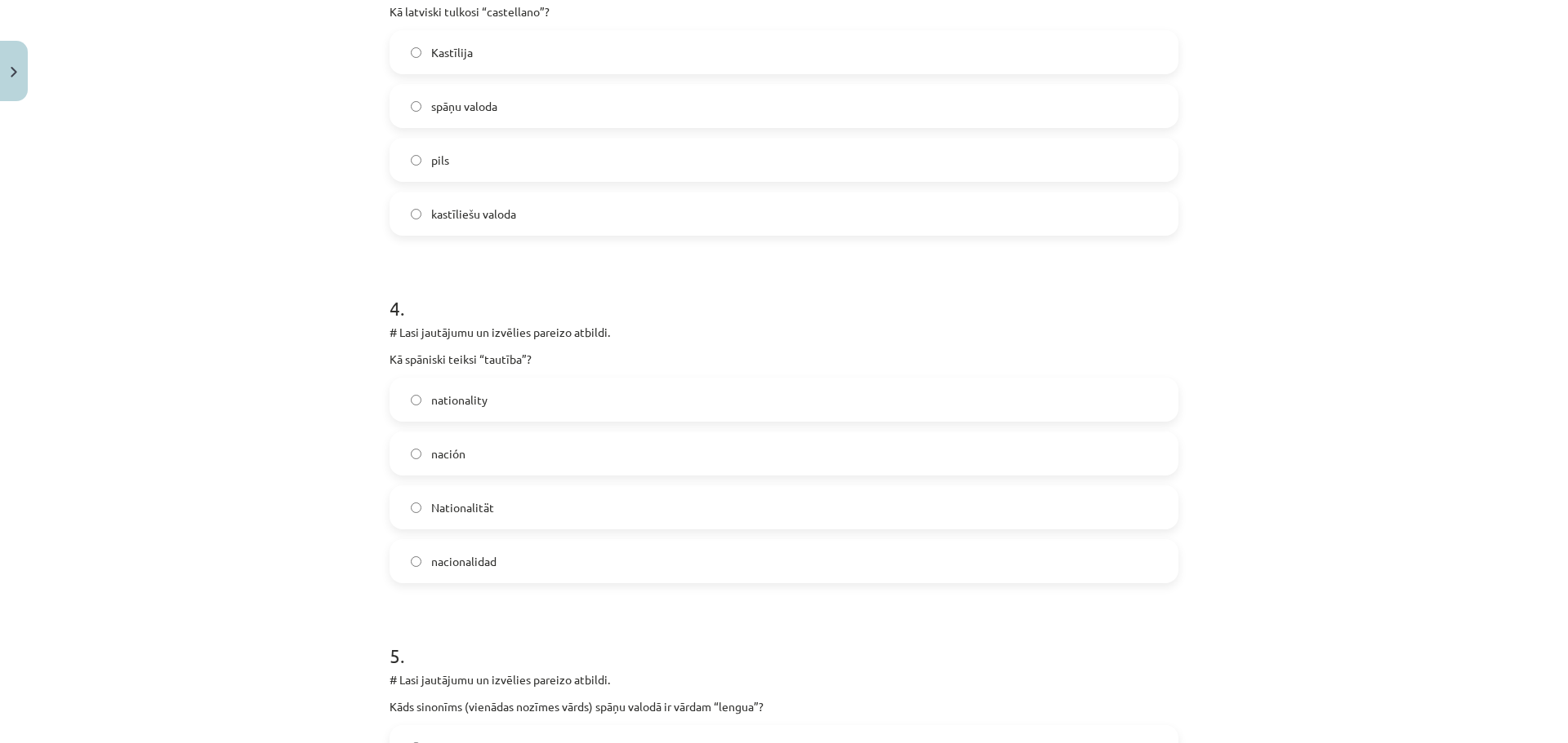
scroll to position [1102, 0]
click at [528, 563] on label "nacionalidad" at bounding box center [784, 559] width 785 height 41
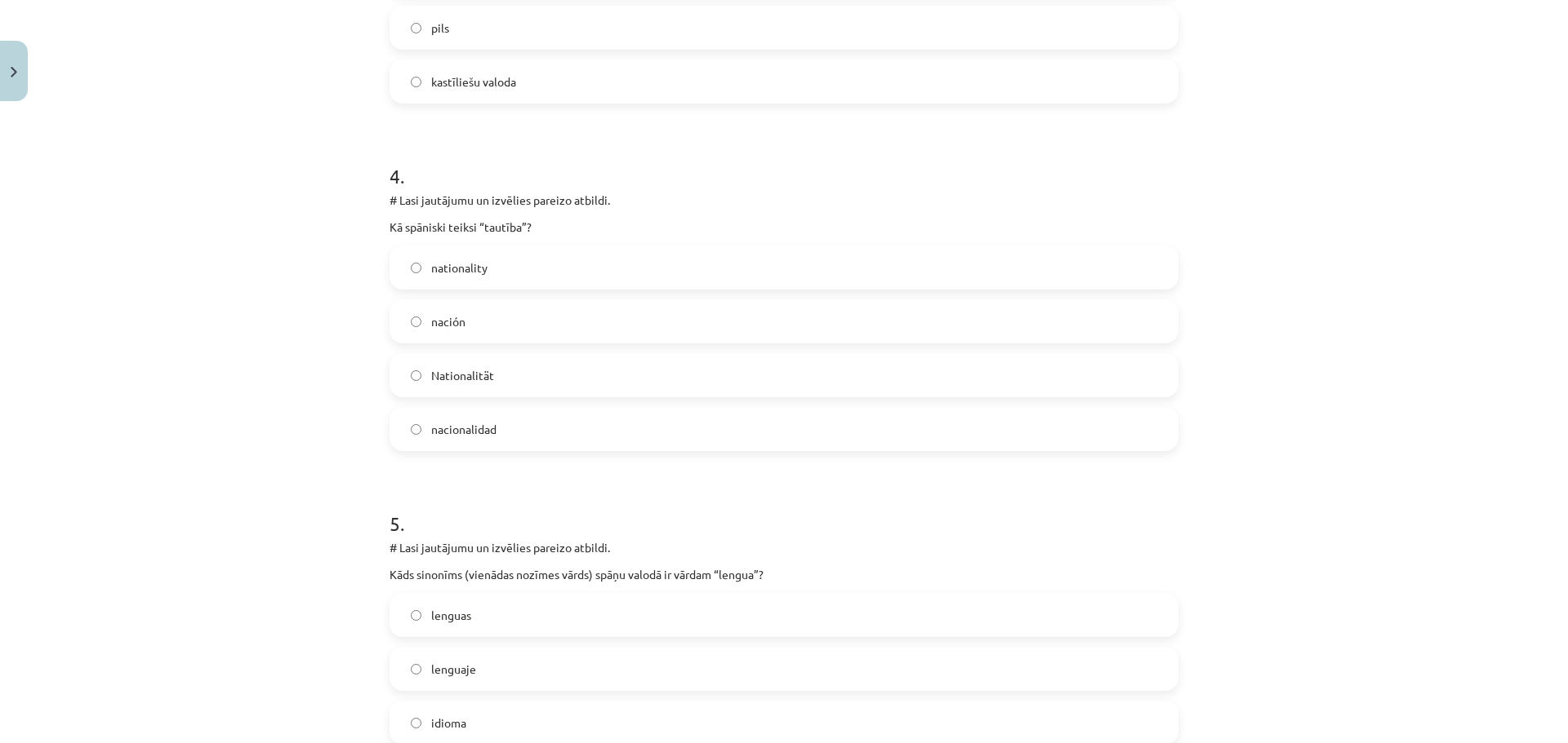
scroll to position [1265, 0]
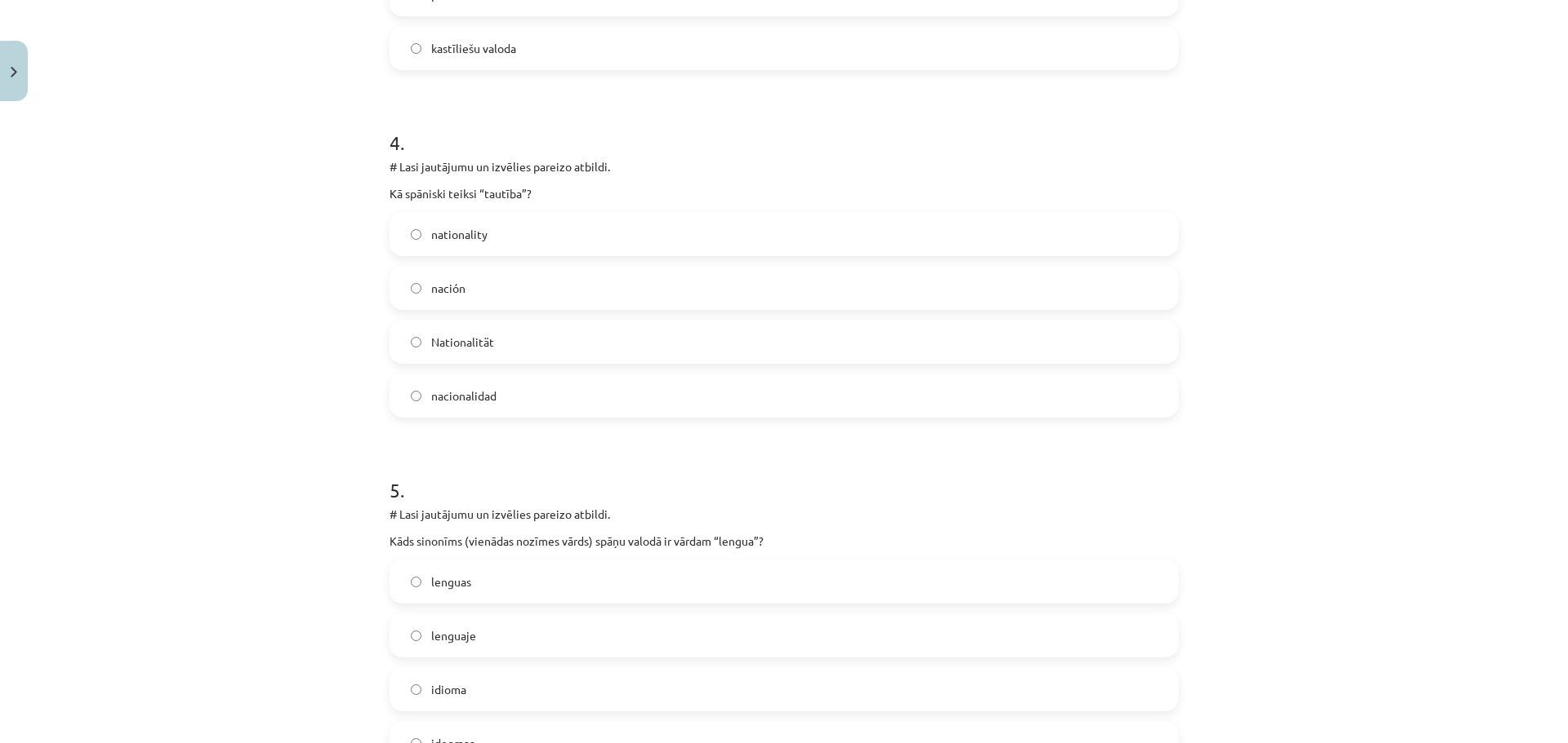
click at [550, 288] on label "nación" at bounding box center [784, 287] width 785 height 41
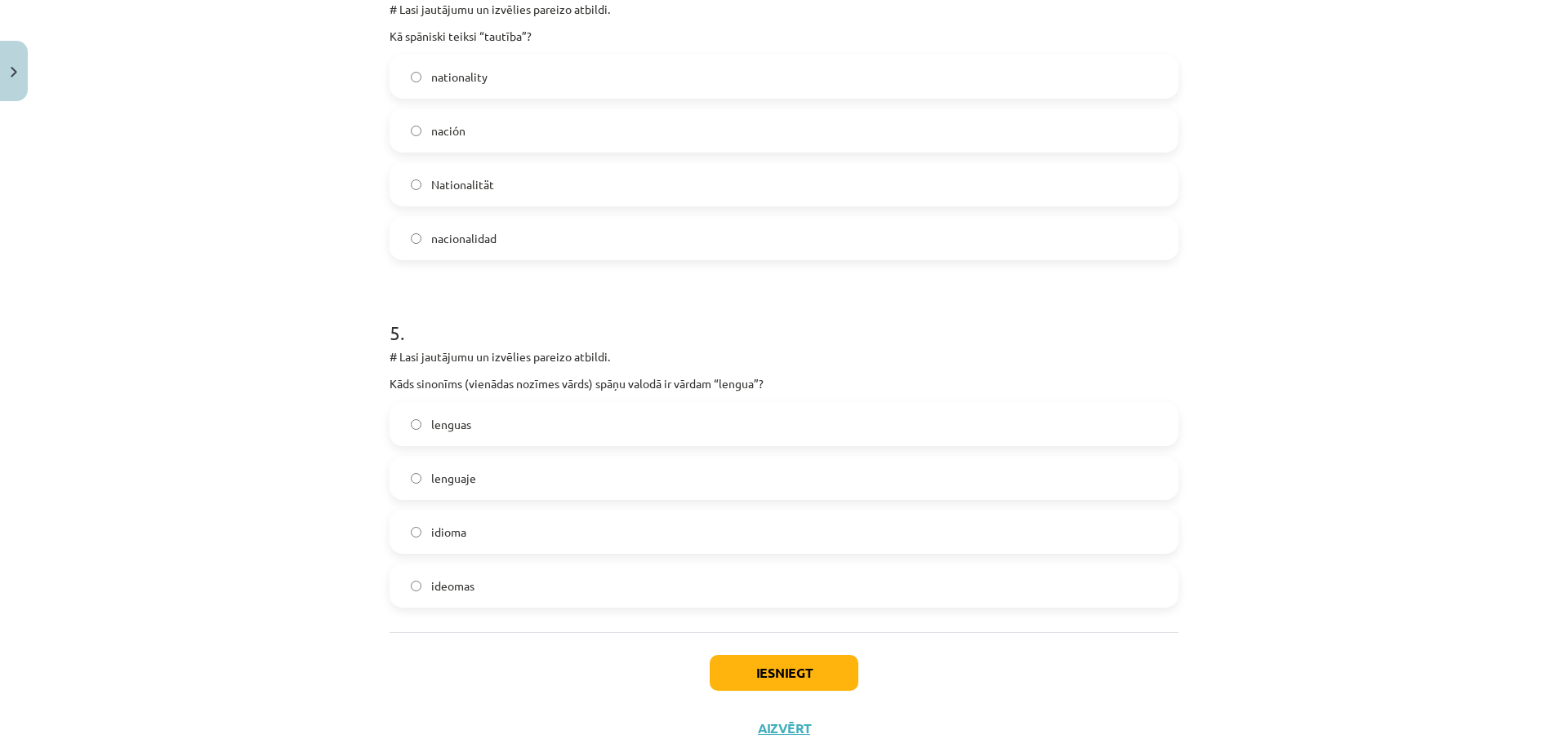
scroll to position [1429, 0]
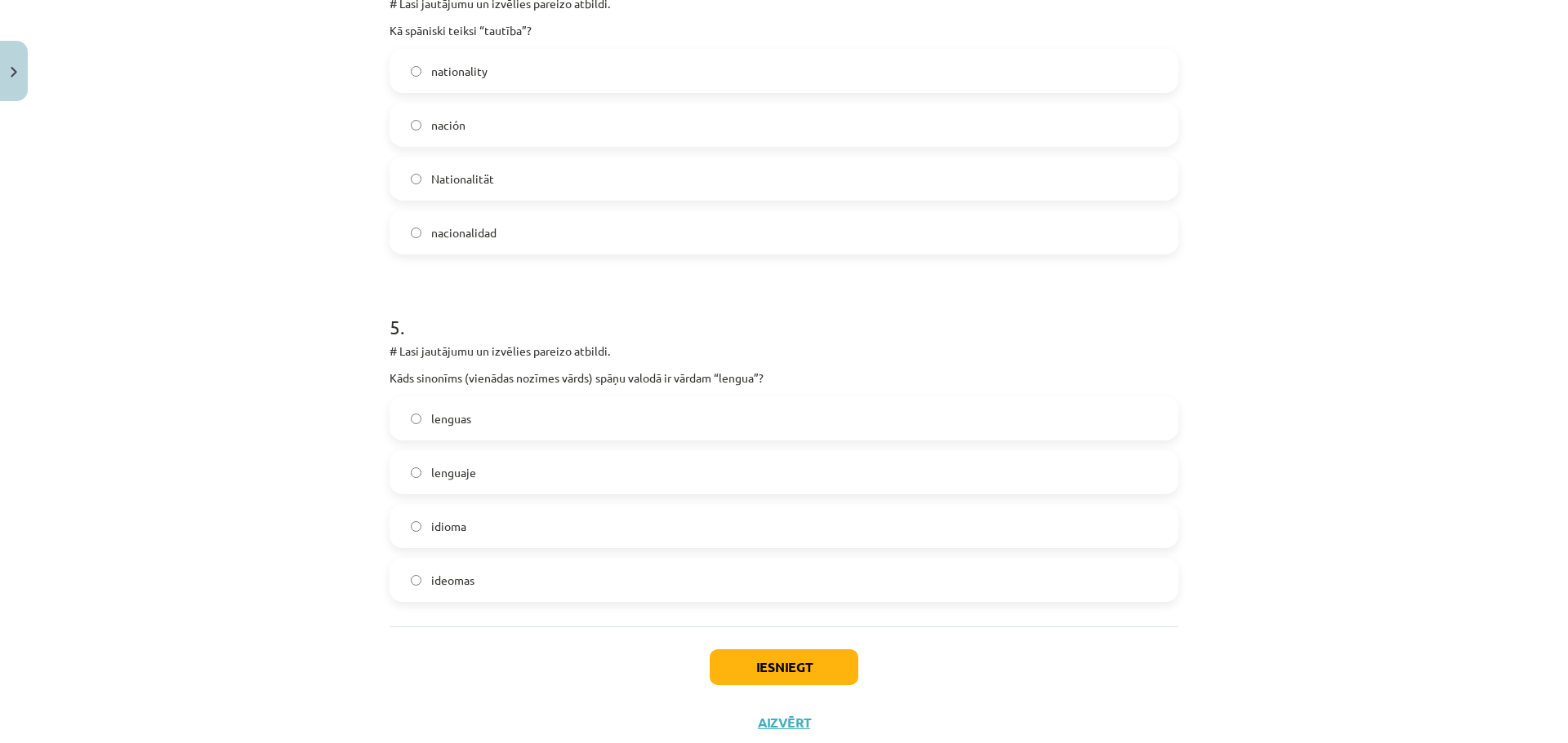
click at [555, 527] on label "idioma" at bounding box center [784, 526] width 785 height 41
click at [818, 657] on button "Iesniegt" at bounding box center [784, 668] width 149 height 36
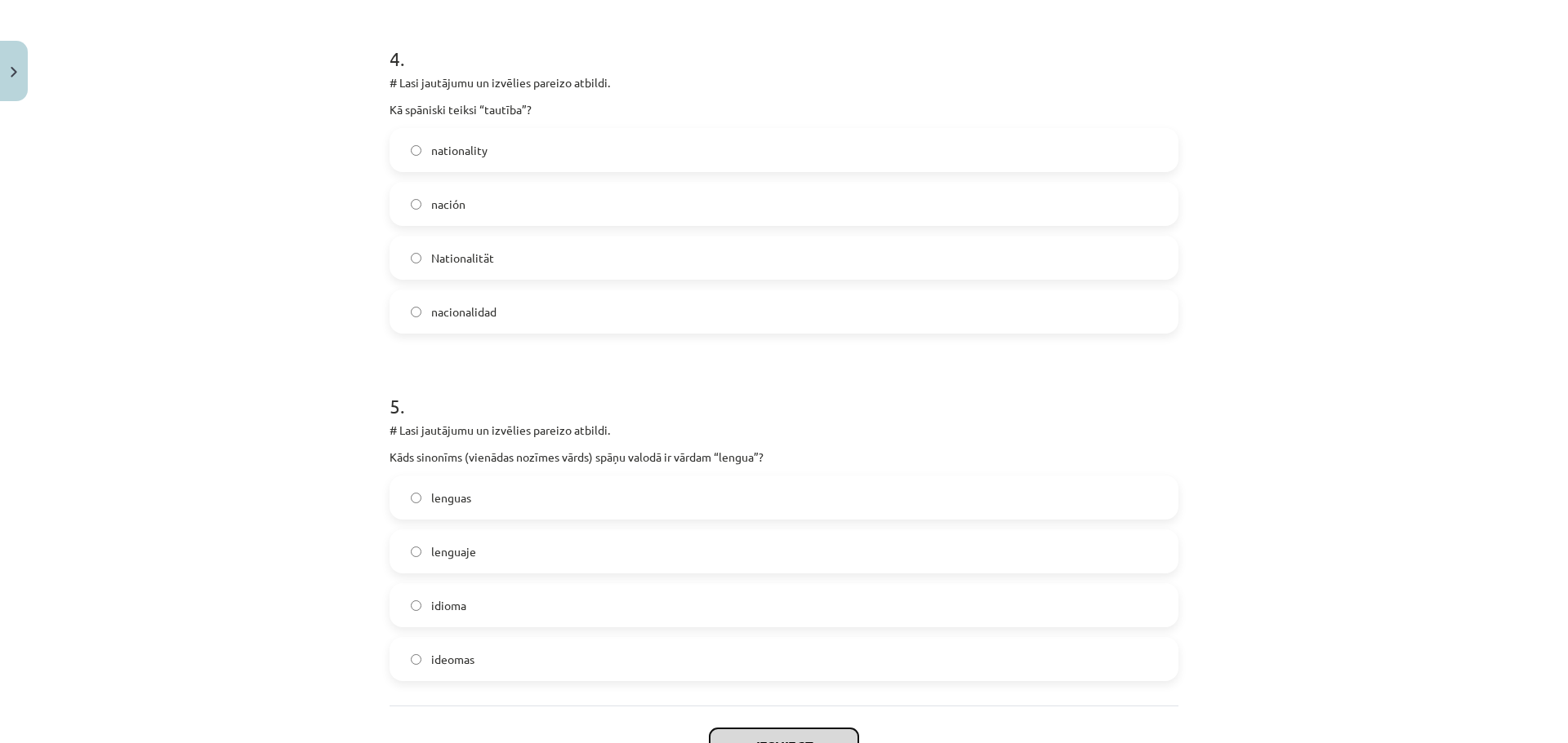
scroll to position [1346, 0]
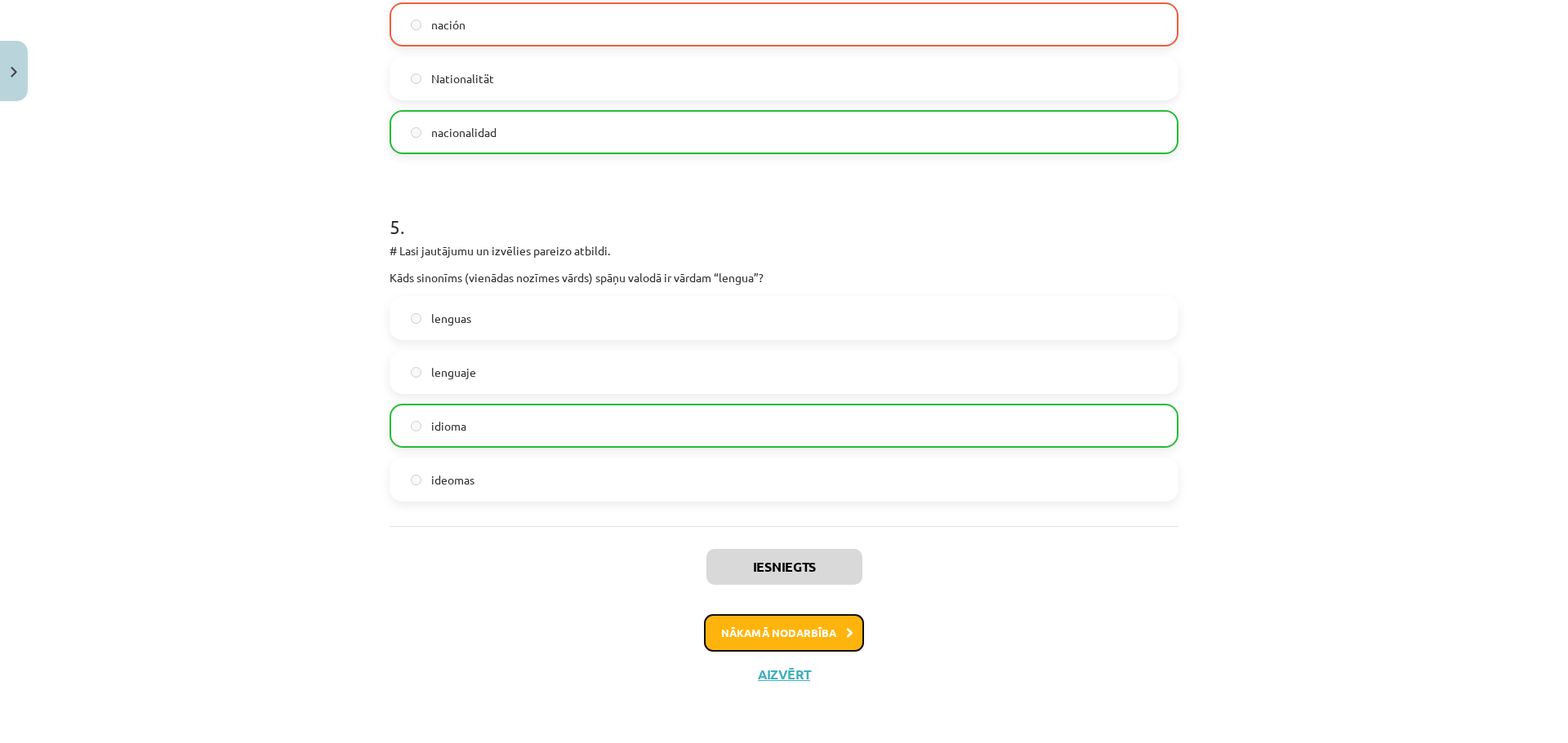
click at [780, 633] on button "Nākamā nodarbība" at bounding box center [783, 633] width 160 height 38
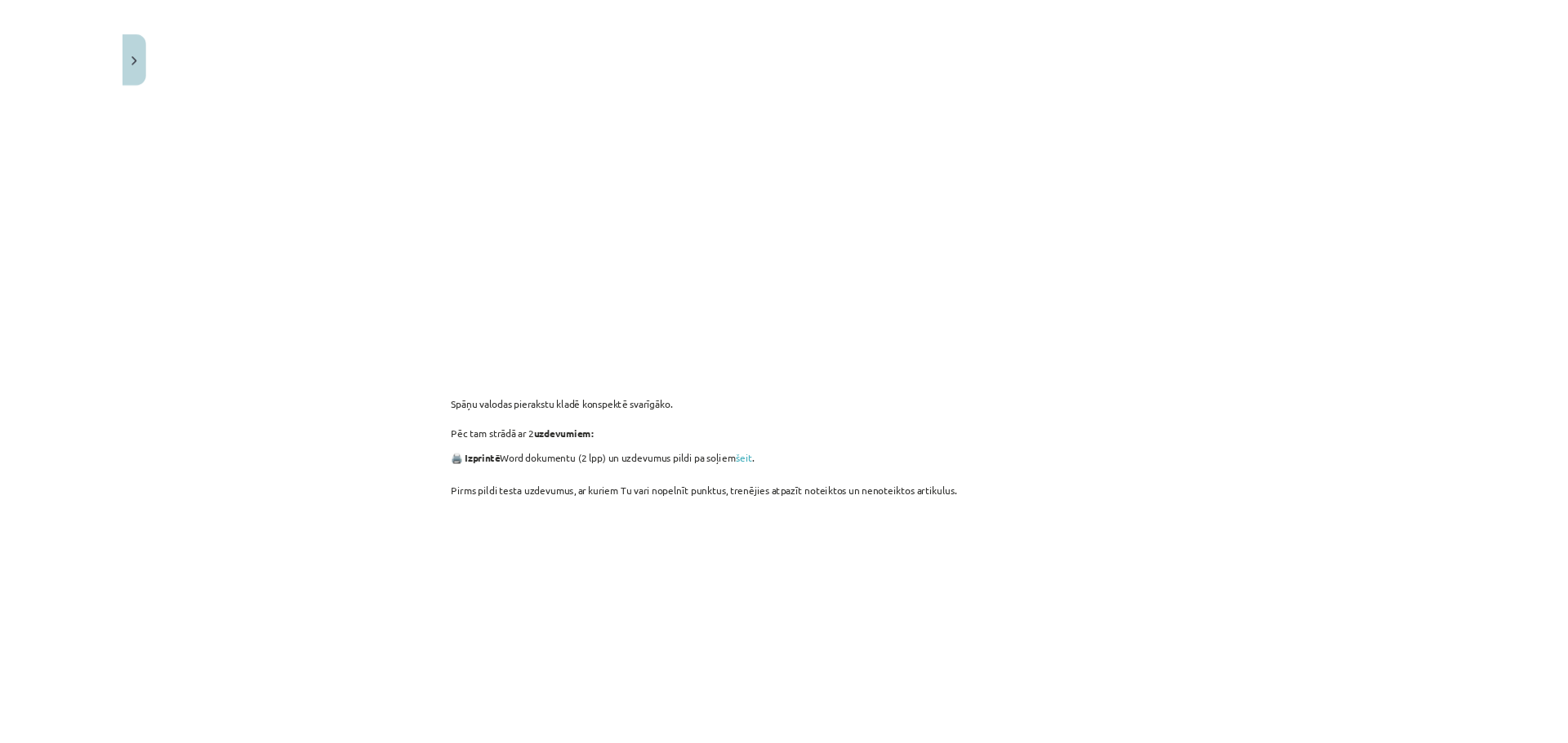
scroll to position [758, 0]
